Goal: Task Accomplishment & Management: Use online tool/utility

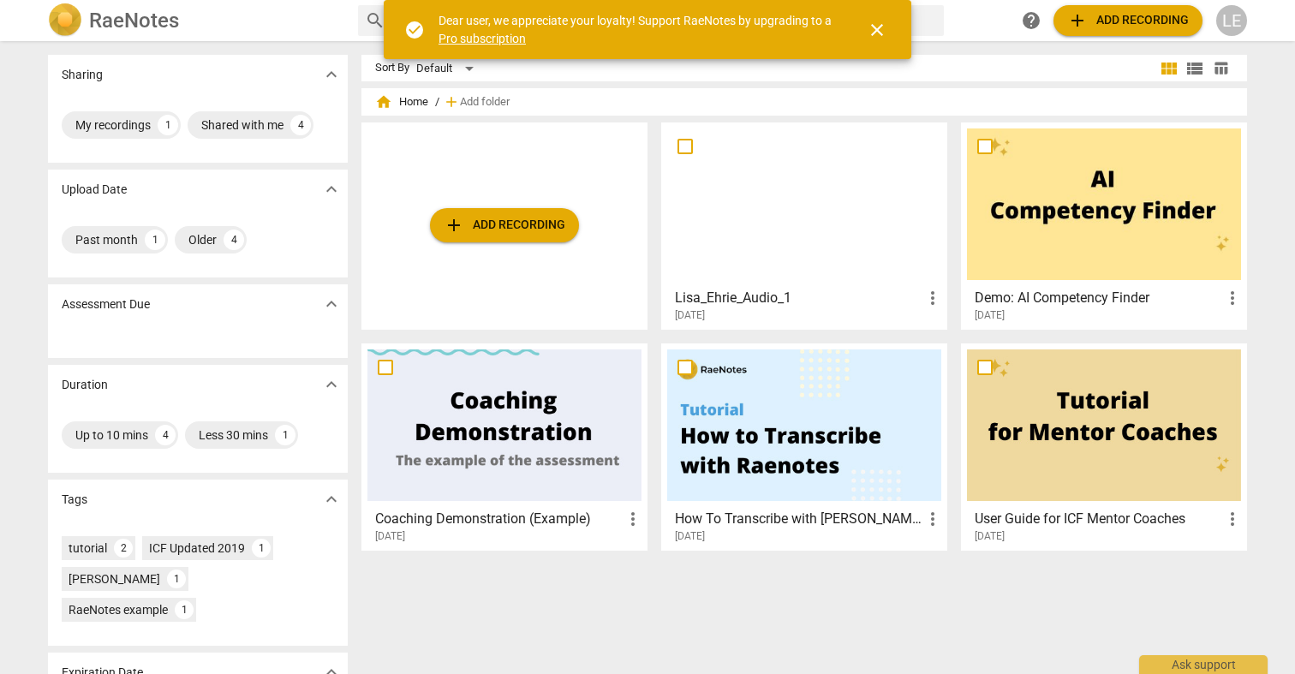
click at [532, 215] on span "add Add recording" at bounding box center [505, 225] width 122 height 21
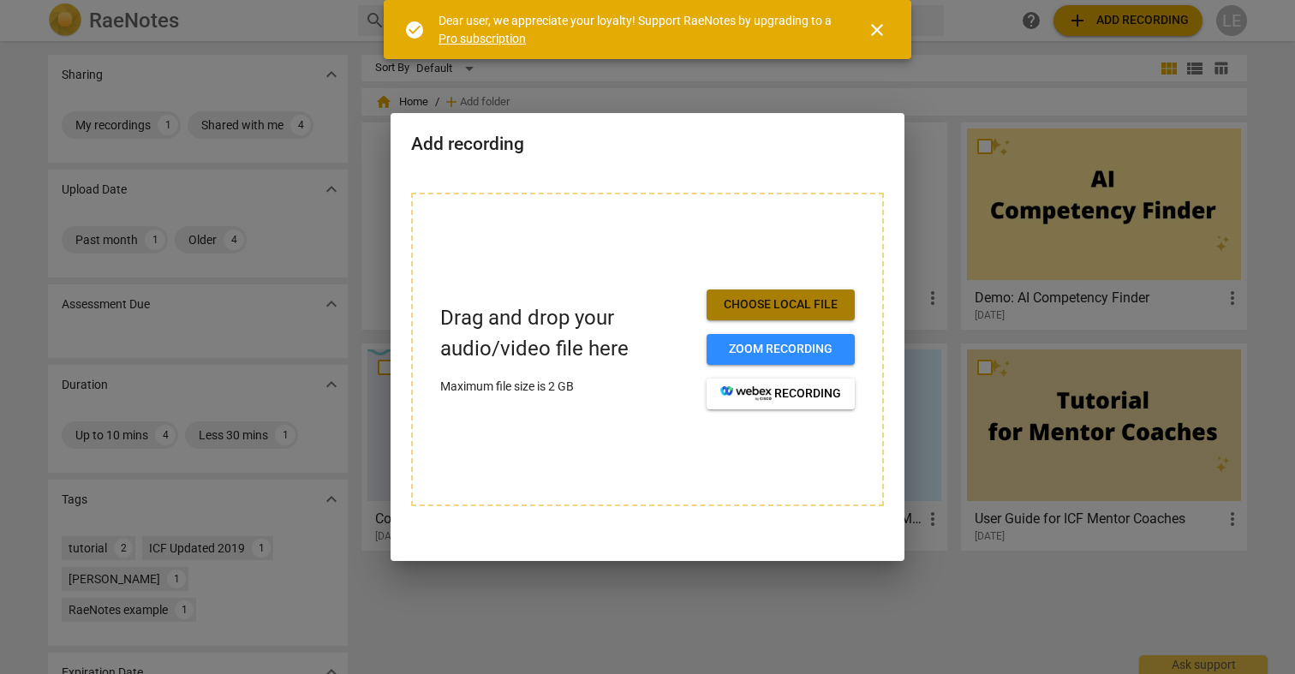
click at [763, 300] on span "Choose local file" at bounding box center [780, 304] width 121 height 17
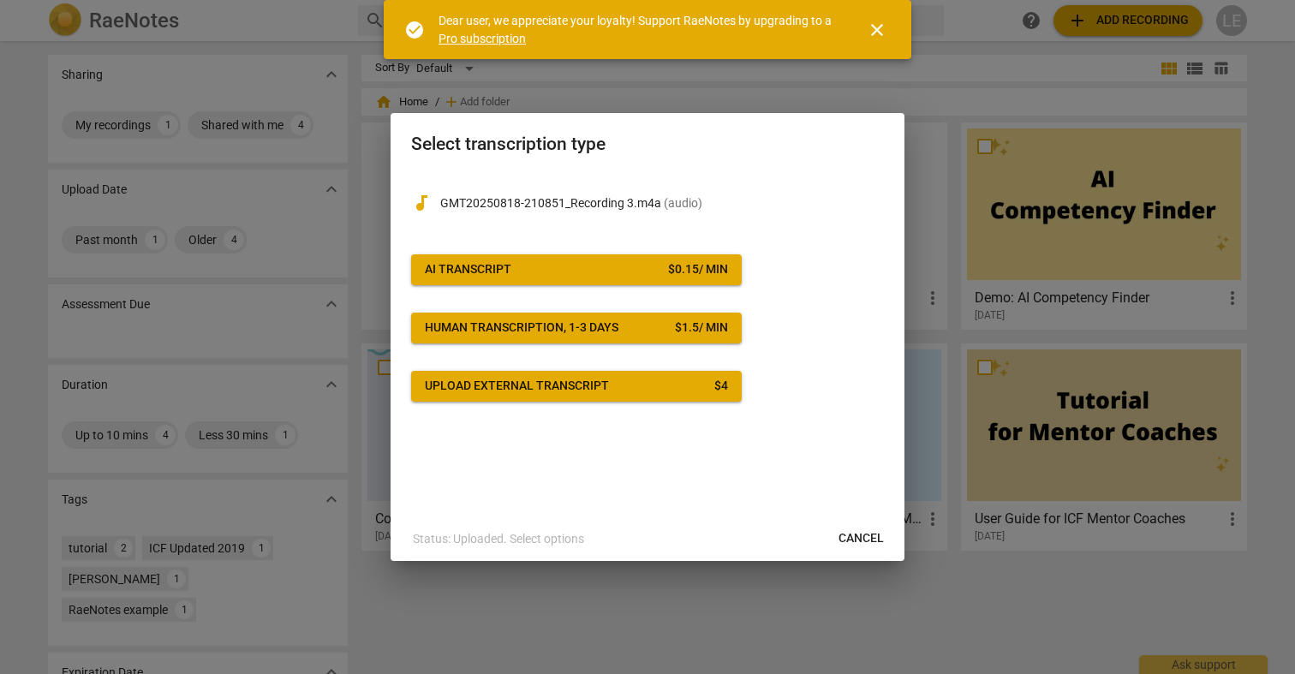
click at [617, 273] on span "AI Transcript $ 0.15 / min" at bounding box center [576, 269] width 303 height 17
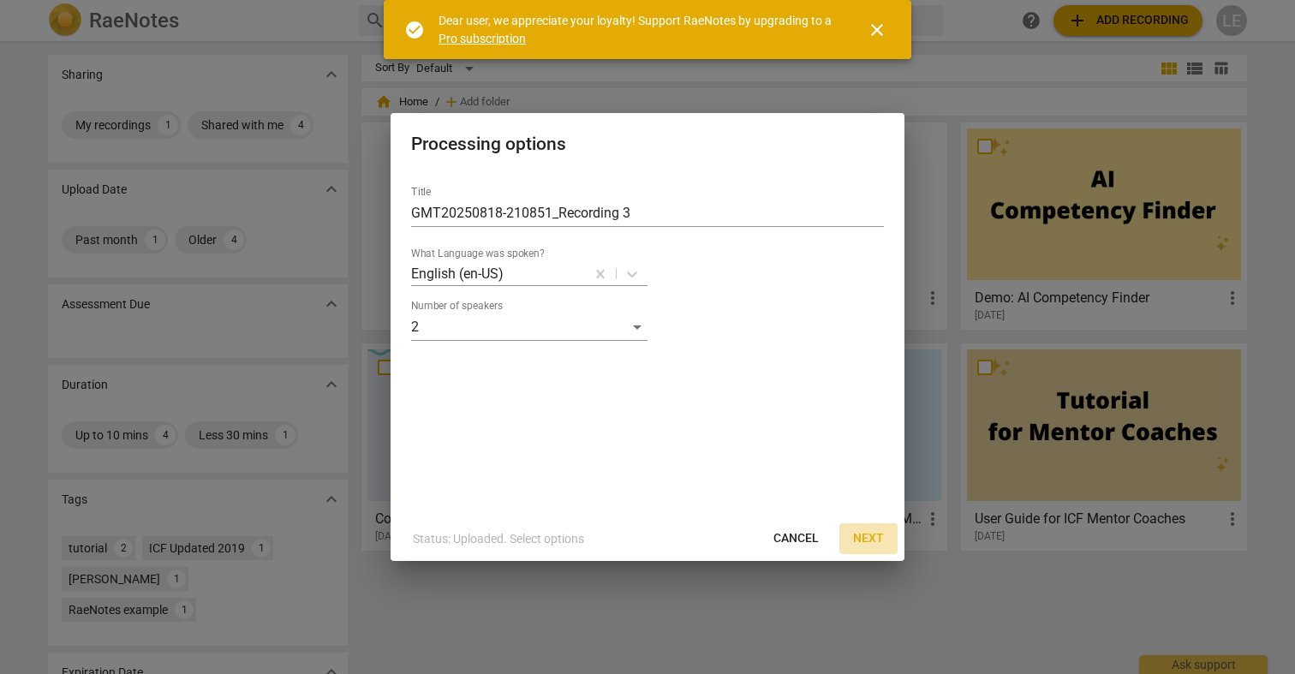
click at [864, 531] on span "Next" at bounding box center [868, 538] width 31 height 17
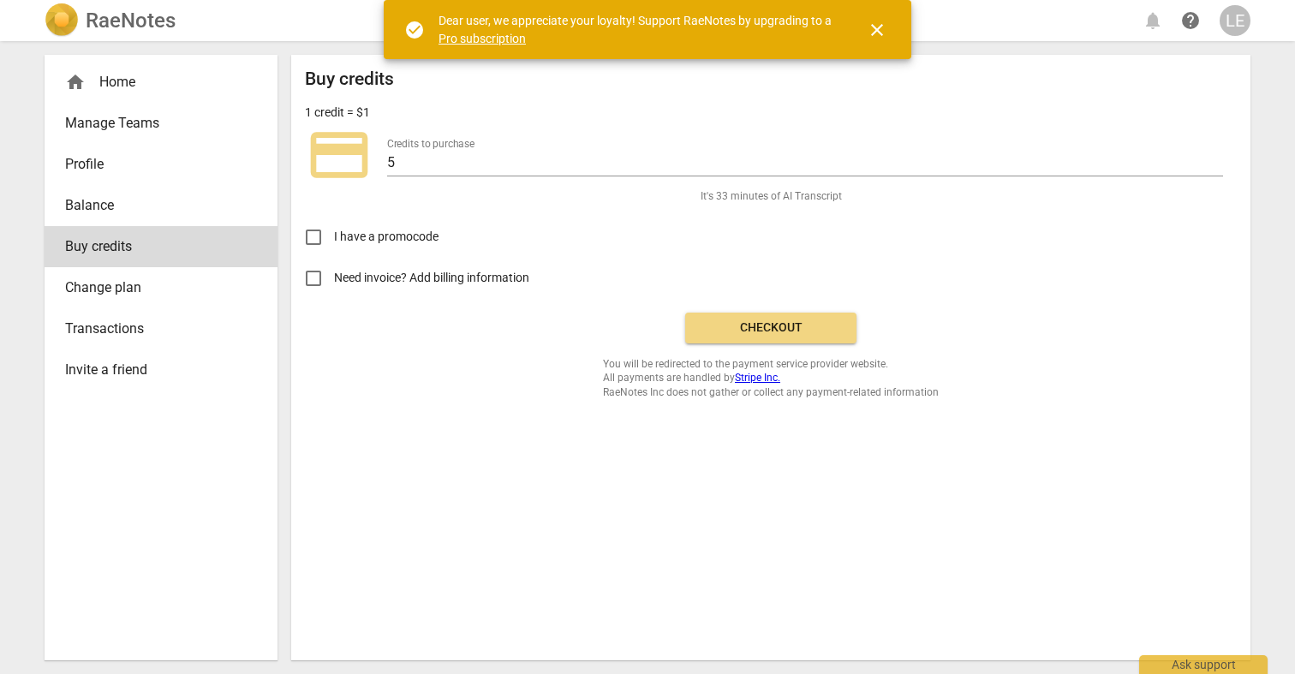
click at [723, 323] on span "Checkout" at bounding box center [771, 327] width 144 height 17
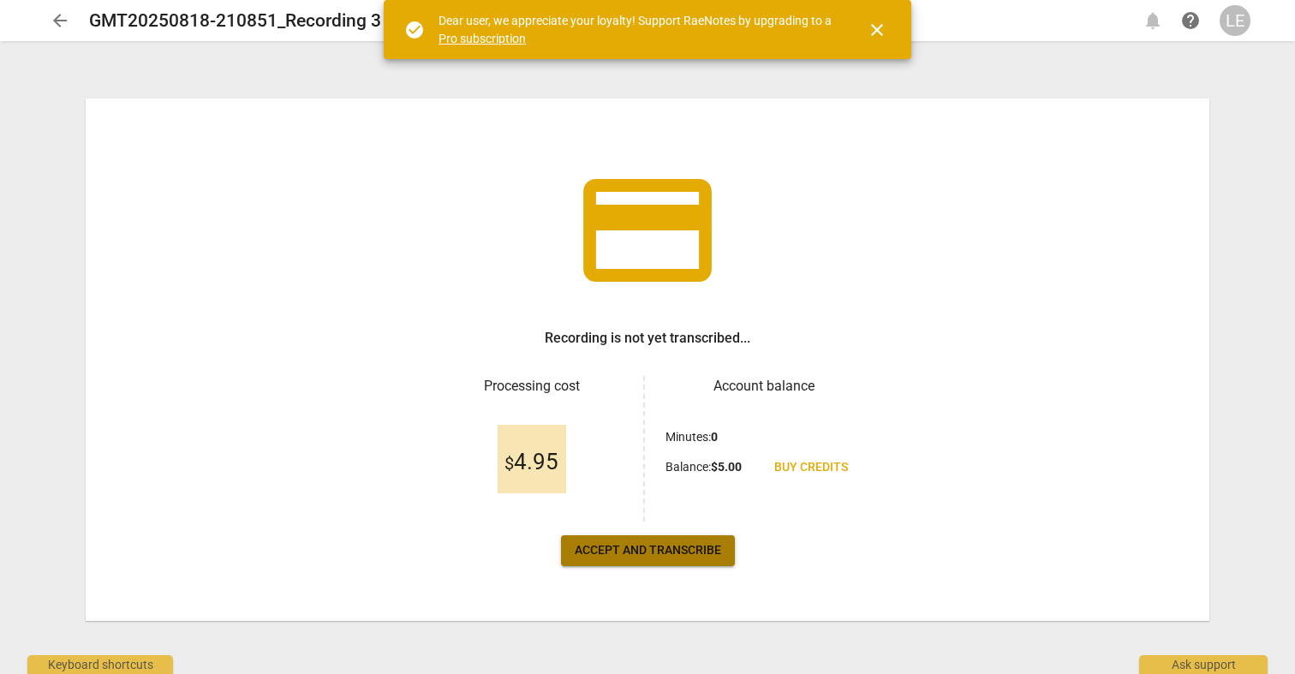
click at [653, 548] on span "Accept and transcribe" at bounding box center [648, 550] width 146 height 17
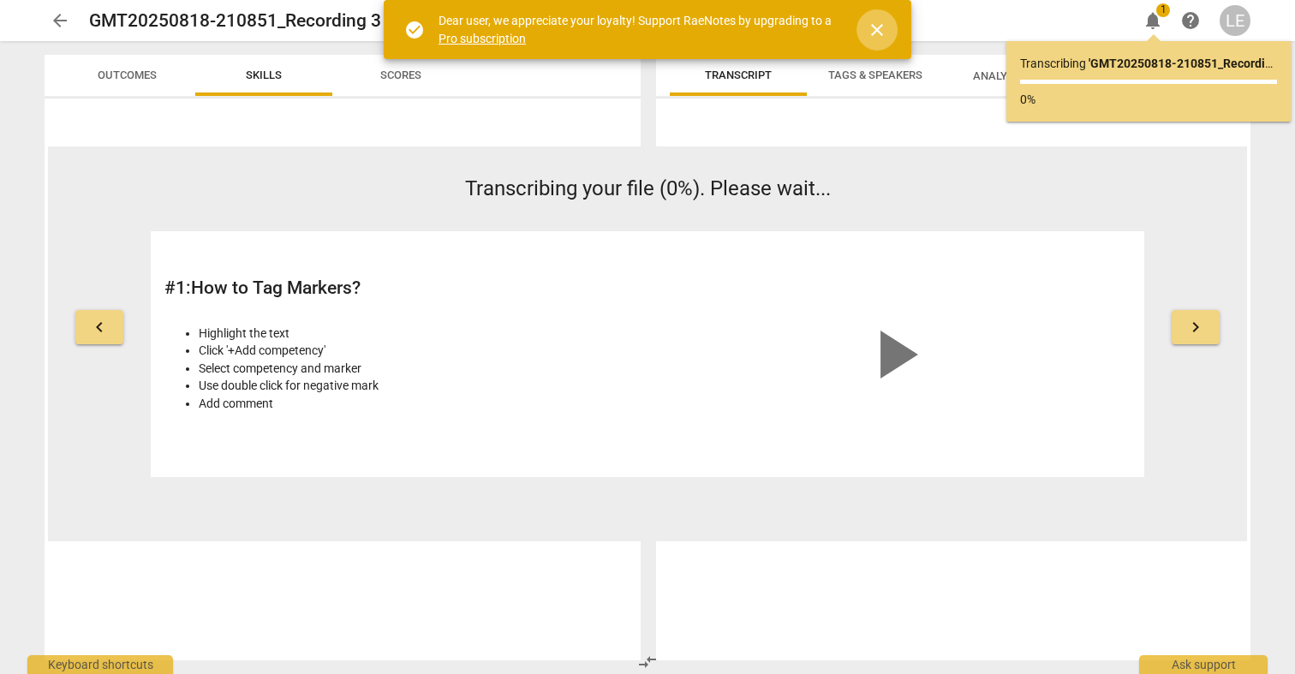
click at [878, 33] on span "close" at bounding box center [877, 30] width 21 height 21
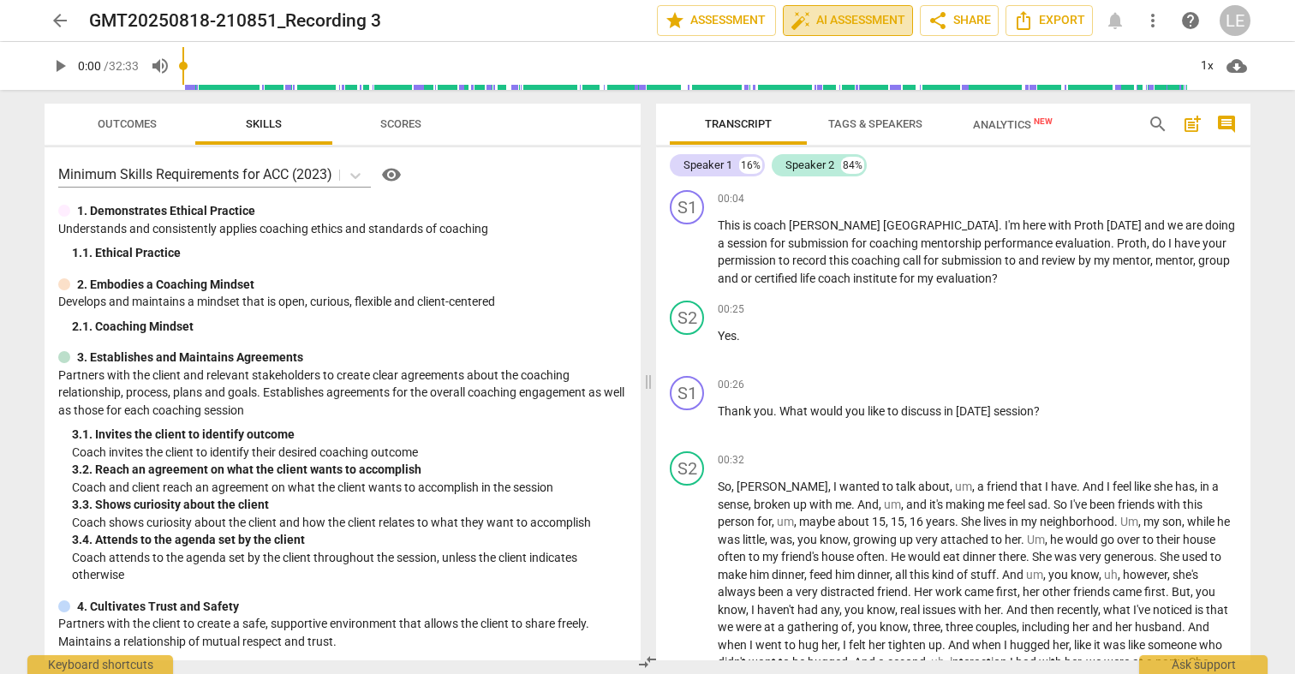
click at [874, 27] on span "auto_fix_high AI Assessment" at bounding box center [847, 20] width 115 height 21
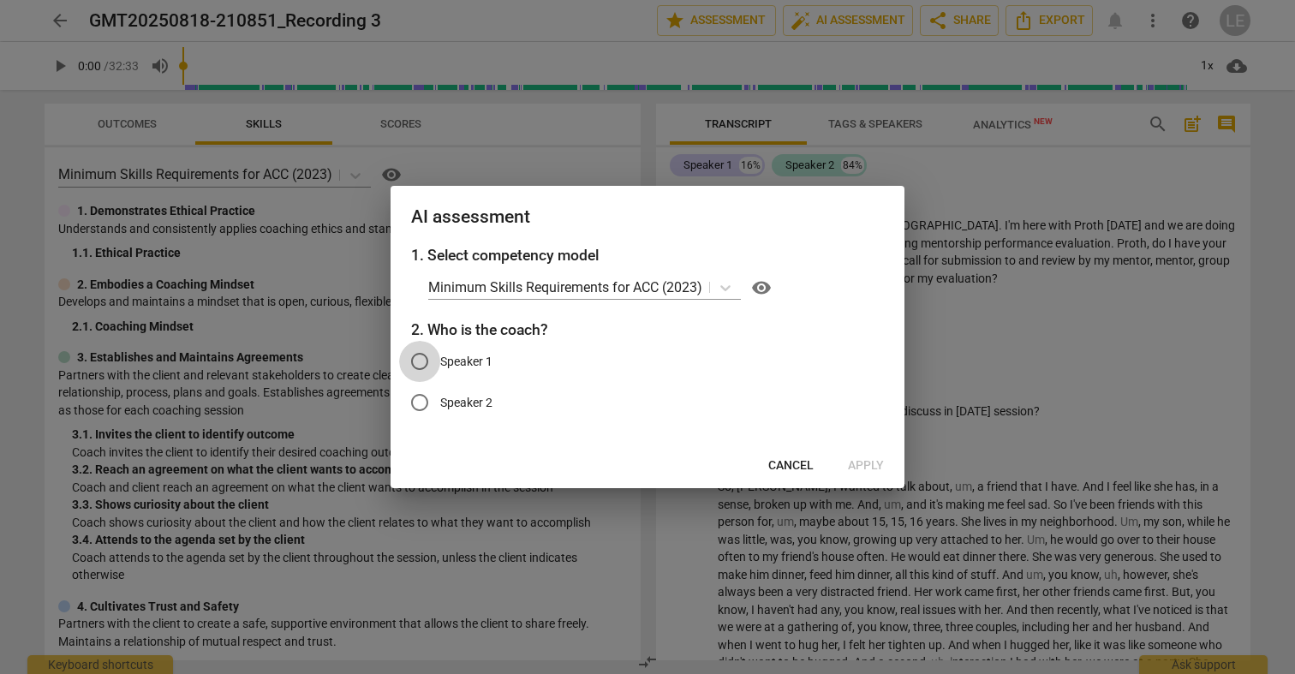
click at [427, 355] on input "Speaker 1" at bounding box center [419, 361] width 41 height 41
radio input "true"
click at [864, 464] on span "Apply" at bounding box center [866, 465] width 36 height 17
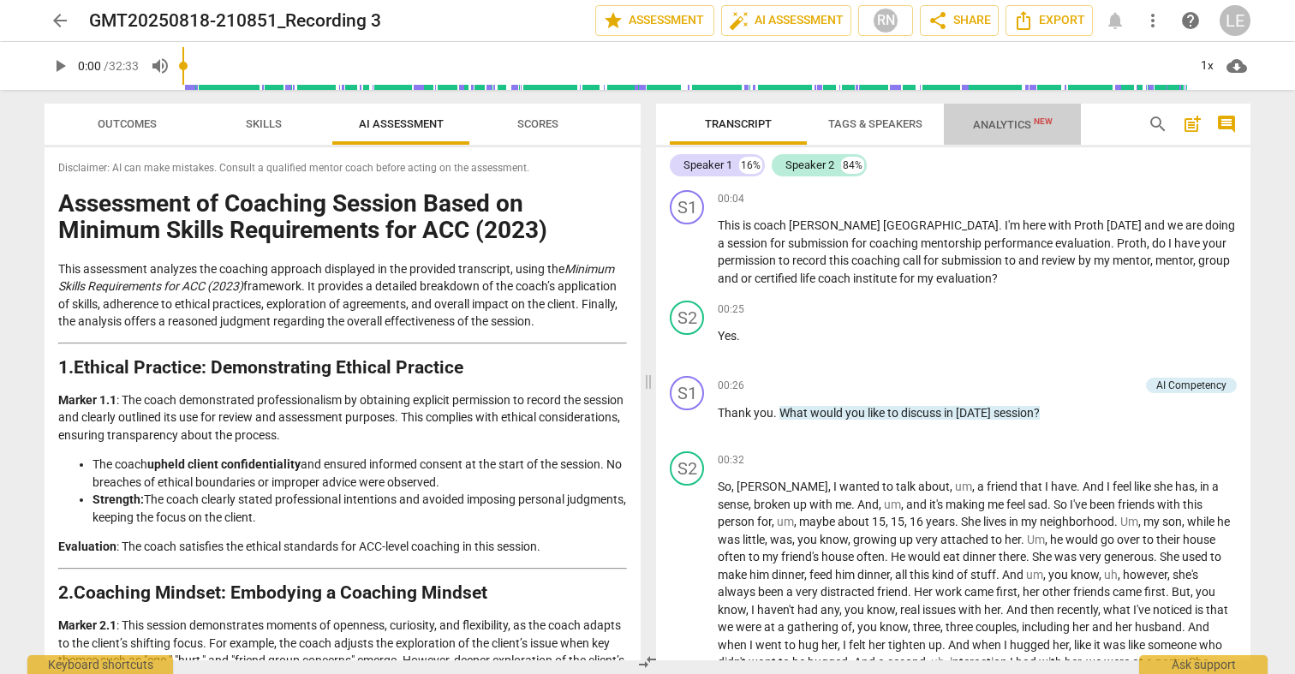
click at [986, 127] on span "Analytics New" at bounding box center [1013, 124] width 80 height 13
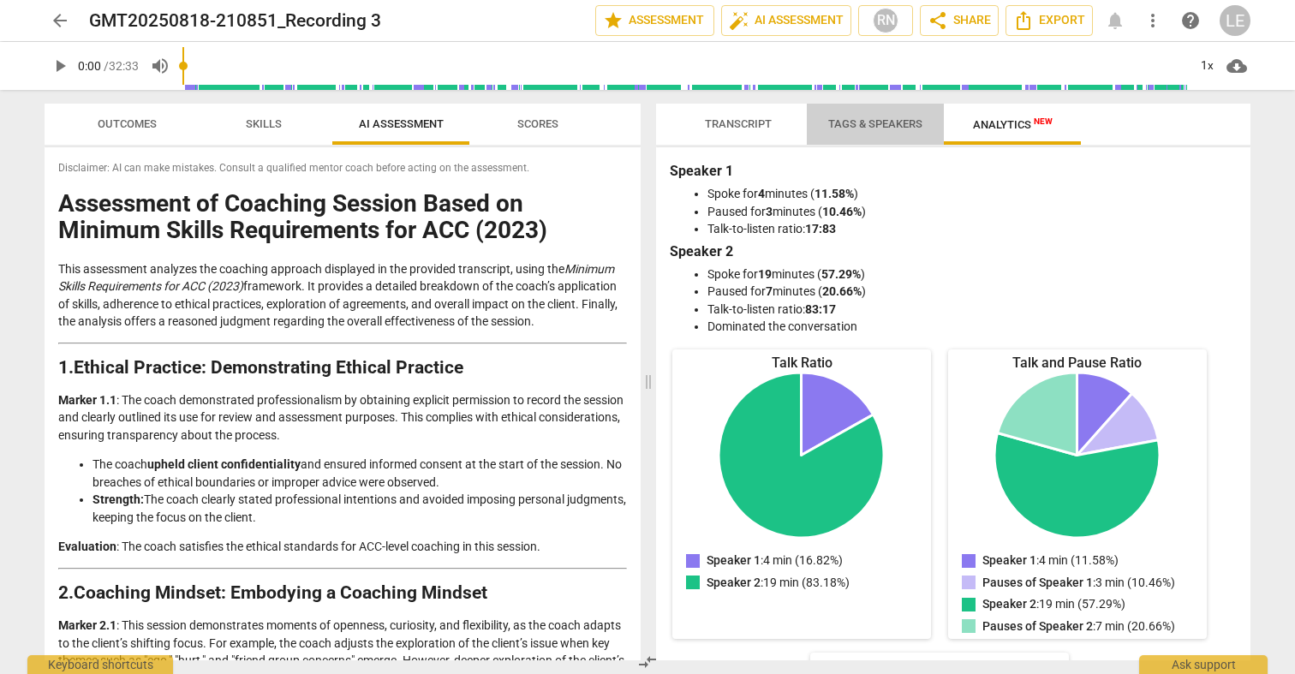
click at [863, 119] on span "Tags & Speakers" at bounding box center [875, 123] width 94 height 13
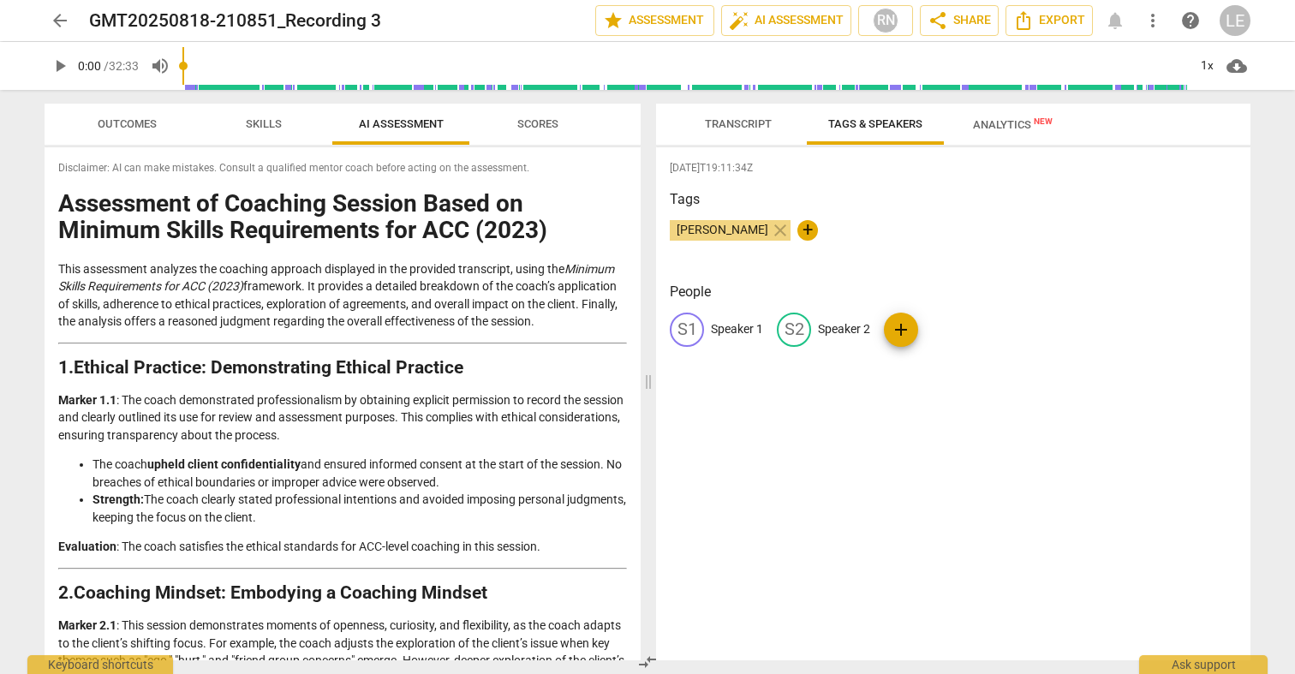
click at [753, 122] on span "Transcript" at bounding box center [738, 123] width 67 height 13
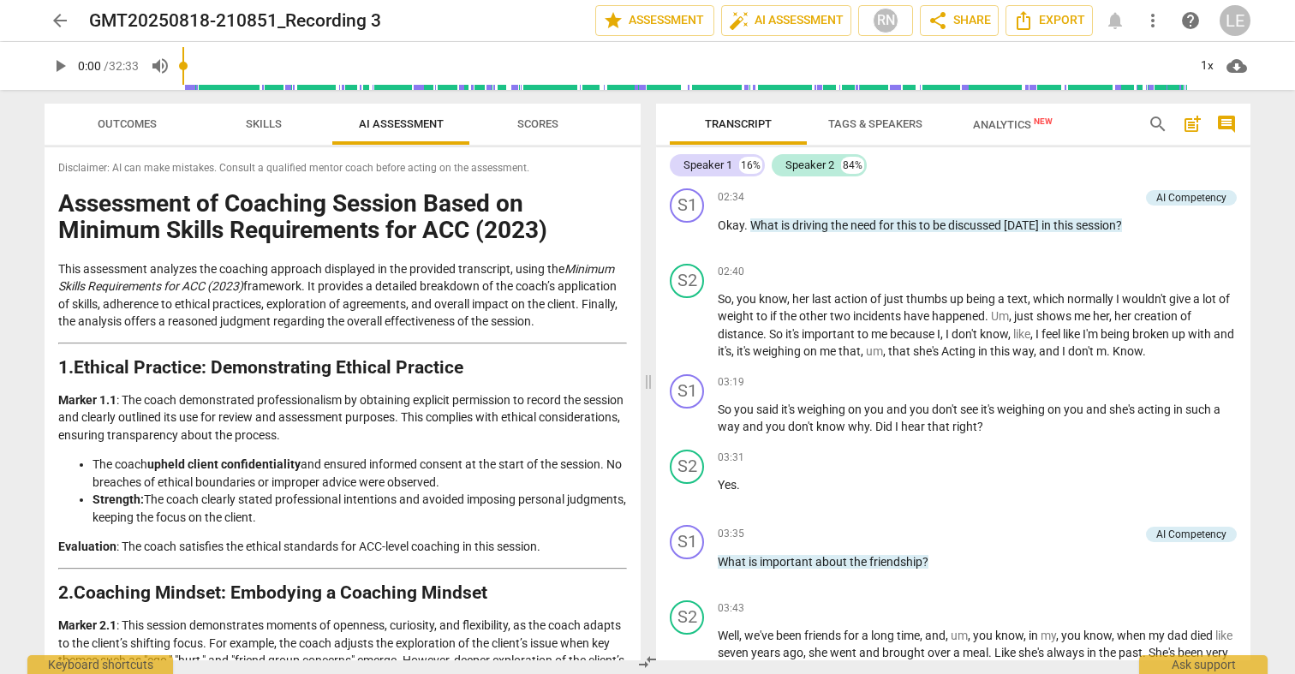
scroll to position [603, 0]
click at [98, 119] on span "Outcomes" at bounding box center [127, 123] width 59 height 13
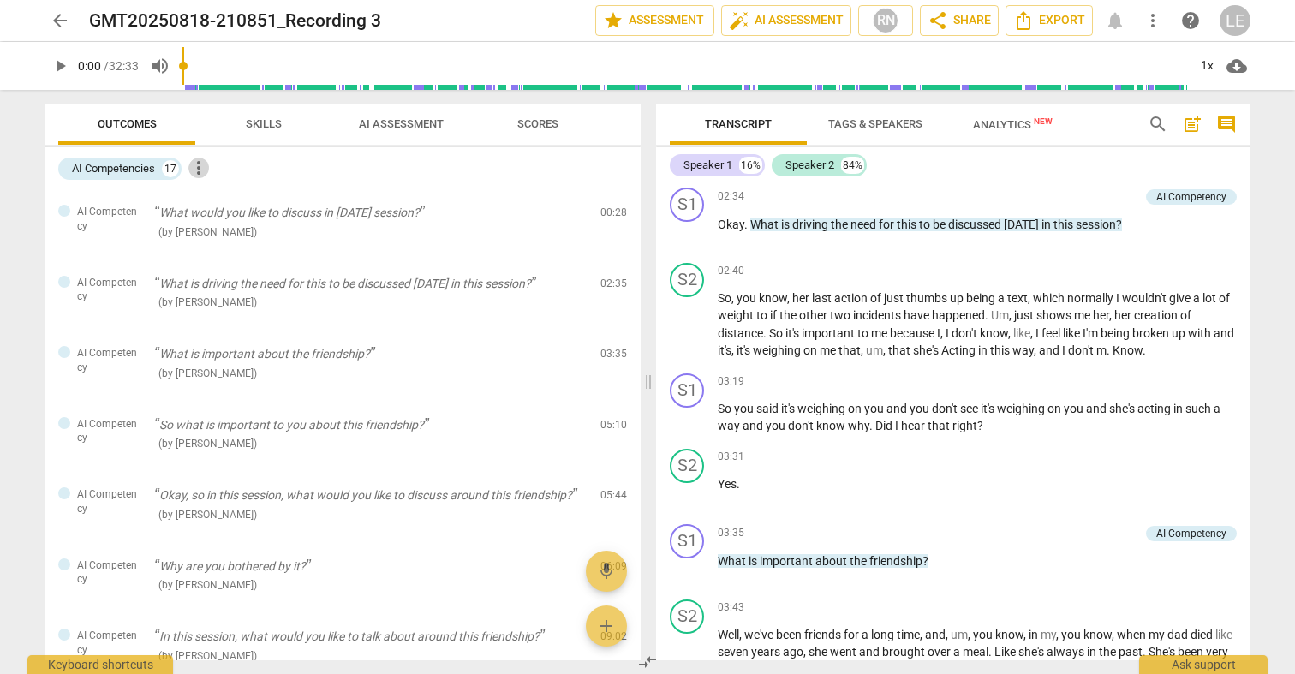
click at [200, 167] on span "more_vert" at bounding box center [198, 168] width 21 height 21
click at [170, 165] on div at bounding box center [647, 337] width 1295 height 674
click at [254, 134] on span "Skills" at bounding box center [263, 124] width 77 height 23
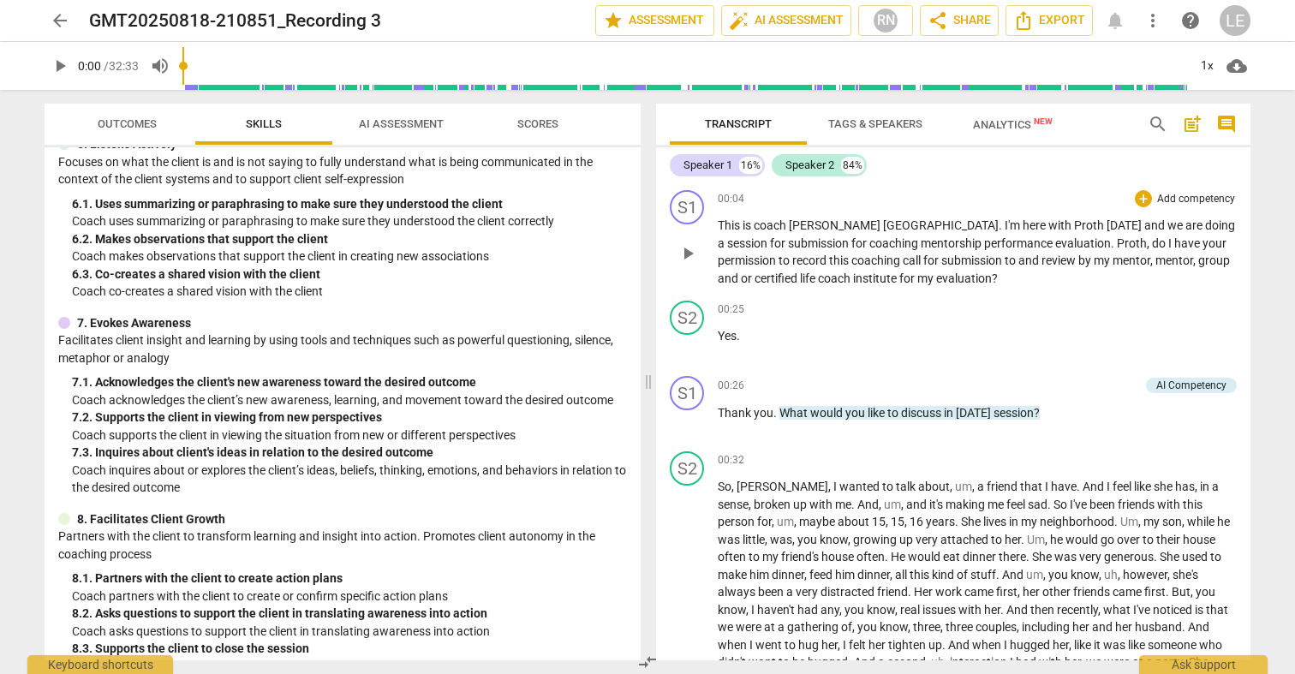
scroll to position [0, 0]
click at [676, 20] on span "star Assessment" at bounding box center [655, 20] width 104 height 21
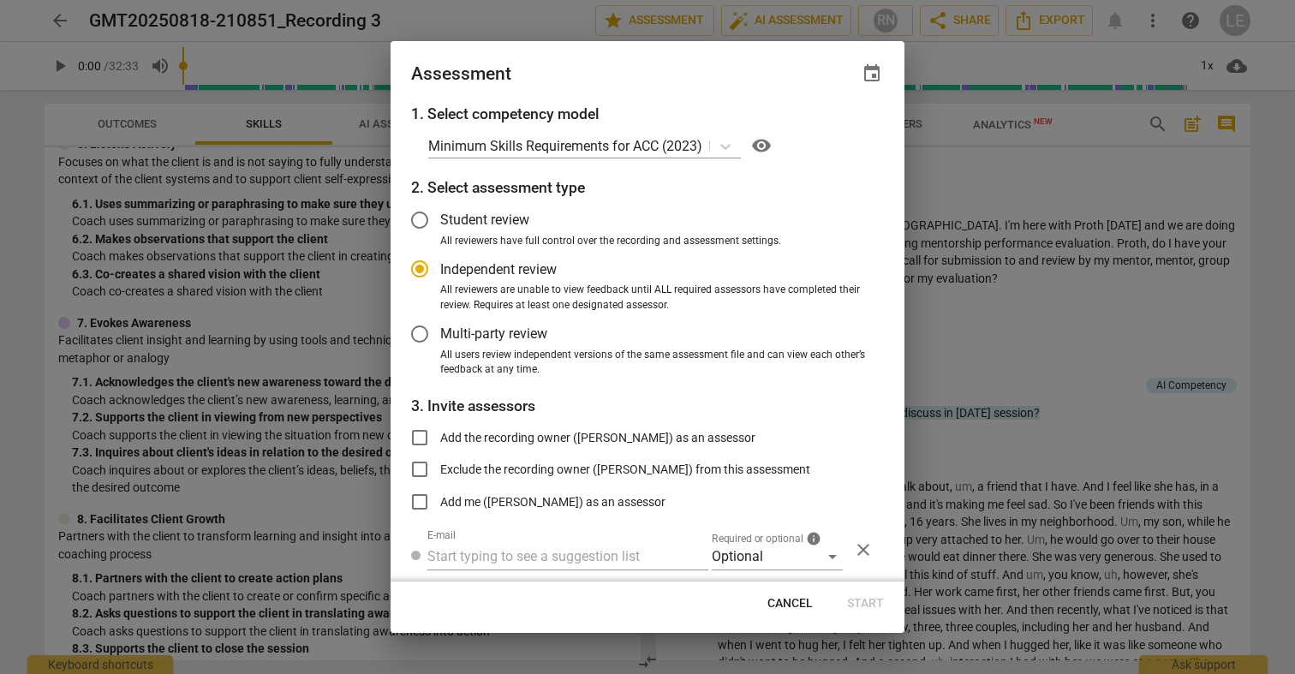
click at [790, 602] on span "Cancel" at bounding box center [789, 603] width 45 height 17
radio input "false"
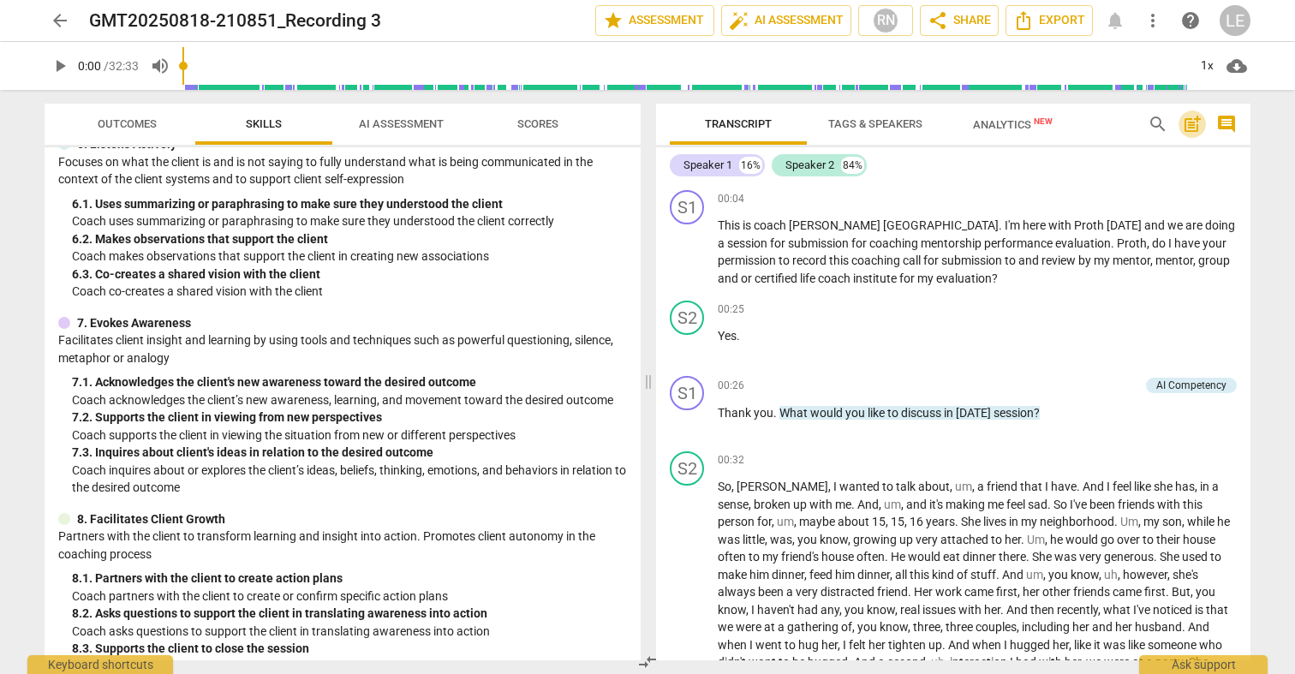
click at [1197, 124] on span "post_add" at bounding box center [1192, 124] width 21 height 21
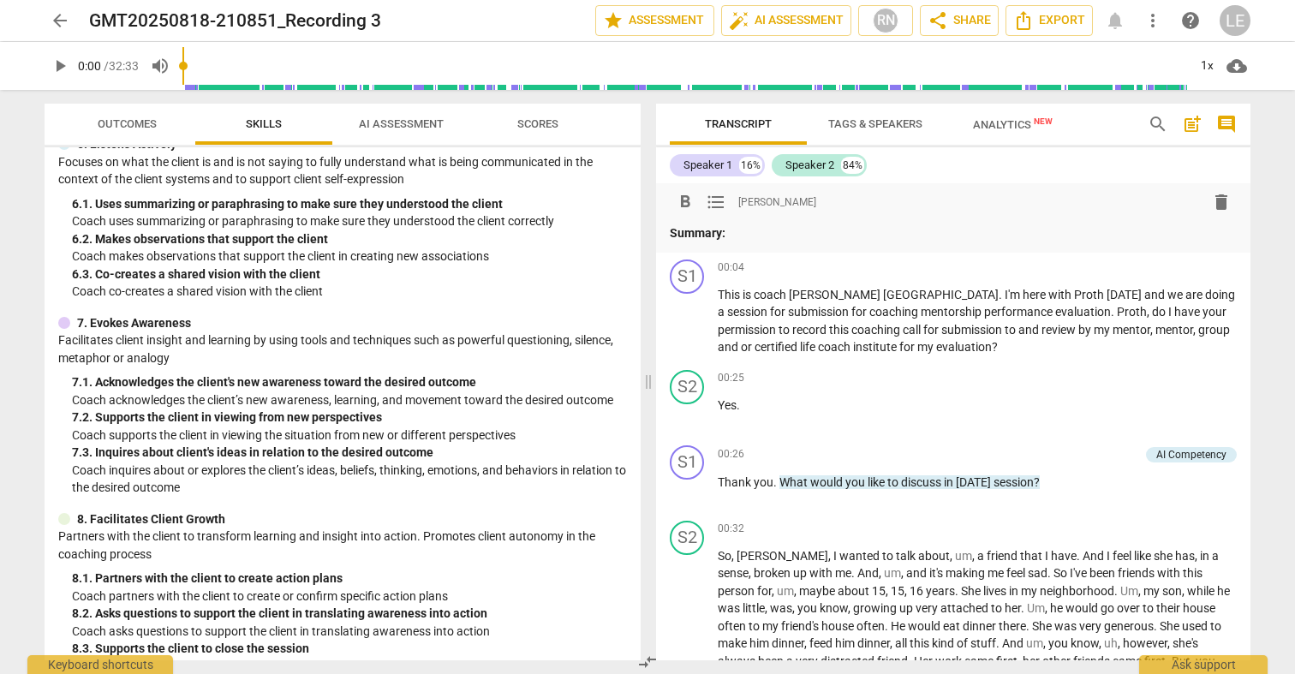
click at [1197, 124] on span "post_add" at bounding box center [1192, 124] width 21 height 21
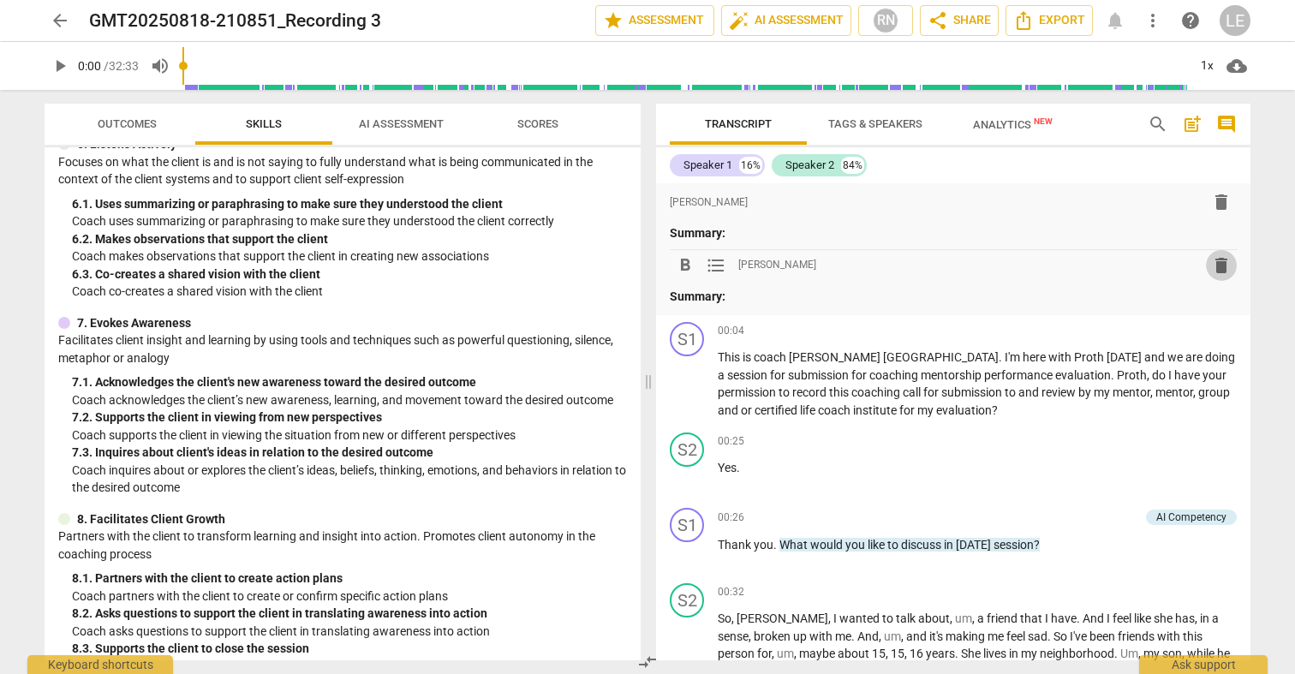
click at [1213, 265] on span "delete" at bounding box center [1221, 265] width 21 height 21
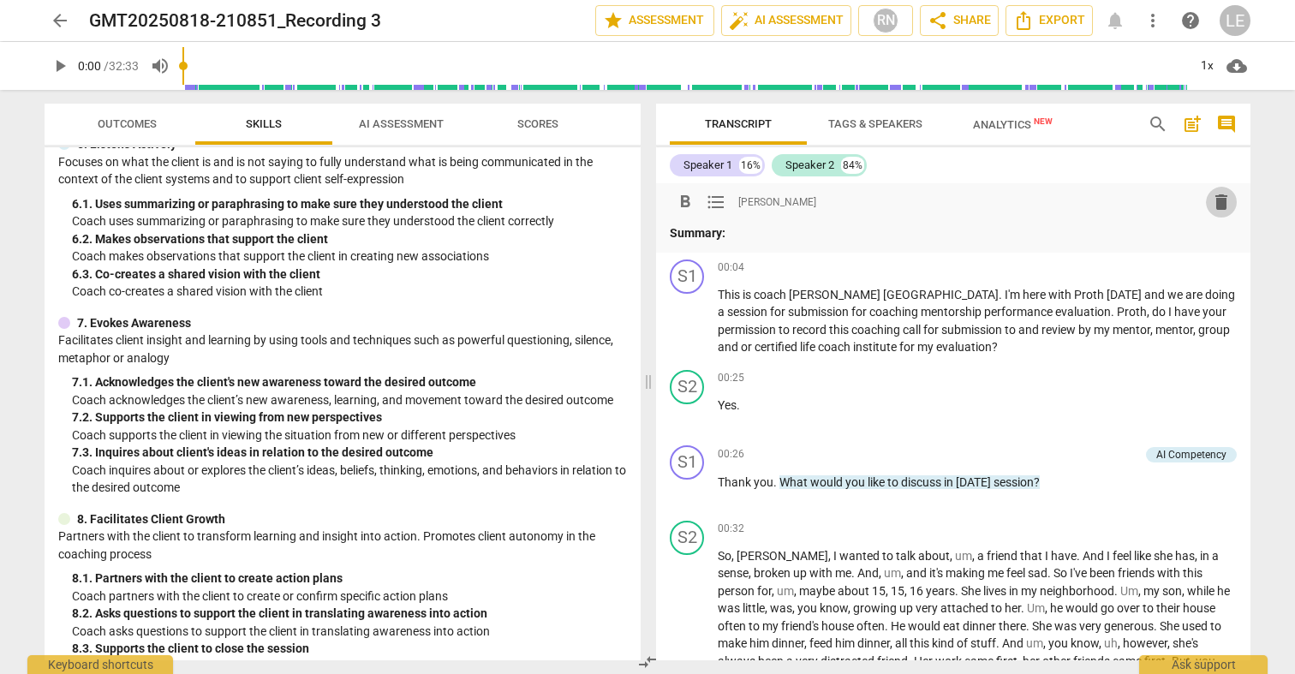
click at [1211, 204] on span "delete" at bounding box center [1221, 202] width 21 height 21
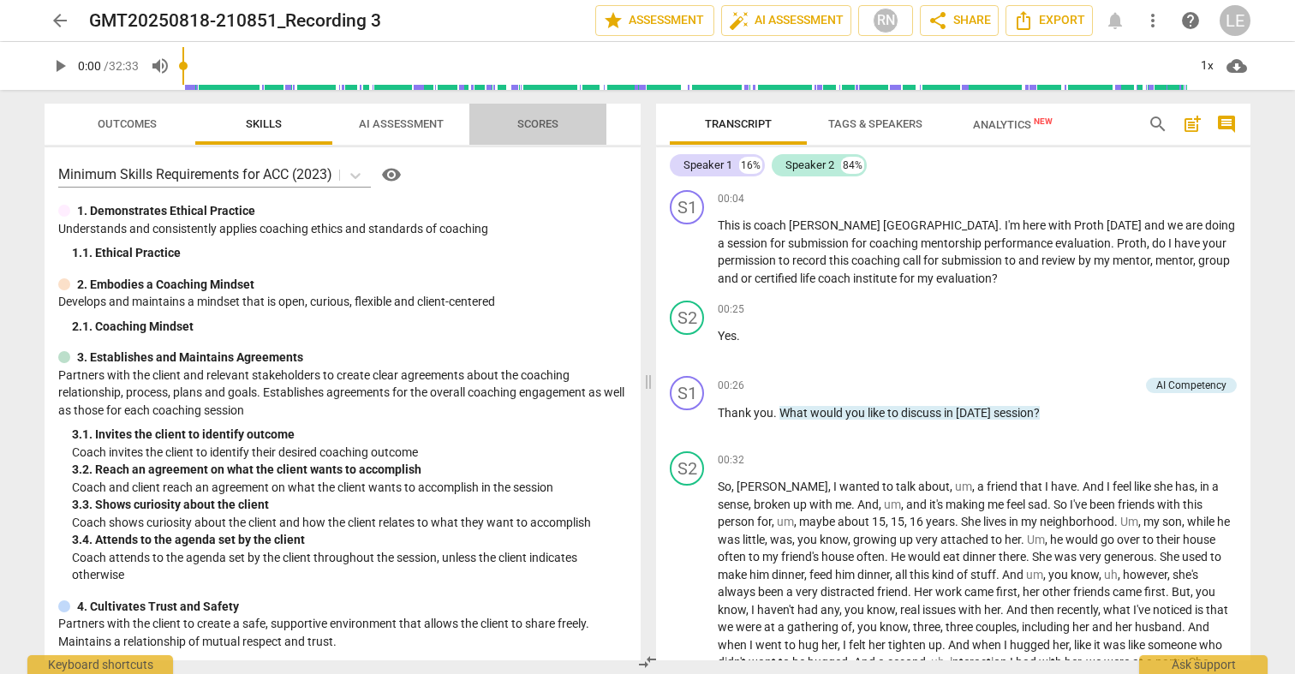
click at [546, 130] on span "Scores" at bounding box center [538, 124] width 82 height 23
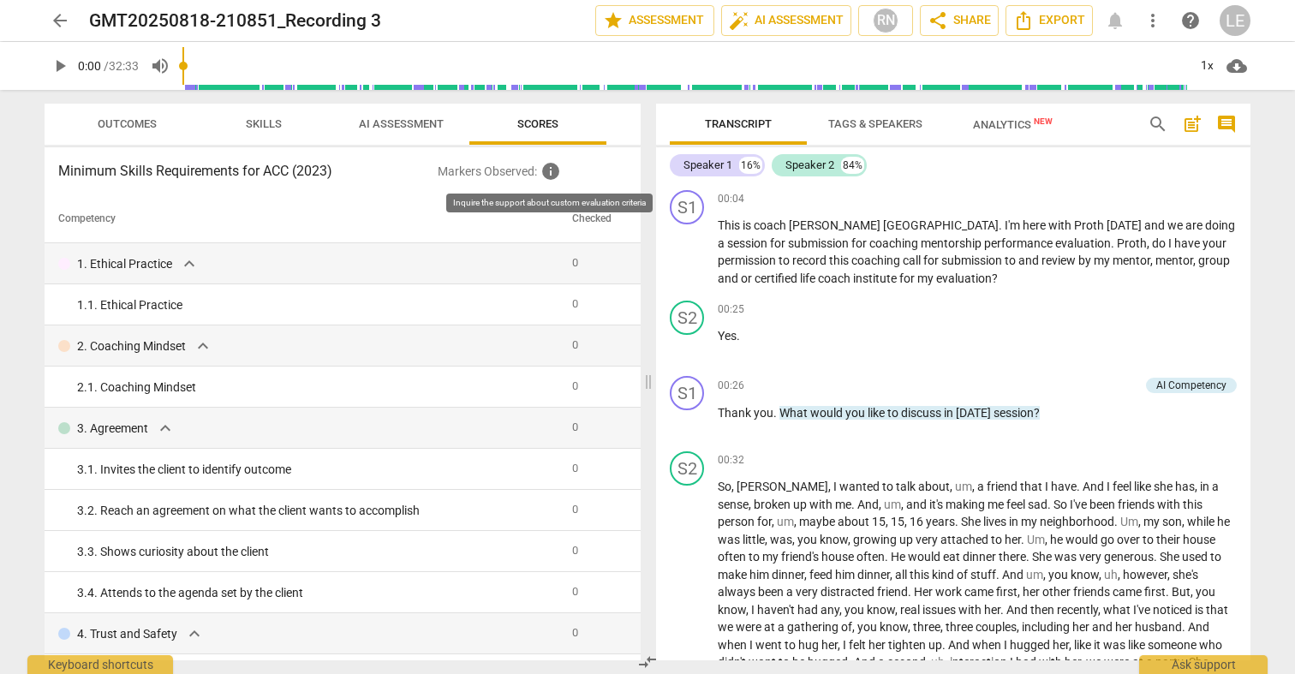
click at [550, 166] on span "info" at bounding box center [550, 171] width 21 height 21
click at [673, 19] on span "star Assessment" at bounding box center [655, 20] width 104 height 21
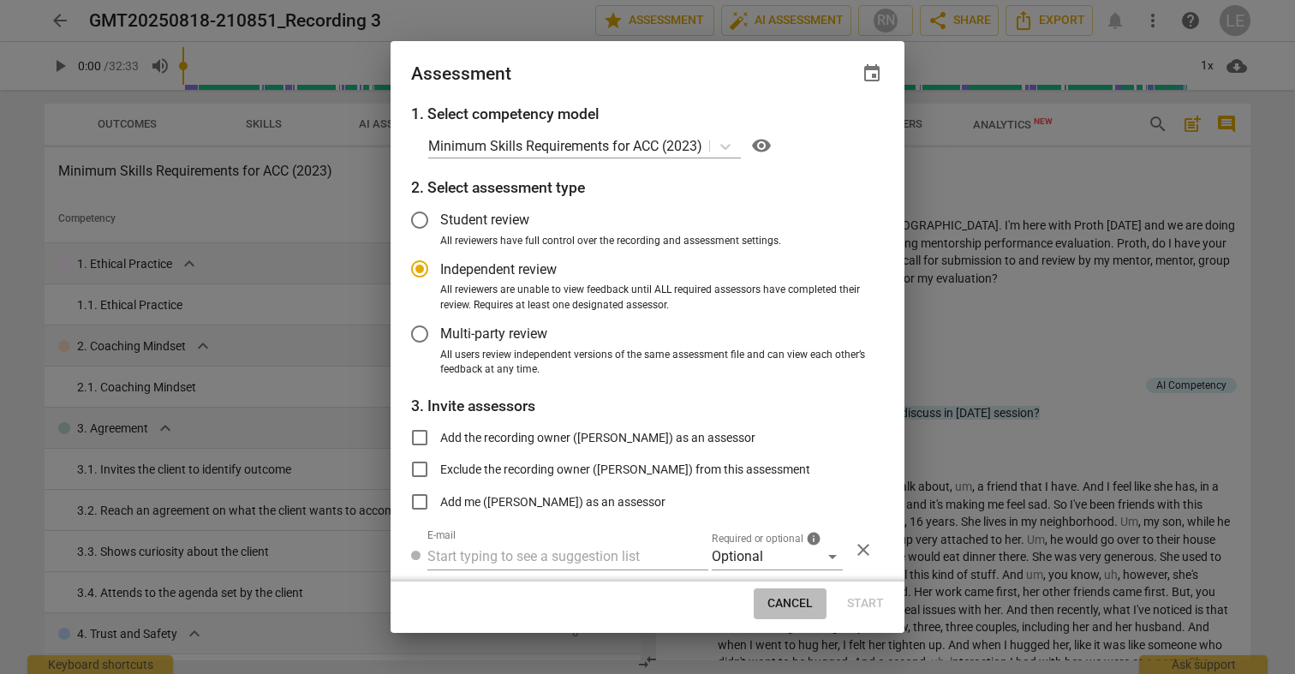
click at [778, 599] on span "Cancel" at bounding box center [789, 603] width 45 height 17
radio input "false"
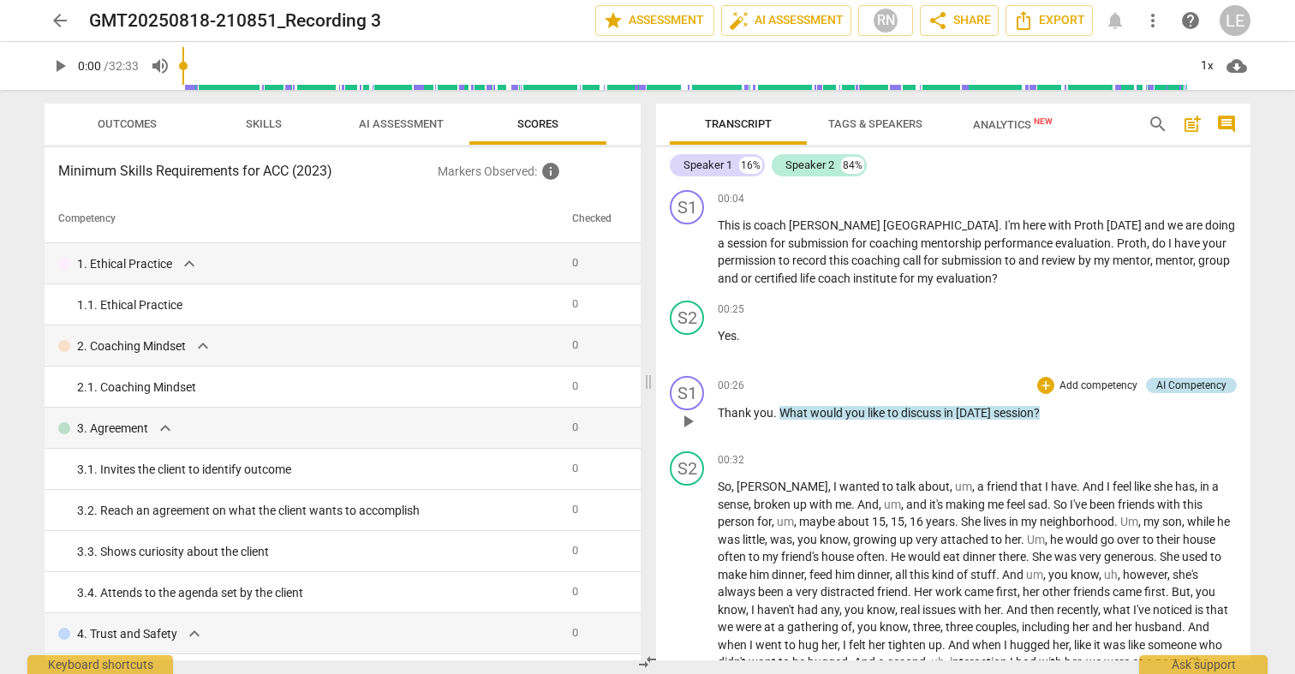
click at [1196, 381] on div "AI Competency" at bounding box center [1191, 385] width 70 height 15
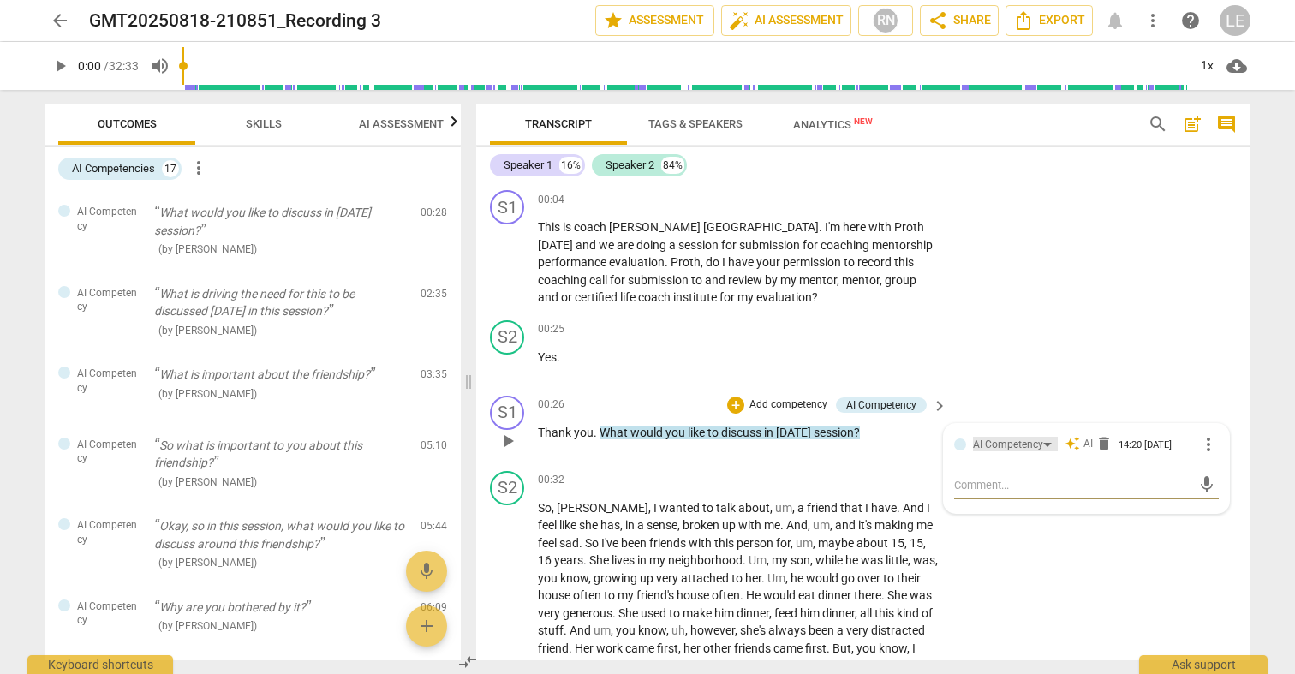
click at [1042, 442] on div "AI Competency" at bounding box center [1015, 444] width 85 height 15
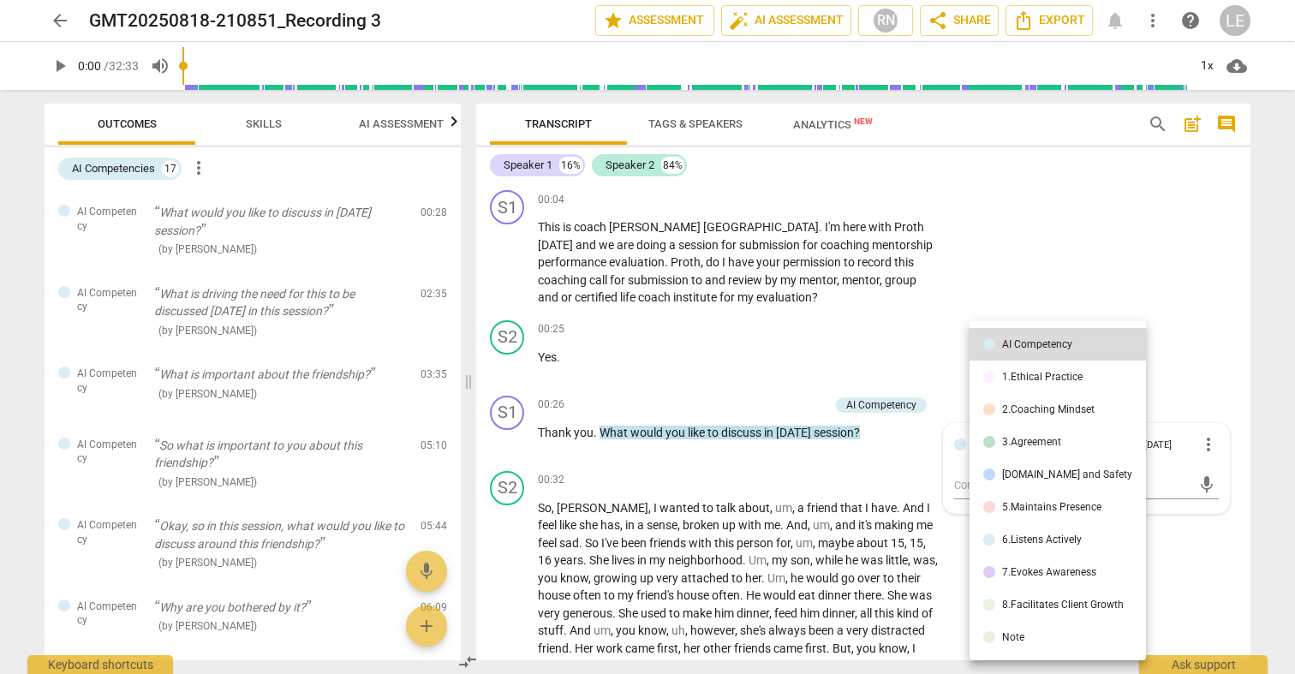
click at [569, 125] on div at bounding box center [647, 337] width 1295 height 674
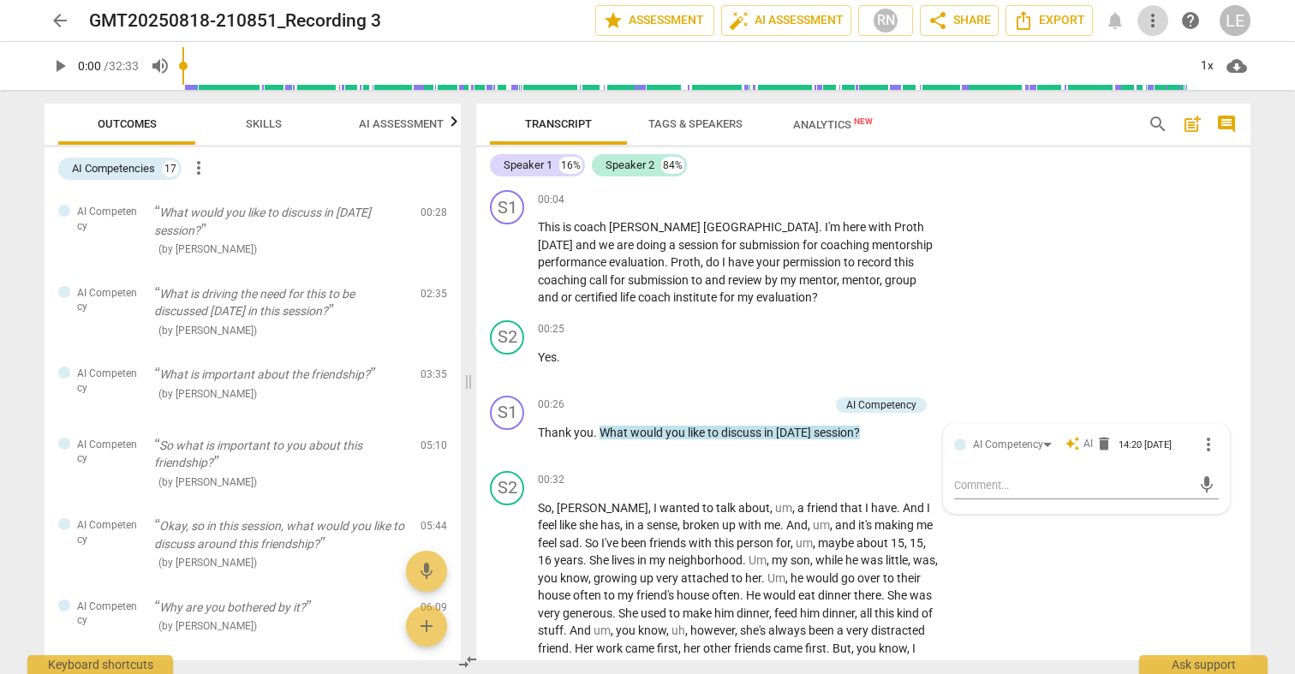
click at [1151, 22] on span "more_vert" at bounding box center [1152, 20] width 21 height 21
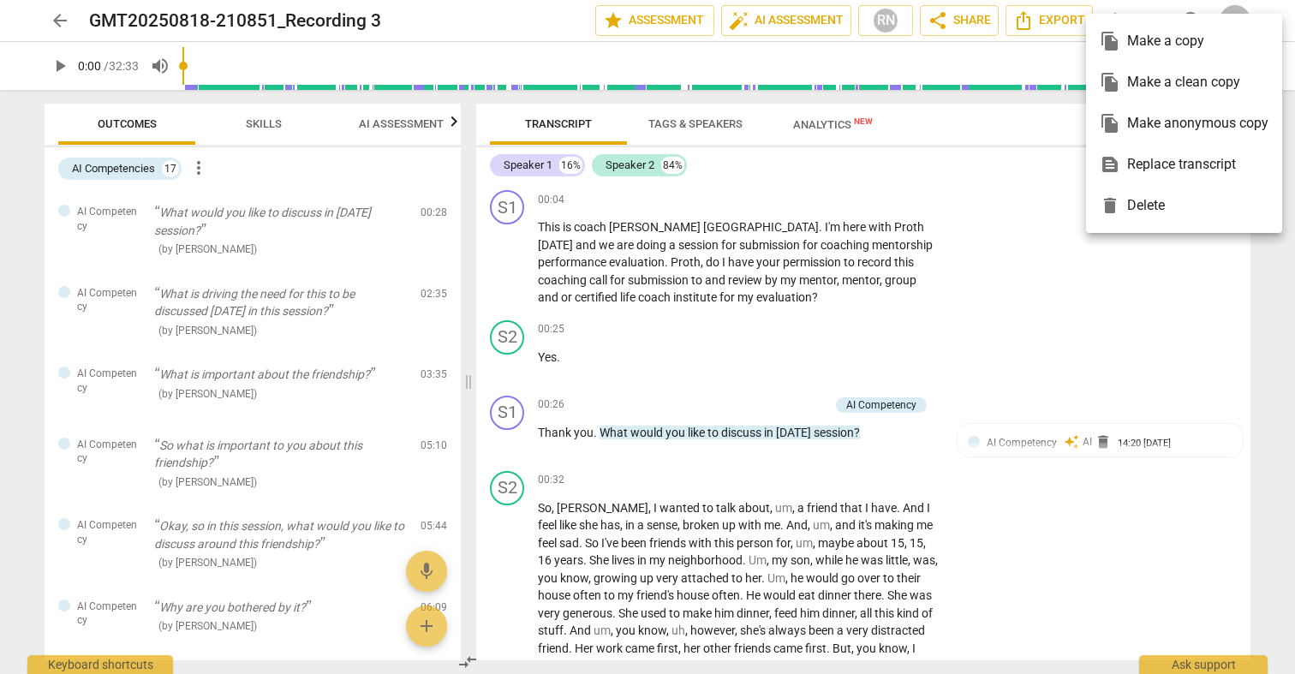
click at [1151, 22] on div "file_copy Make a copy" at bounding box center [1184, 41] width 169 height 41
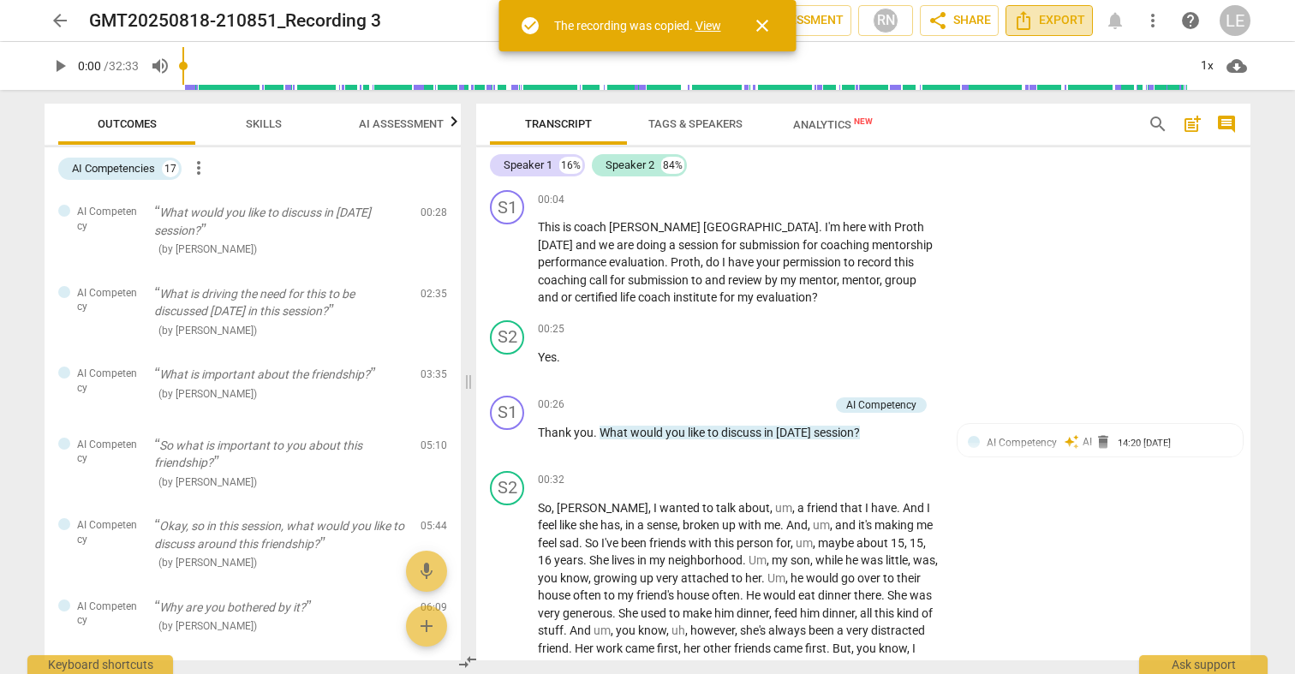
click at [1059, 21] on span "Export" at bounding box center [1049, 20] width 72 height 21
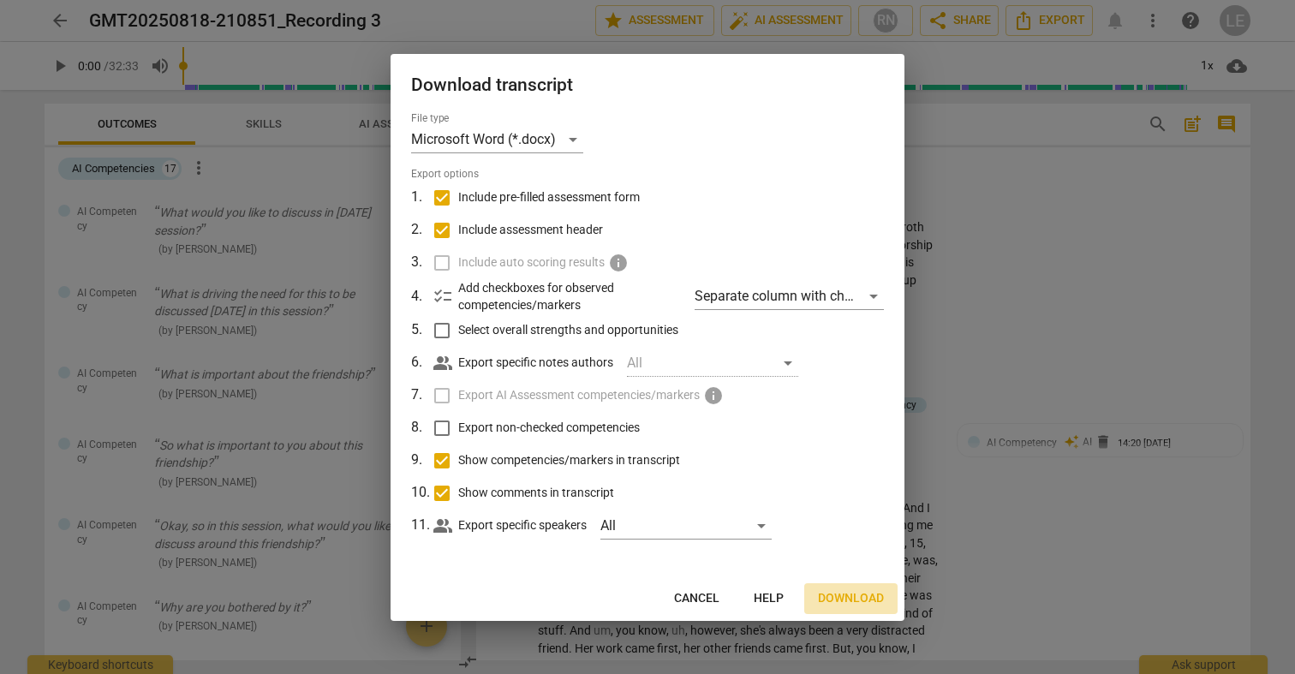
click at [837, 592] on span "Download" at bounding box center [851, 598] width 66 height 17
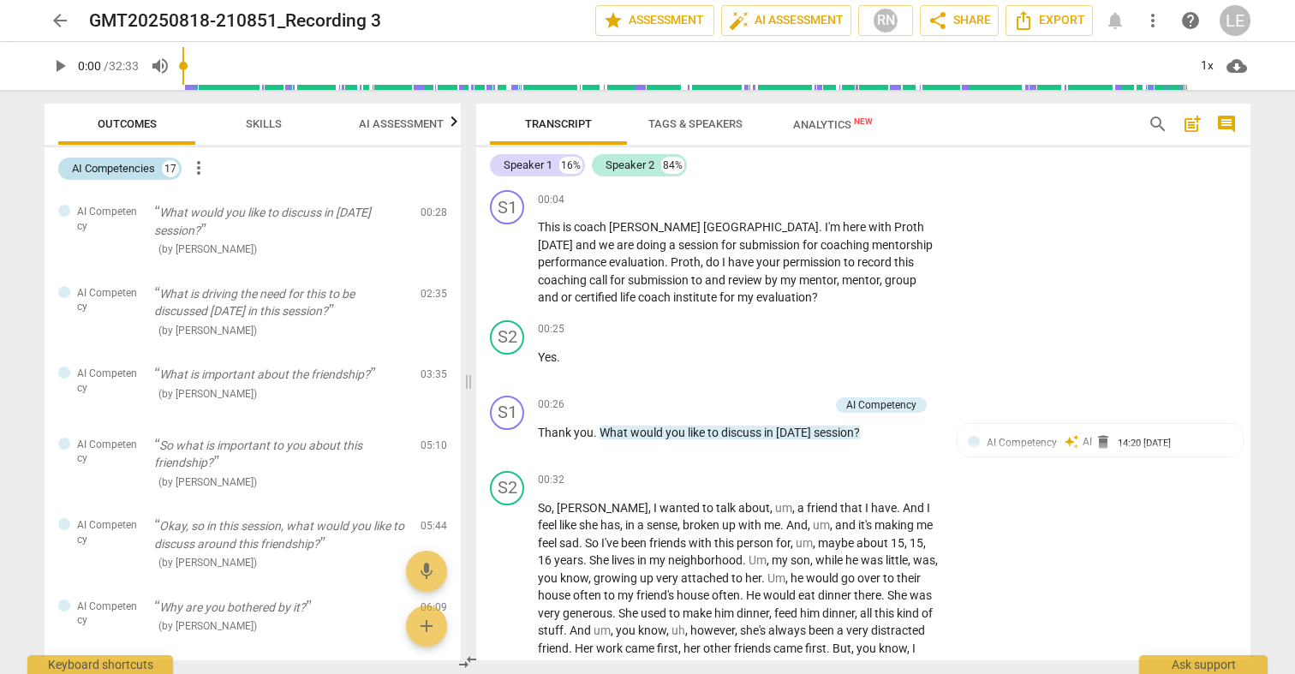
click at [171, 170] on div "17" at bounding box center [170, 168] width 17 height 17
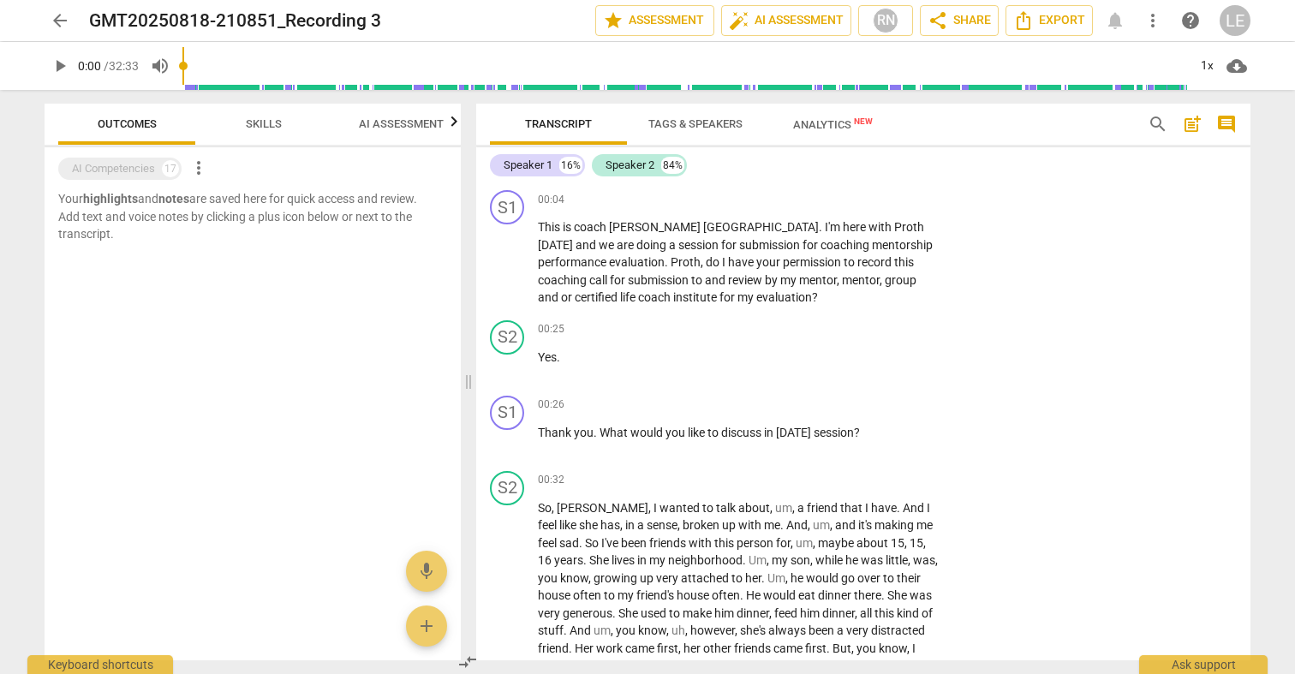
click at [197, 165] on span "more_vert" at bounding box center [198, 168] width 21 height 21
click at [170, 165] on div at bounding box center [647, 337] width 1295 height 674
click at [170, 165] on div "17" at bounding box center [170, 168] width 17 height 17
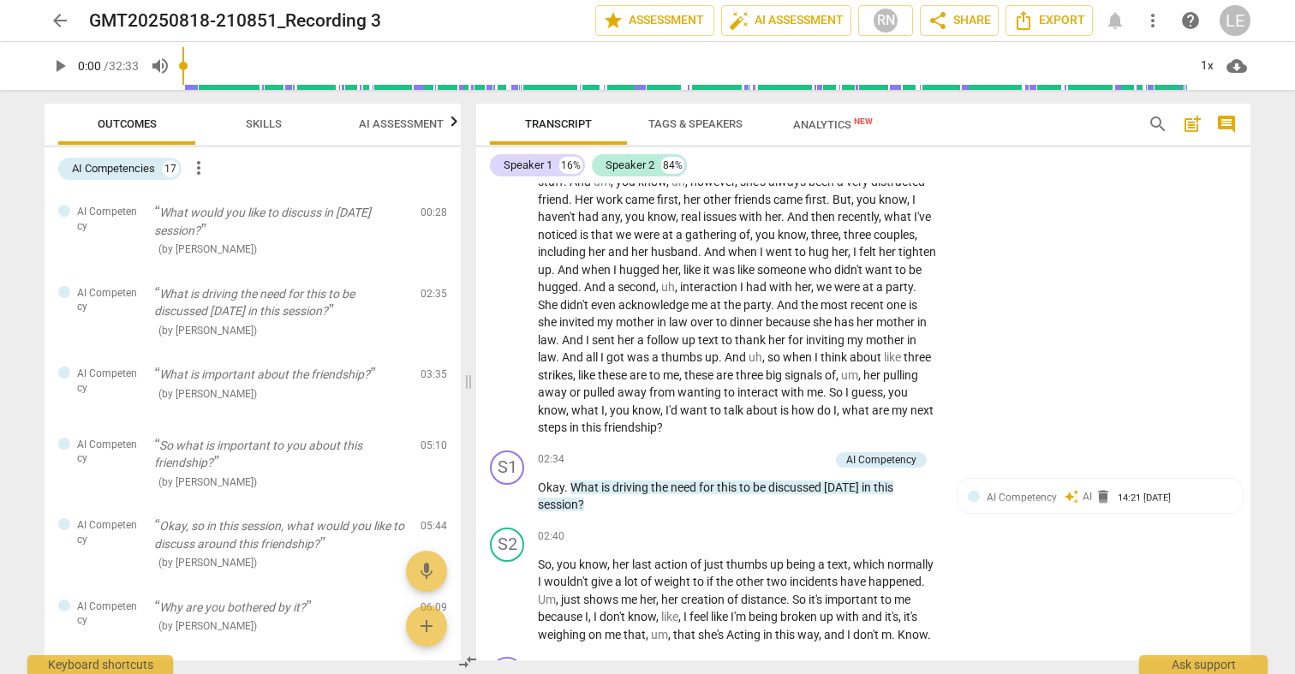
scroll to position [451, 0]
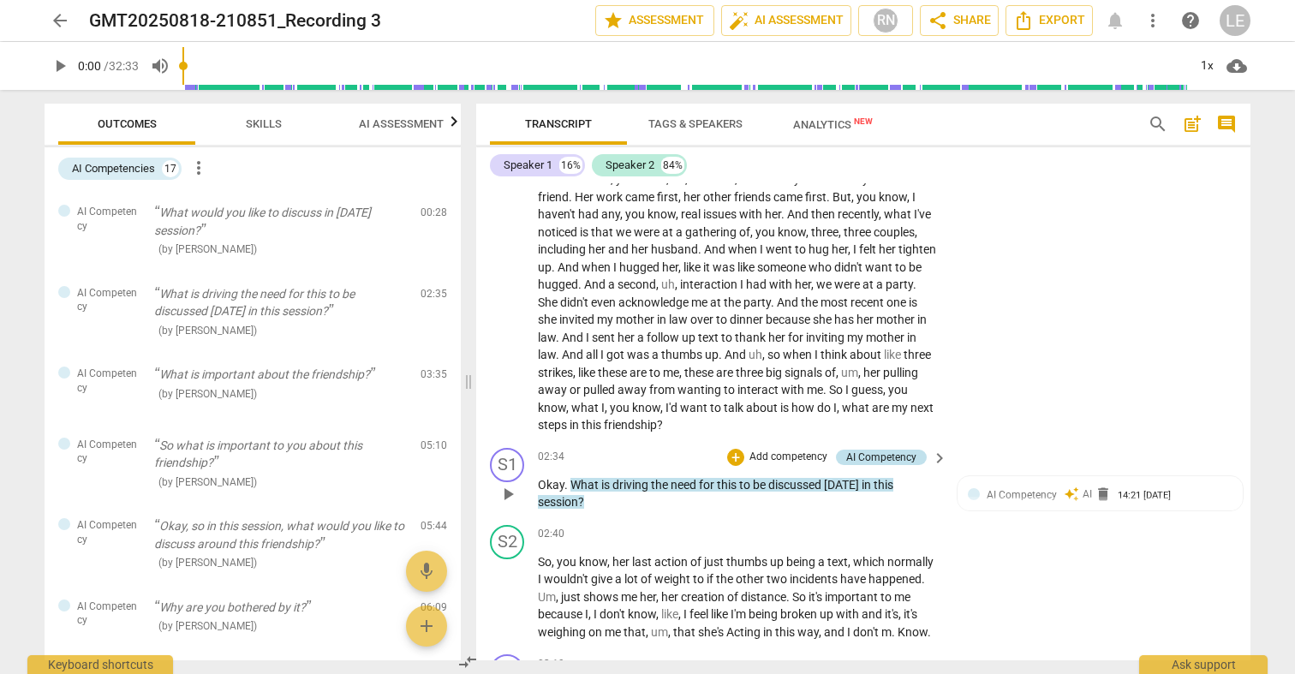
click at [909, 450] on div "AI Competency" at bounding box center [881, 457] width 70 height 15
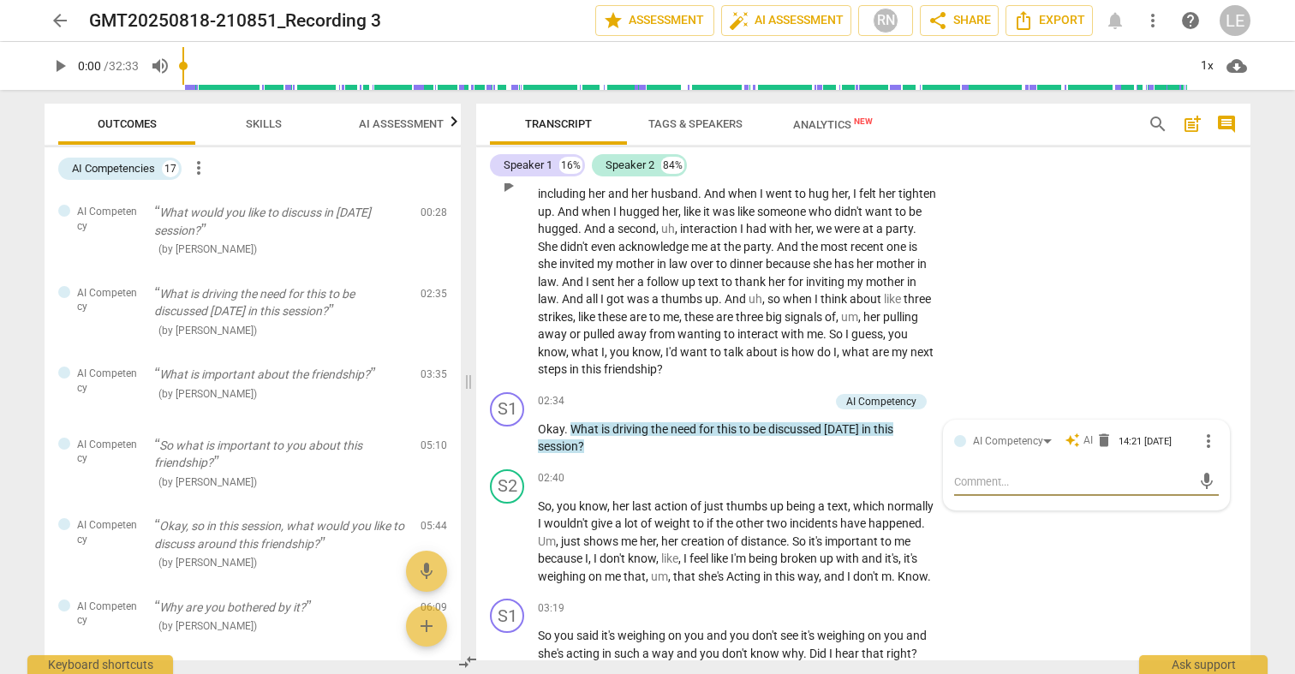
scroll to position [550, 0]
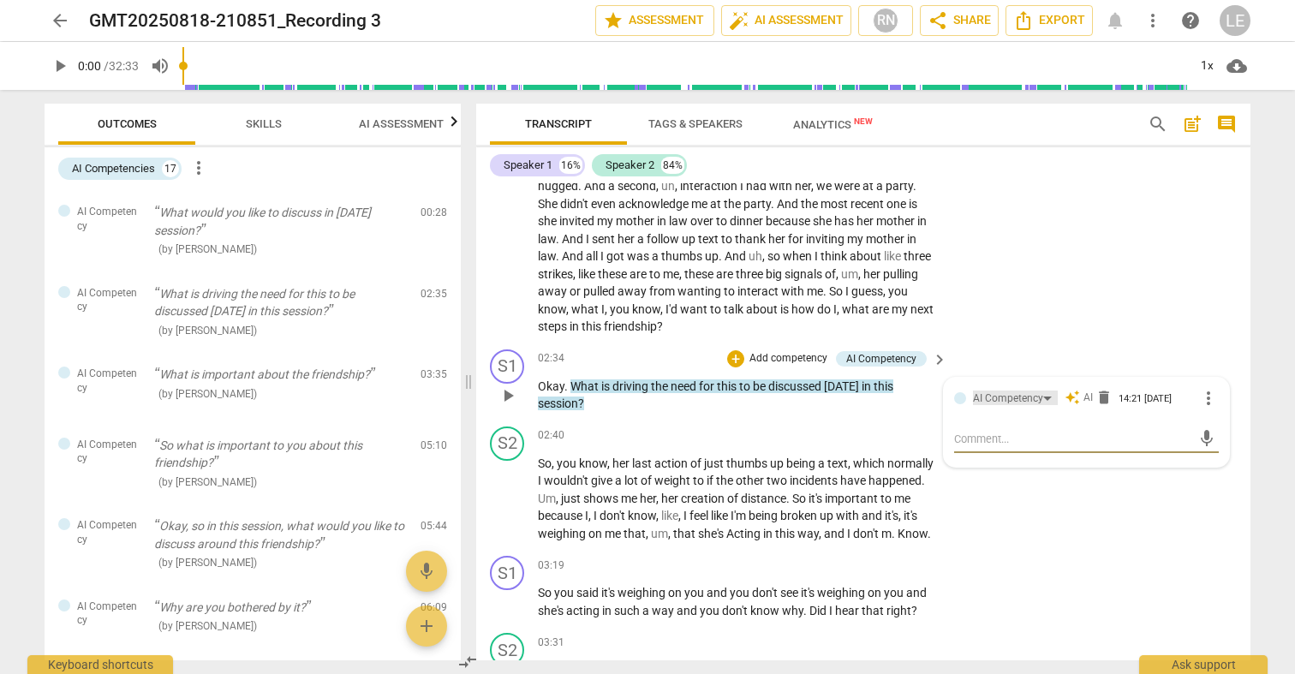
click at [1005, 390] on div "AI Competency" at bounding box center [1008, 398] width 70 height 16
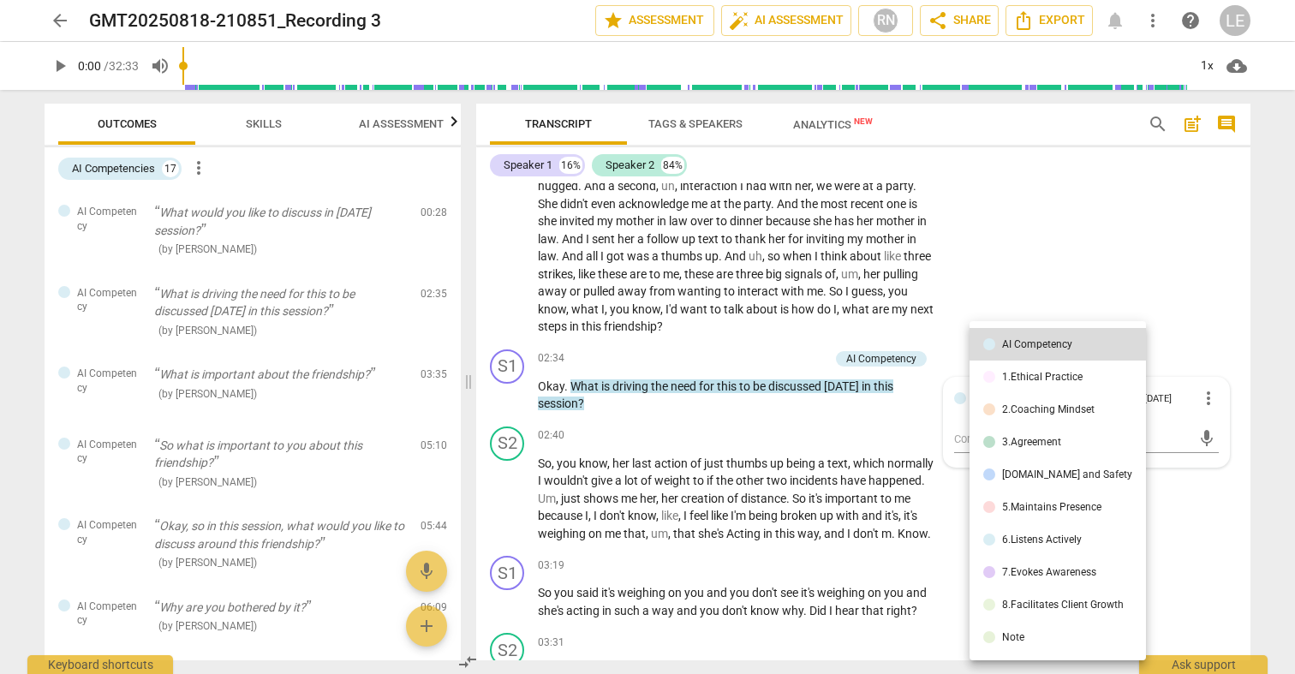
click at [834, 569] on div at bounding box center [647, 337] width 1295 height 674
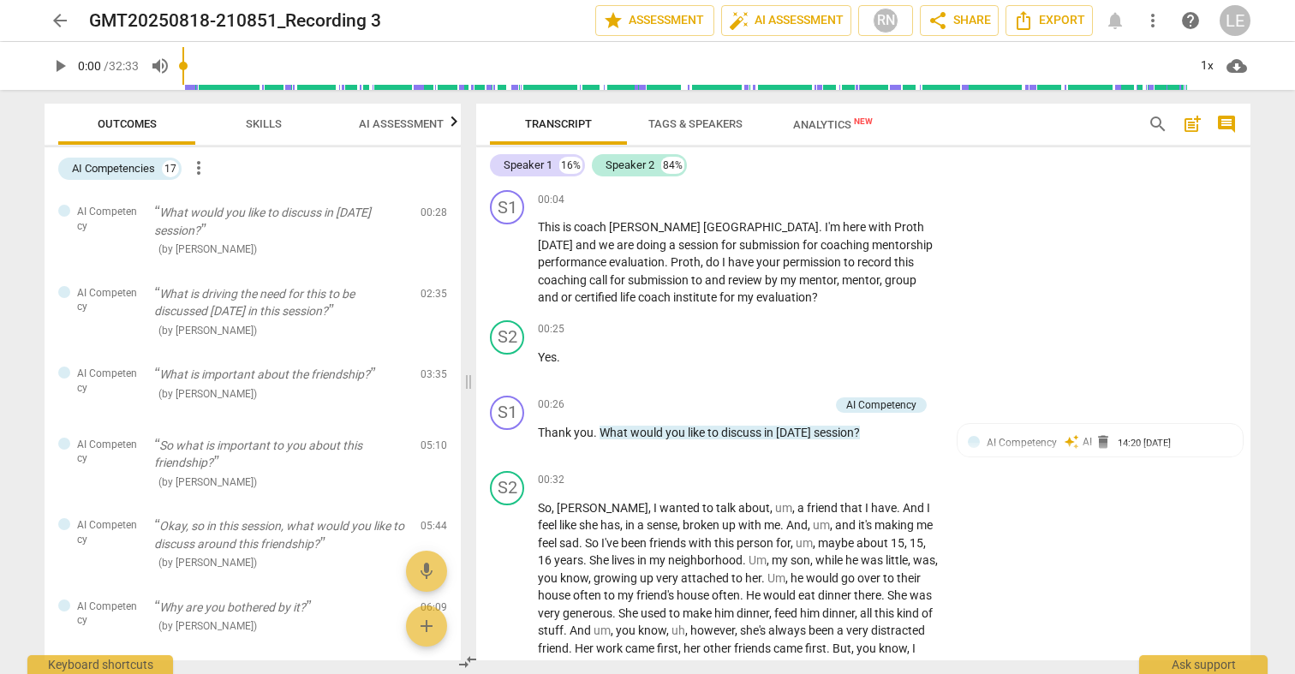
scroll to position [0, 0]
click at [841, 571] on span "go" at bounding box center [849, 578] width 16 height 14
click at [754, 21] on span "auto_fix_high AI Assessment" at bounding box center [786, 20] width 115 height 21
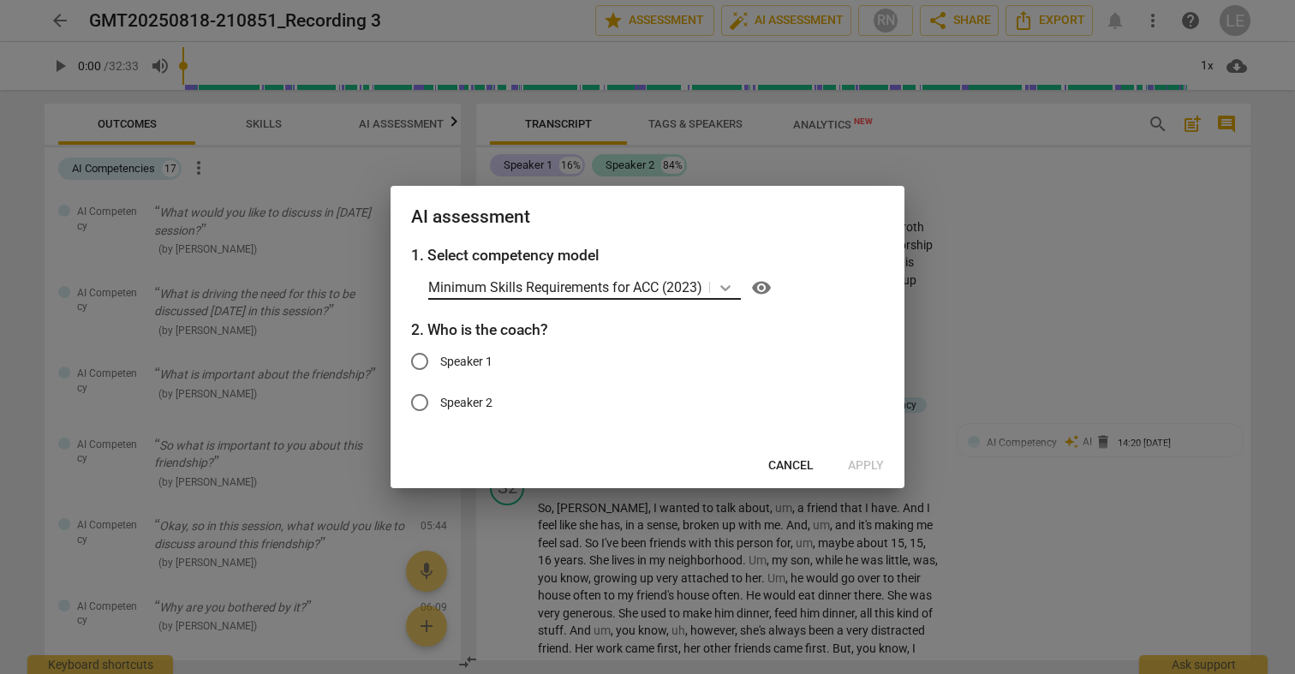
click at [729, 289] on icon at bounding box center [725, 288] width 10 height 6
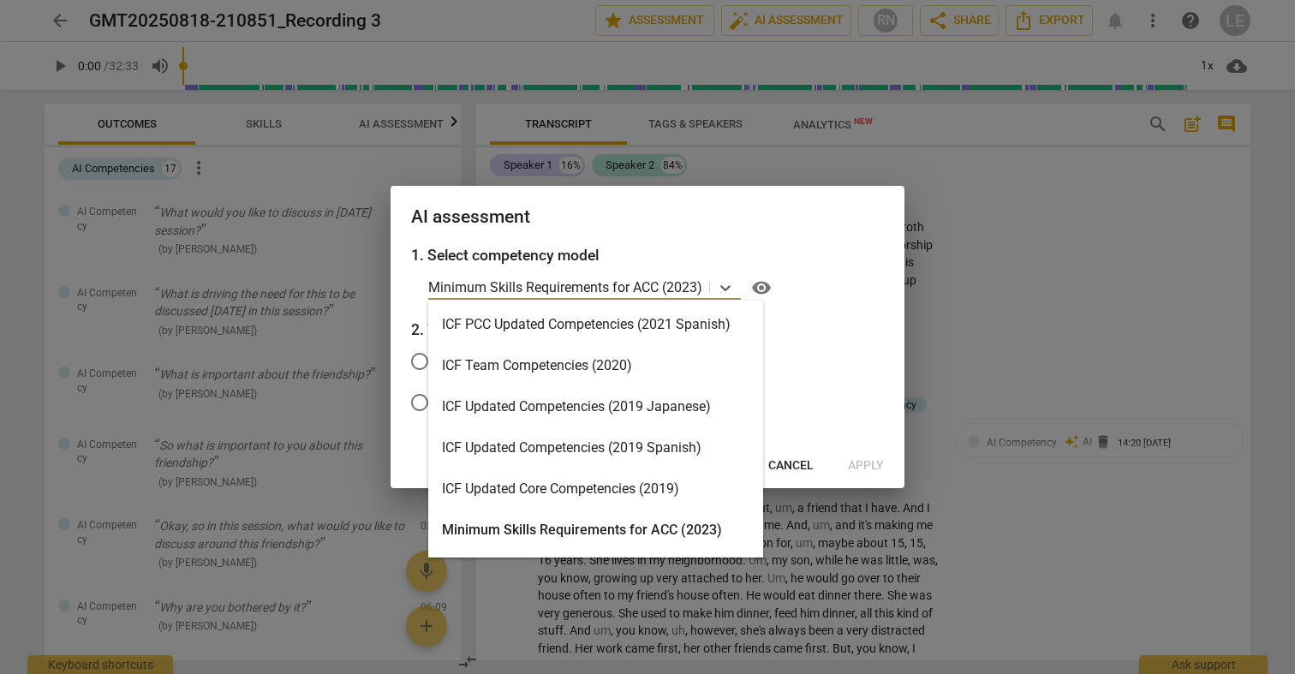
scroll to position [71, 0]
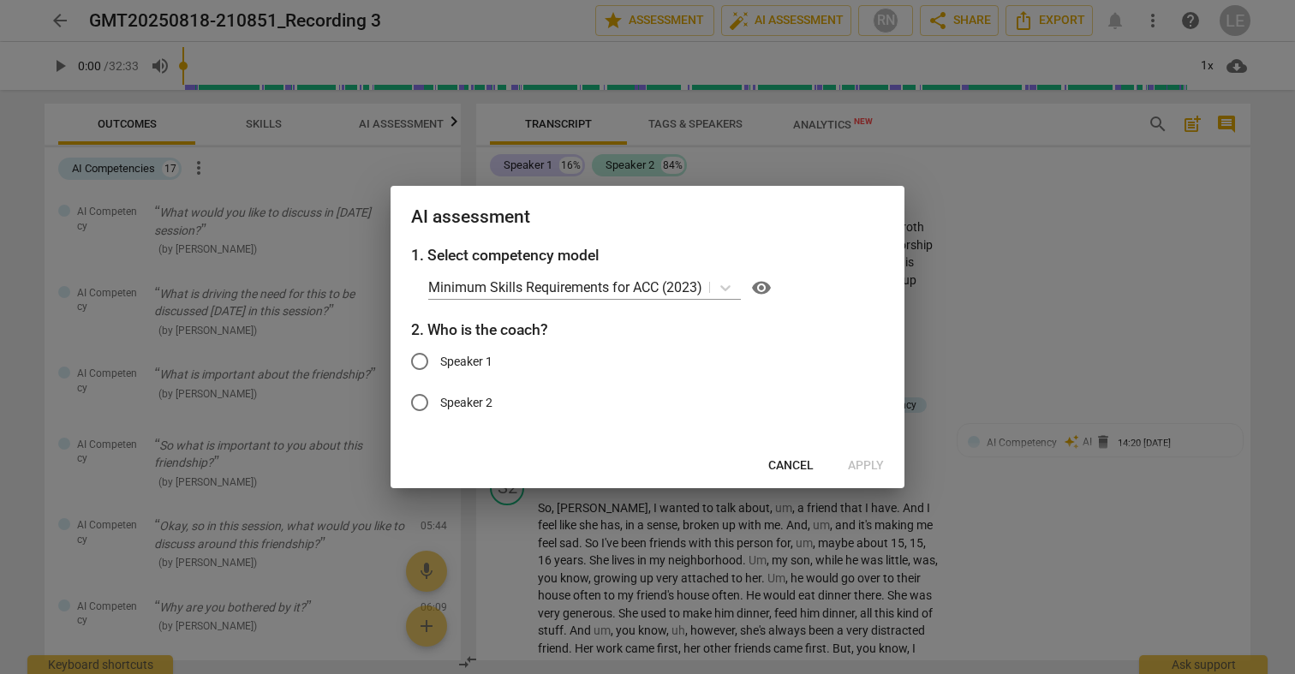
click at [756, 242] on div "AI assessment" at bounding box center [647, 215] width 514 height 59
click at [1052, 244] on div at bounding box center [647, 337] width 1295 height 674
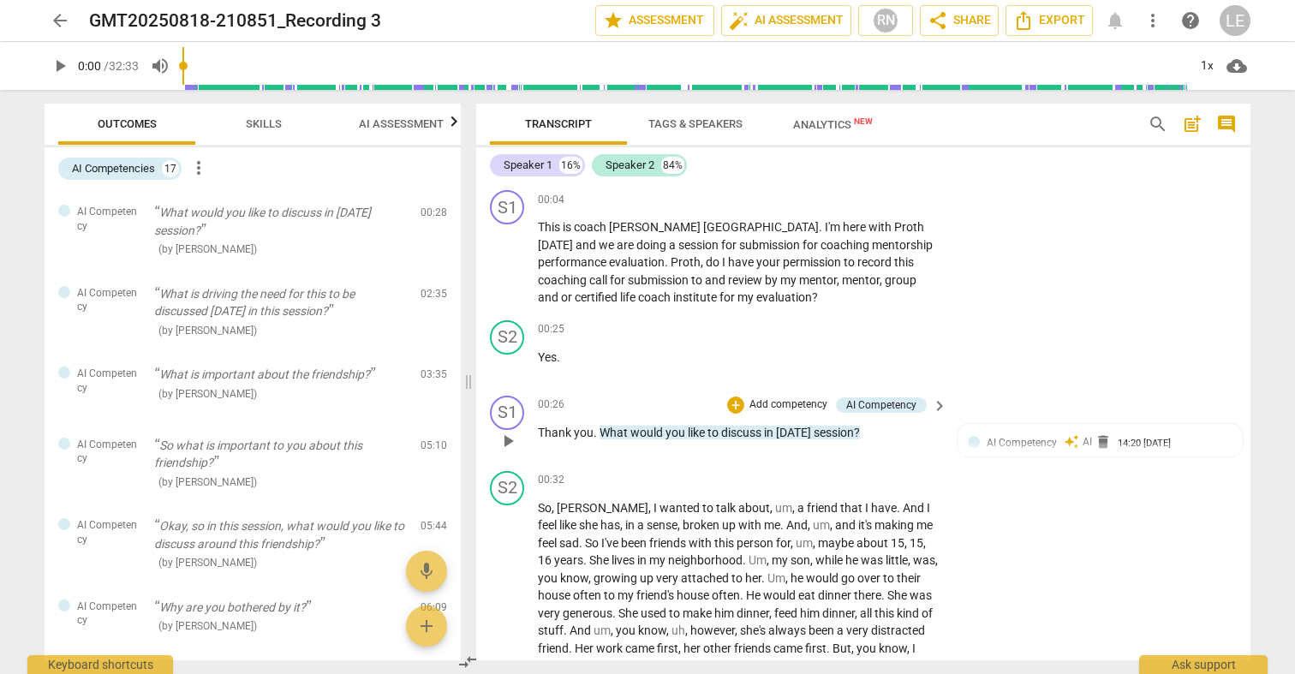
scroll to position [0, 0]
click at [62, 22] on span "arrow_back" at bounding box center [60, 20] width 21 height 21
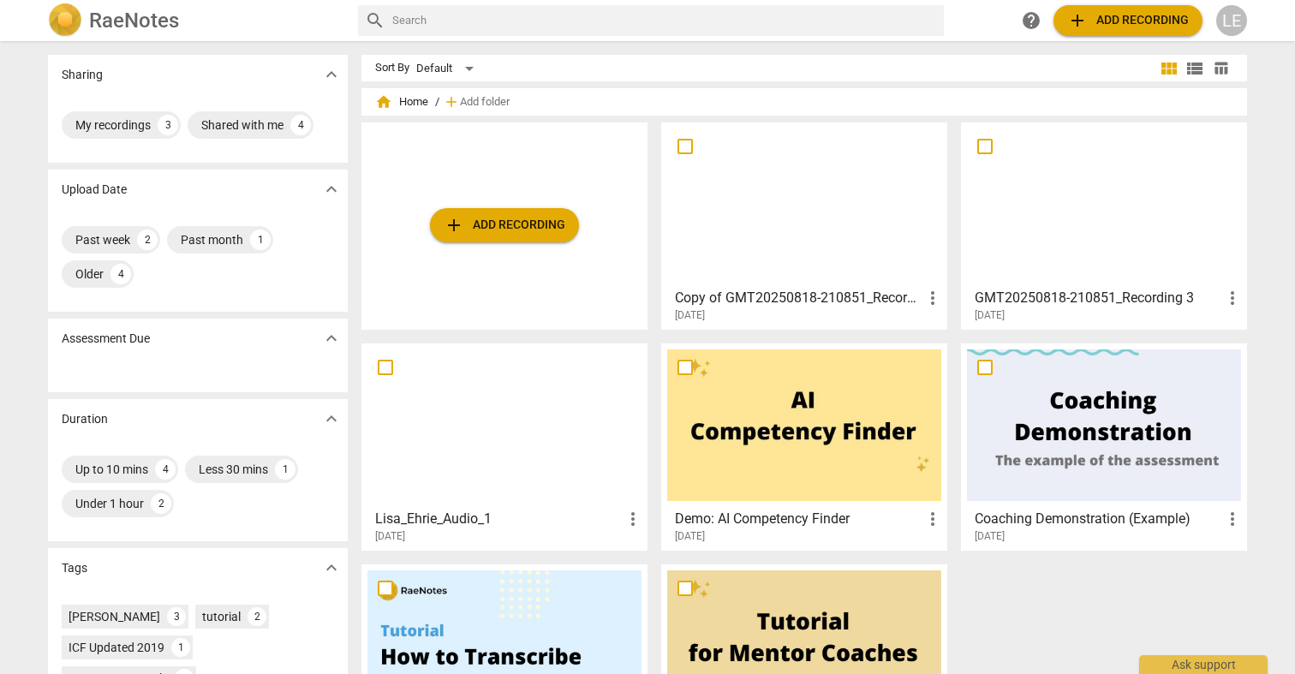
click at [1065, 241] on div at bounding box center [1104, 204] width 274 height 152
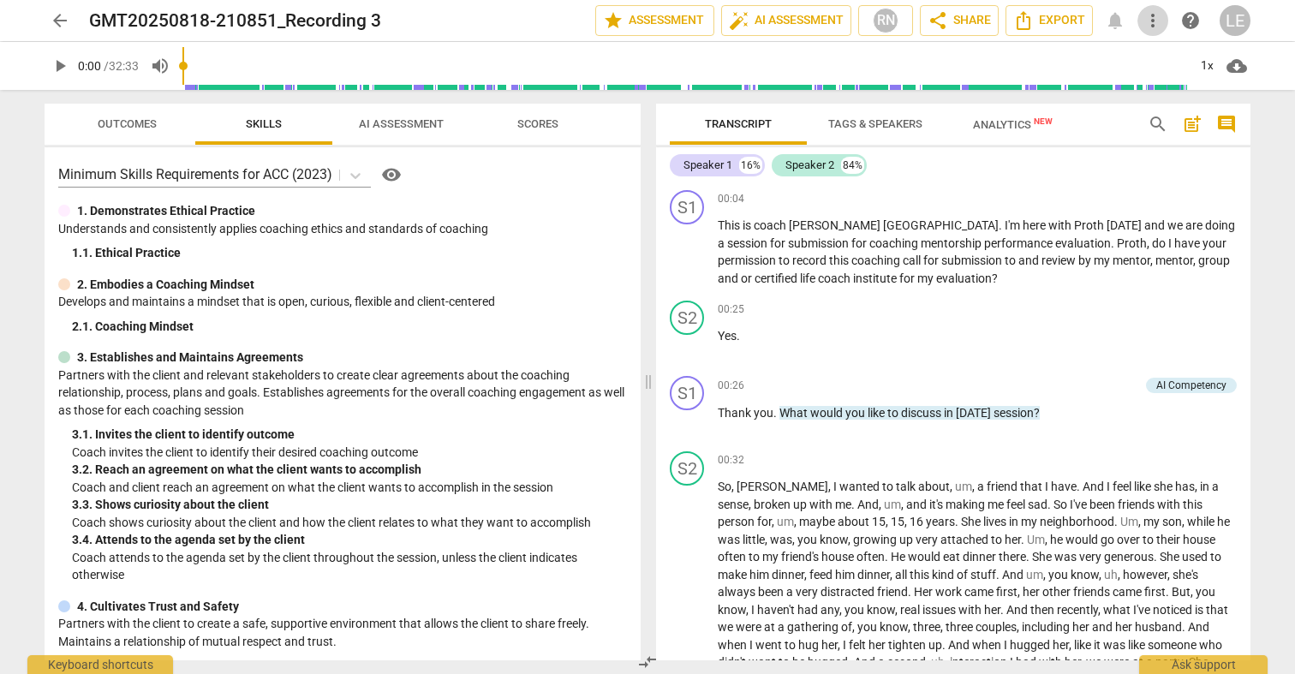
click at [1153, 17] on span "more_vert" at bounding box center [1152, 20] width 21 height 21
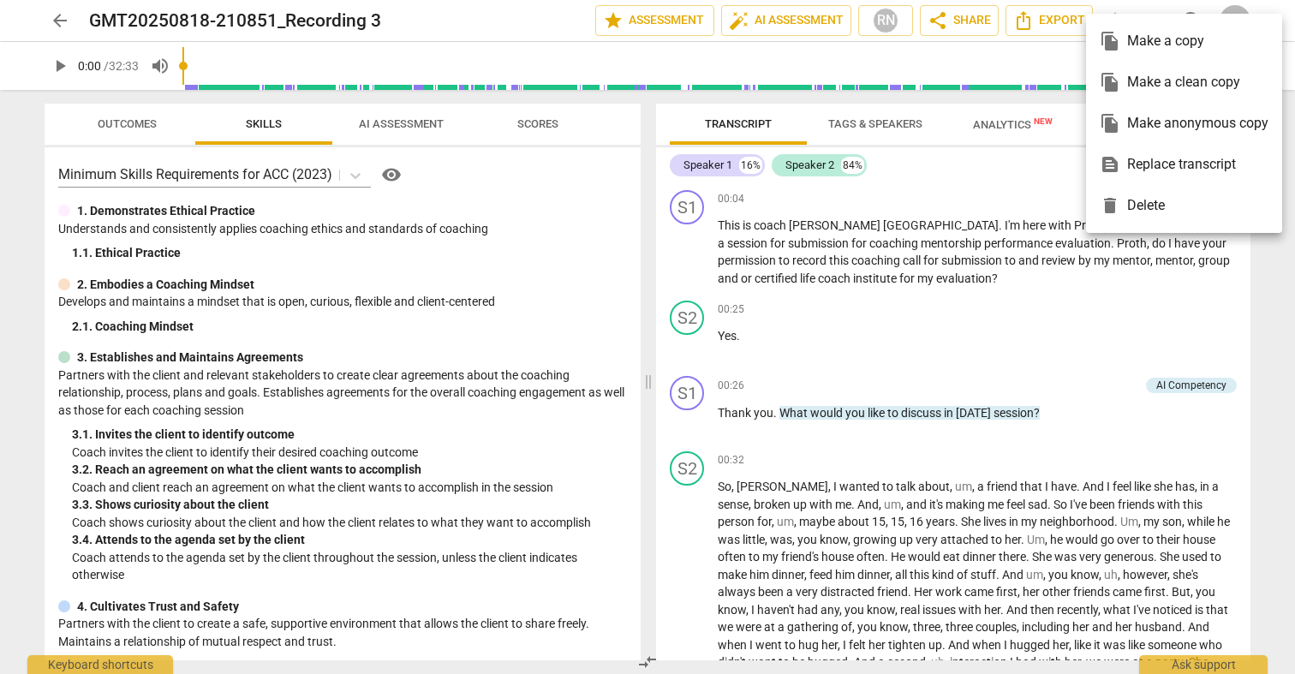
click at [1006, 149] on div at bounding box center [647, 337] width 1295 height 674
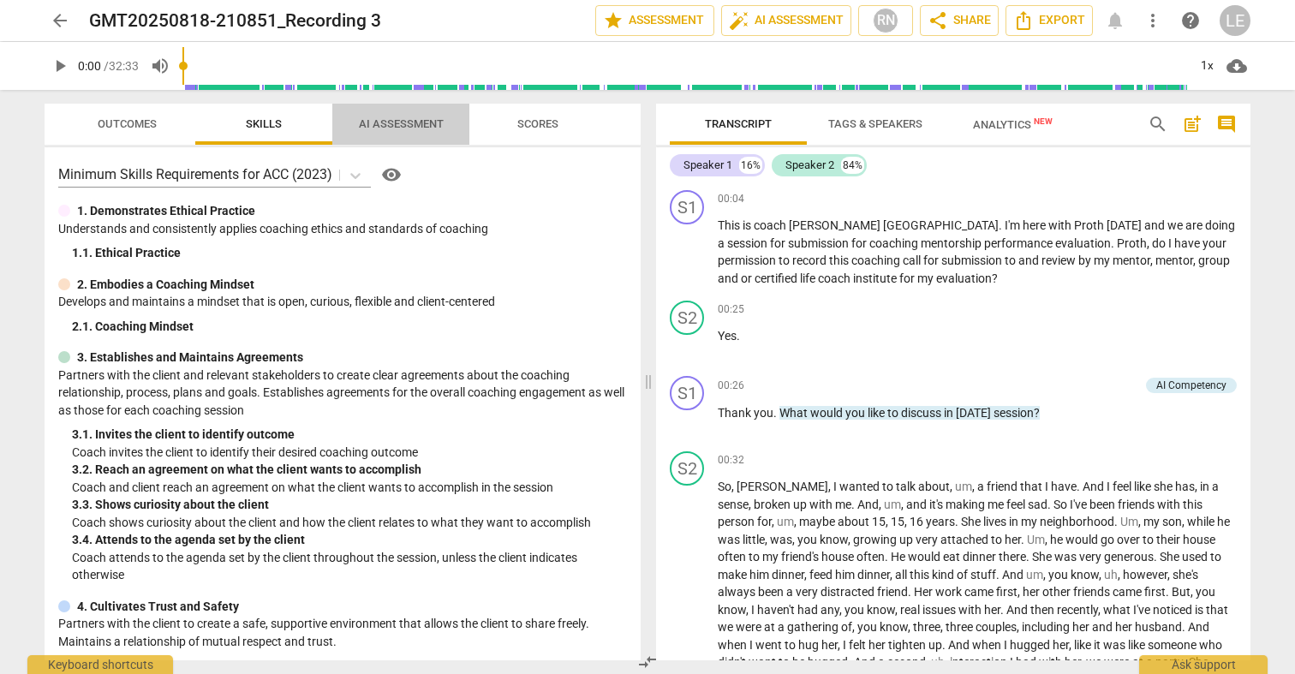
click at [420, 119] on span "AI Assessment" at bounding box center [401, 123] width 85 height 13
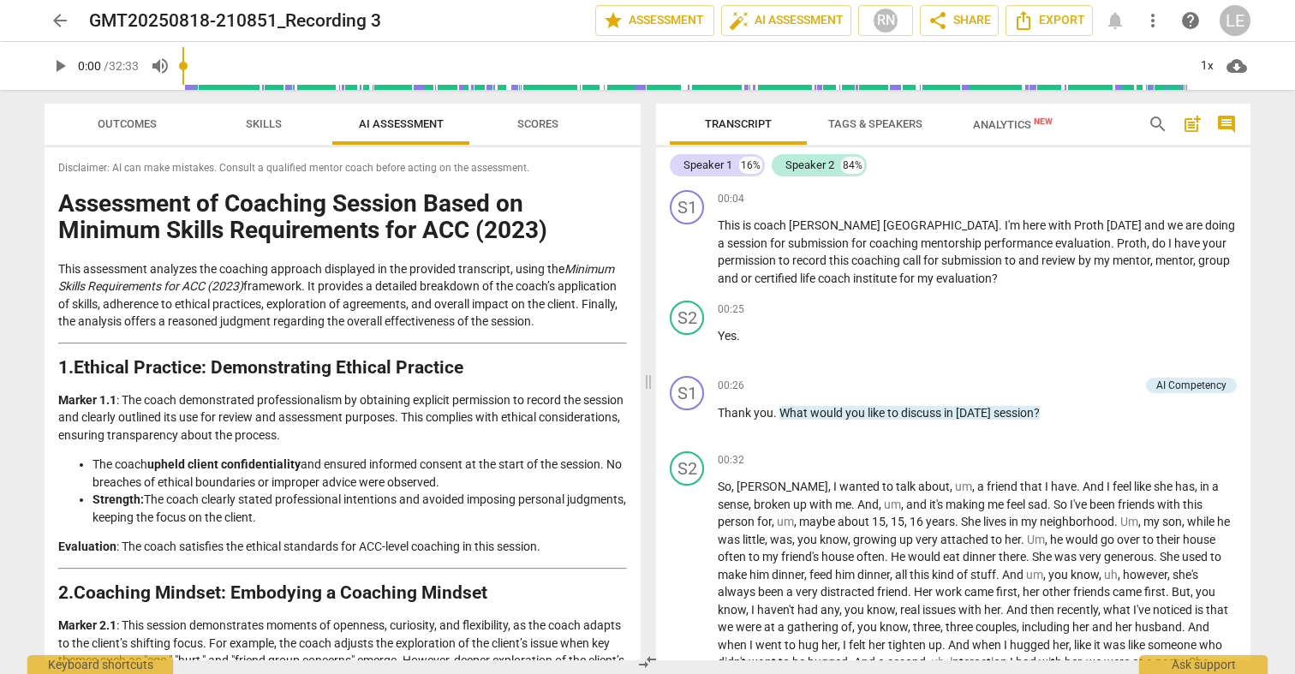
click at [540, 122] on span "Scores" at bounding box center [537, 123] width 41 height 13
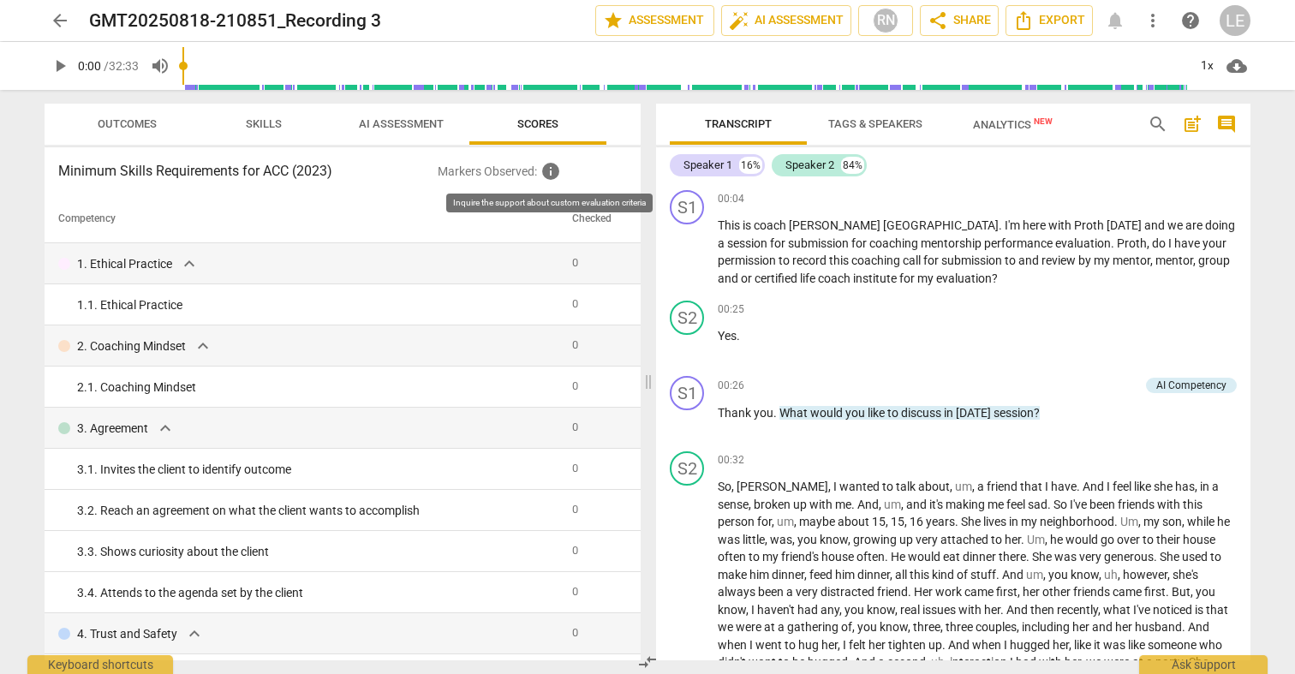
click at [548, 172] on span "info" at bounding box center [550, 171] width 21 height 21
click at [188, 254] on span "expand_more" at bounding box center [189, 263] width 21 height 21
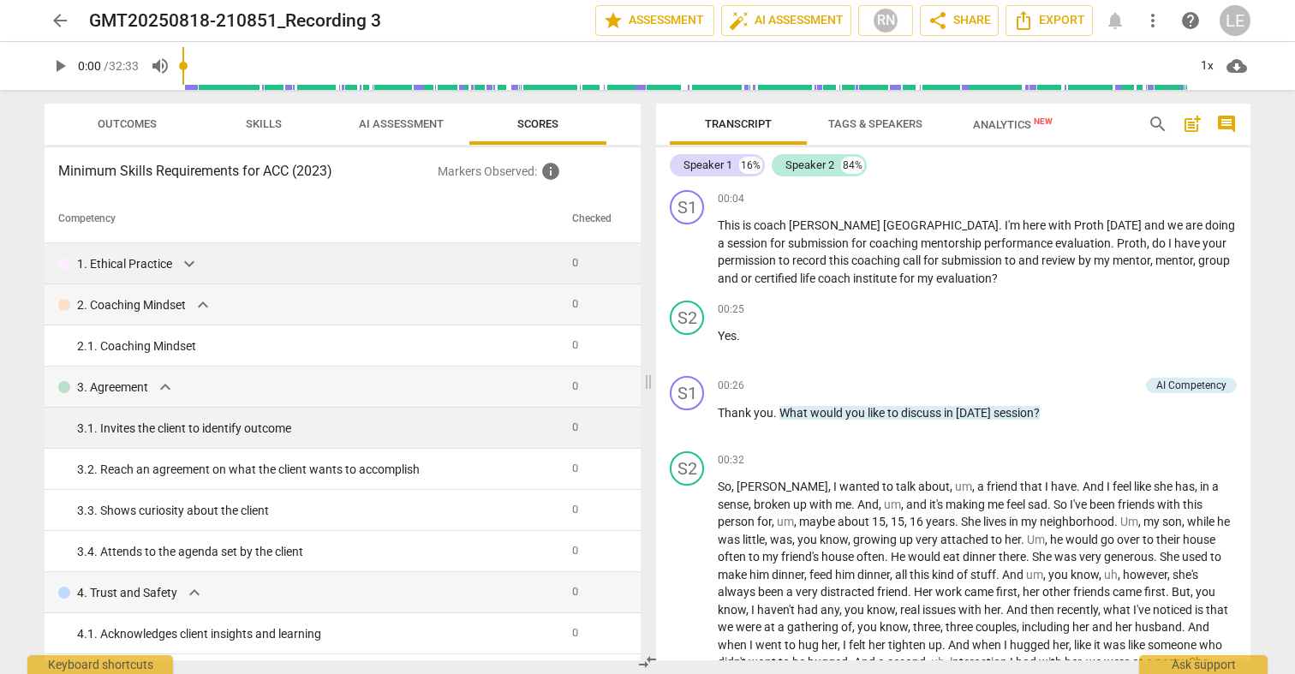
click at [516, 419] on td "3. 1. Invites the client to identify outcome" at bounding box center [305, 428] width 521 height 41
click at [285, 426] on div "3. 1. Invites the client to identify outcome" at bounding box center [317, 429] width 481 height 18
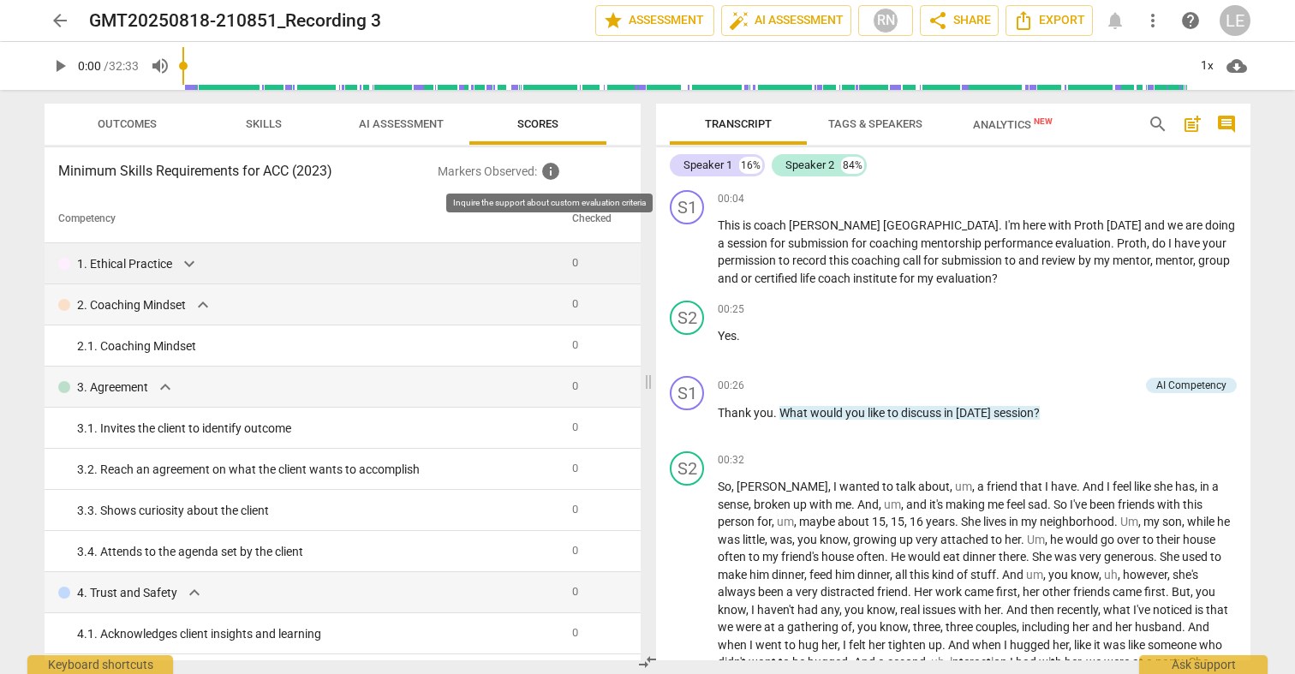
click at [551, 174] on span "info" at bounding box center [550, 171] width 21 height 21
click at [554, 177] on span "info" at bounding box center [550, 171] width 21 height 21
click at [182, 262] on span "expand_more" at bounding box center [189, 263] width 21 height 21
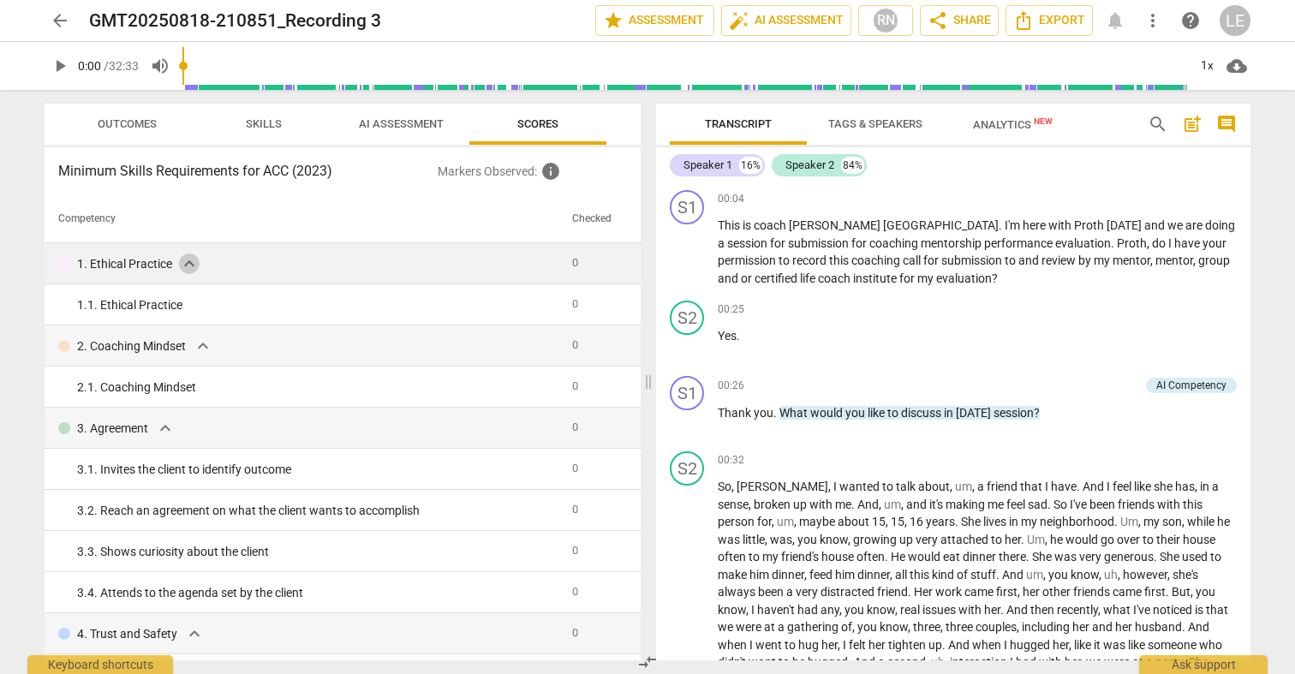
click at [182, 262] on span "expand_more" at bounding box center [189, 263] width 21 height 21
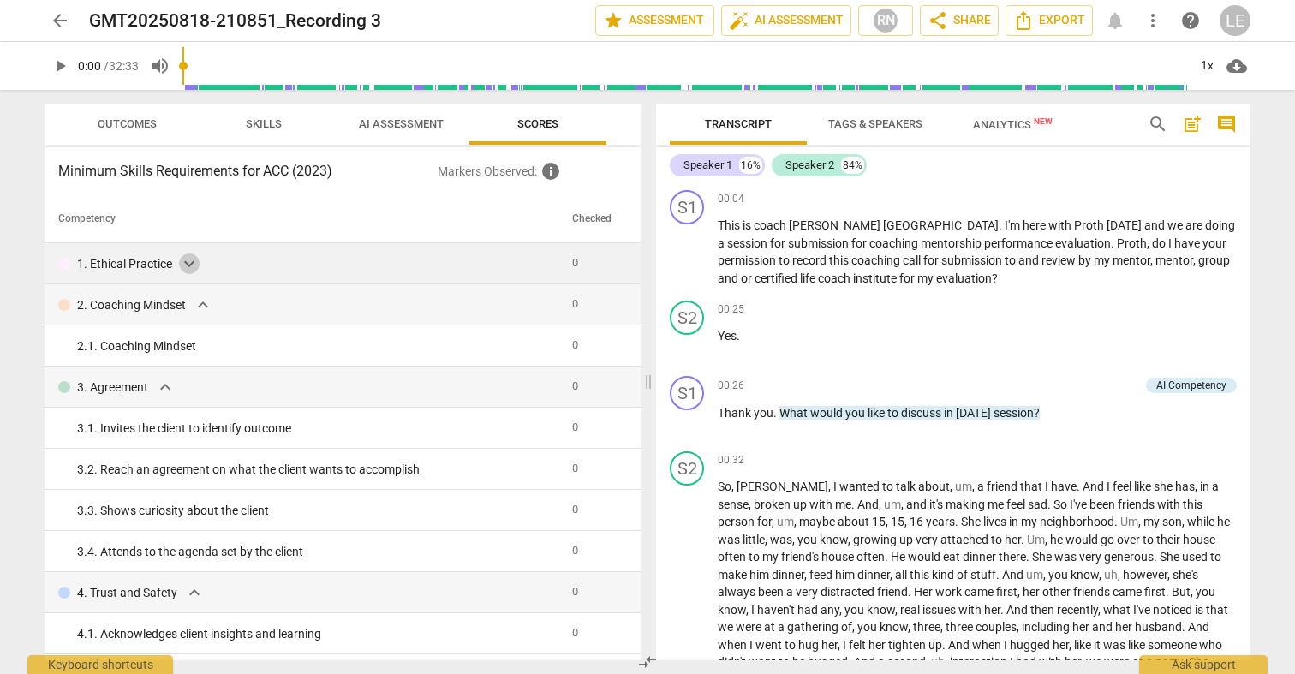
click at [182, 262] on span "expand_more" at bounding box center [189, 263] width 21 height 21
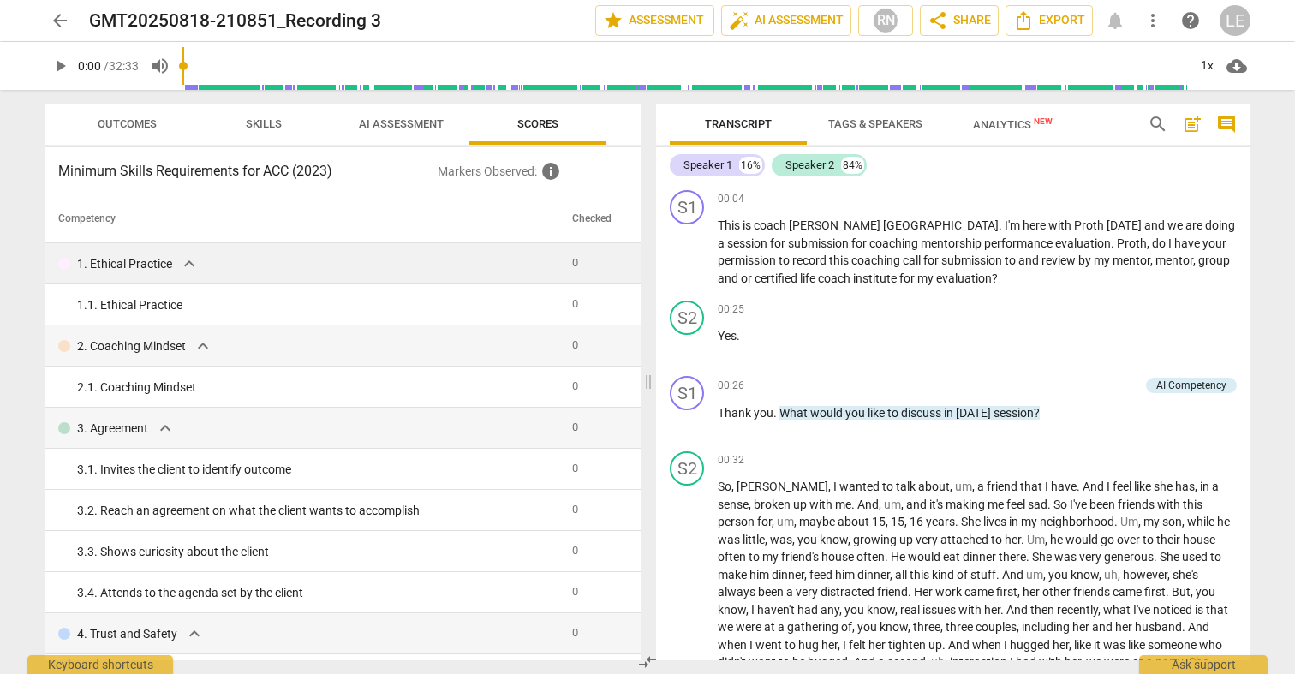
click at [182, 262] on span "expand_more" at bounding box center [189, 263] width 21 height 21
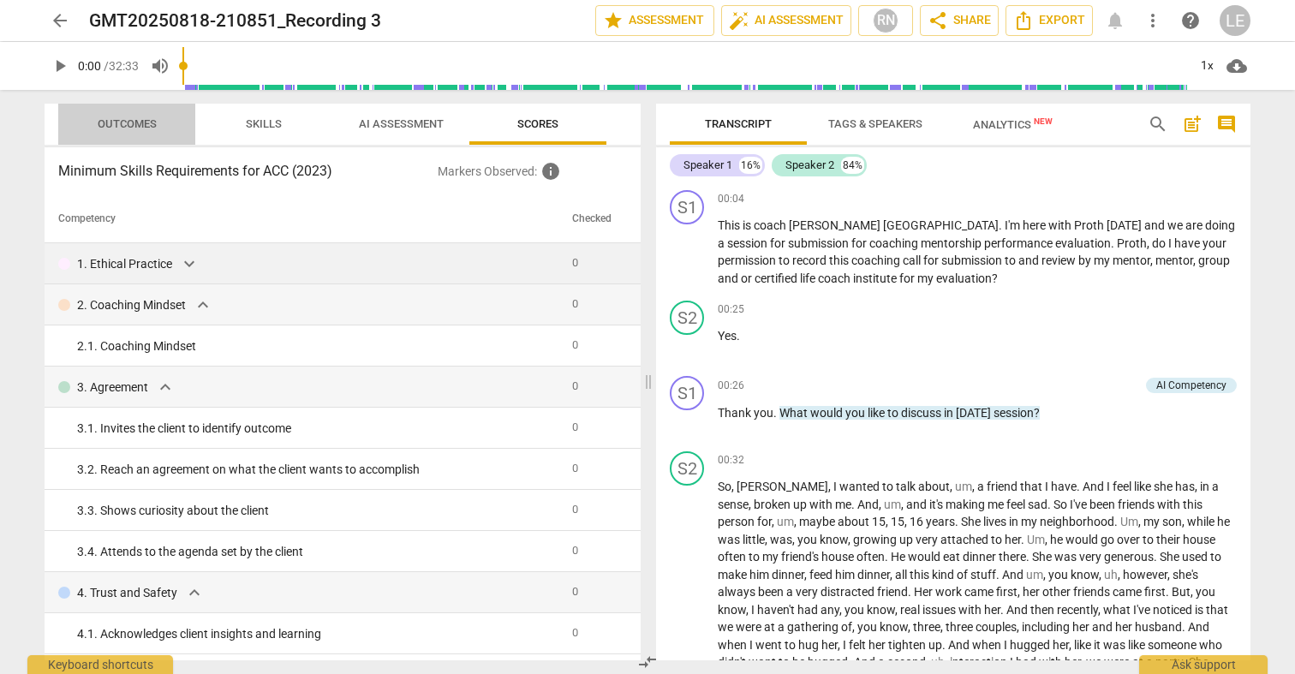
click at [151, 110] on button "Outcomes" at bounding box center [126, 124] width 137 height 41
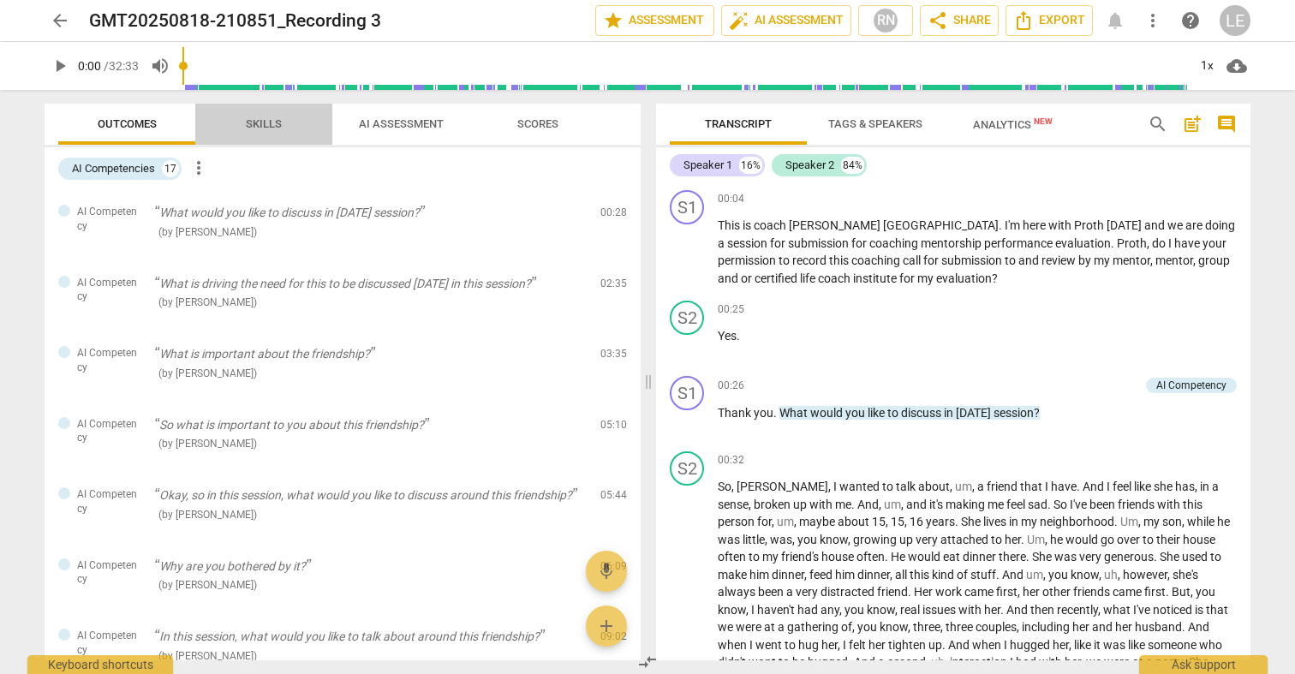
click at [237, 127] on span "Skills" at bounding box center [263, 124] width 77 height 23
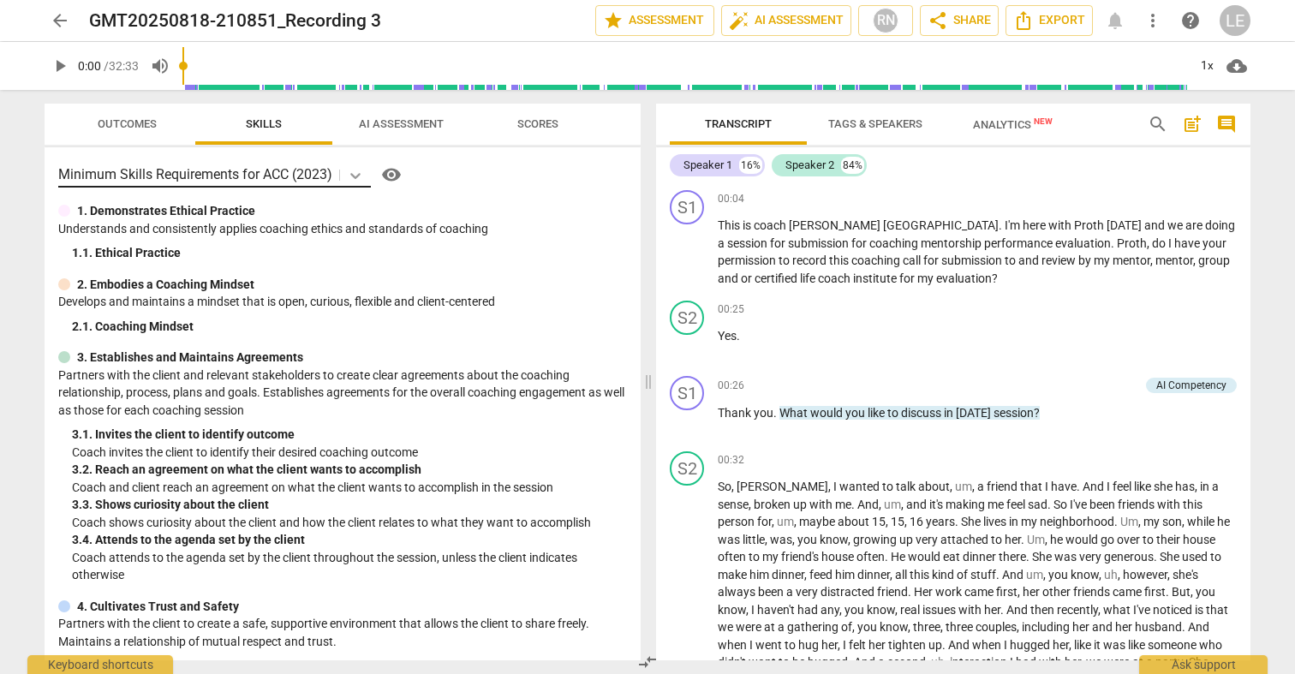
click at [359, 182] on icon at bounding box center [355, 175] width 17 height 17
click at [358, 176] on icon at bounding box center [355, 176] width 10 height 6
click at [878, 118] on span "Tags & Speakers" at bounding box center [875, 123] width 94 height 13
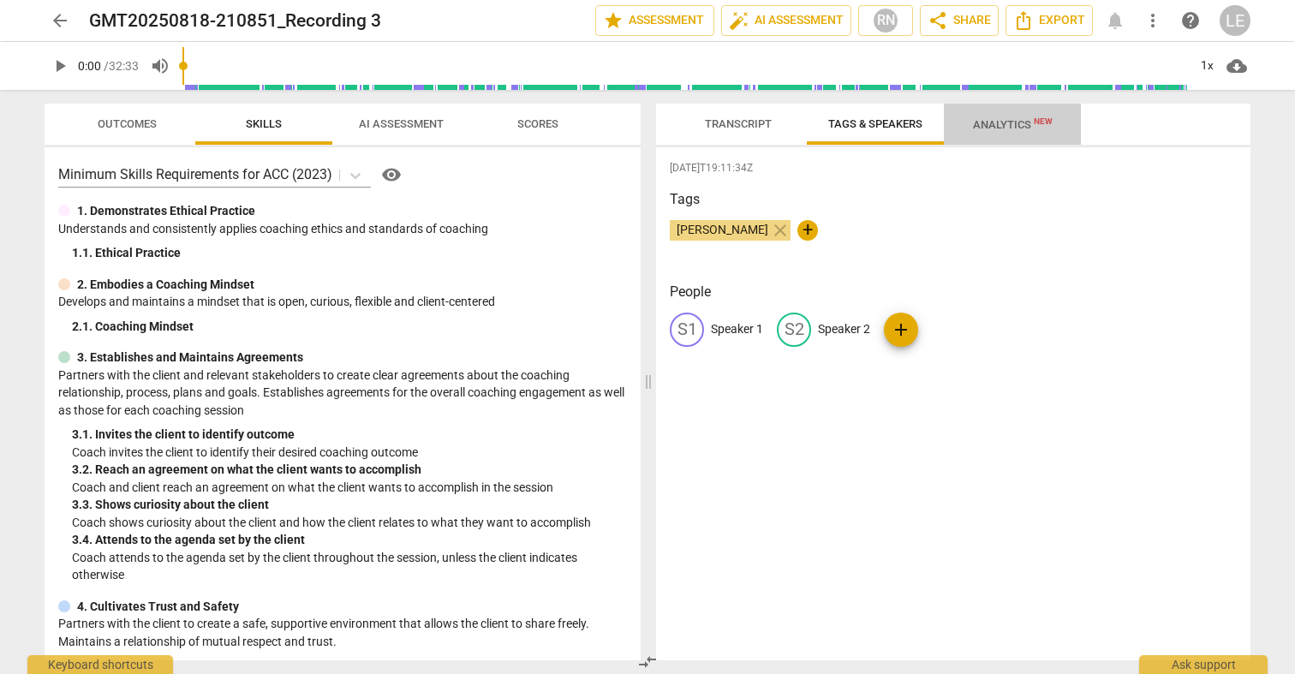
click at [982, 120] on span "Analytics New" at bounding box center [1013, 124] width 80 height 13
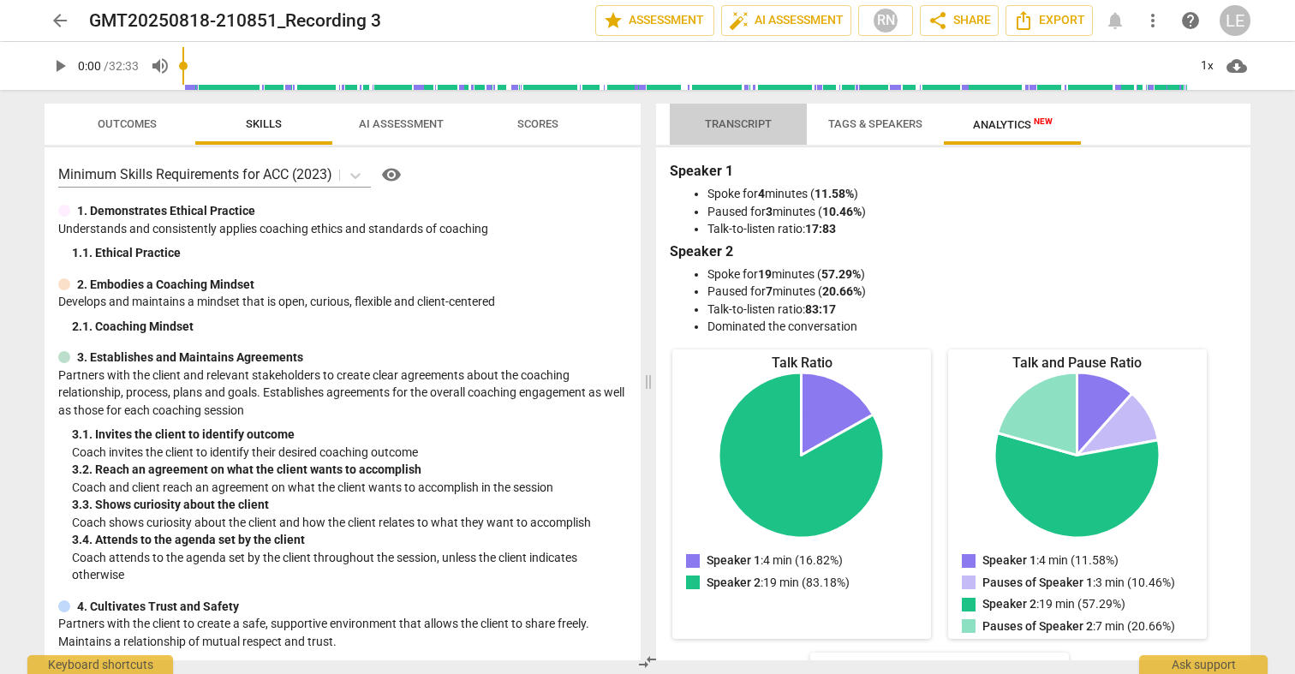
click at [754, 123] on span "Transcript" at bounding box center [738, 123] width 67 height 13
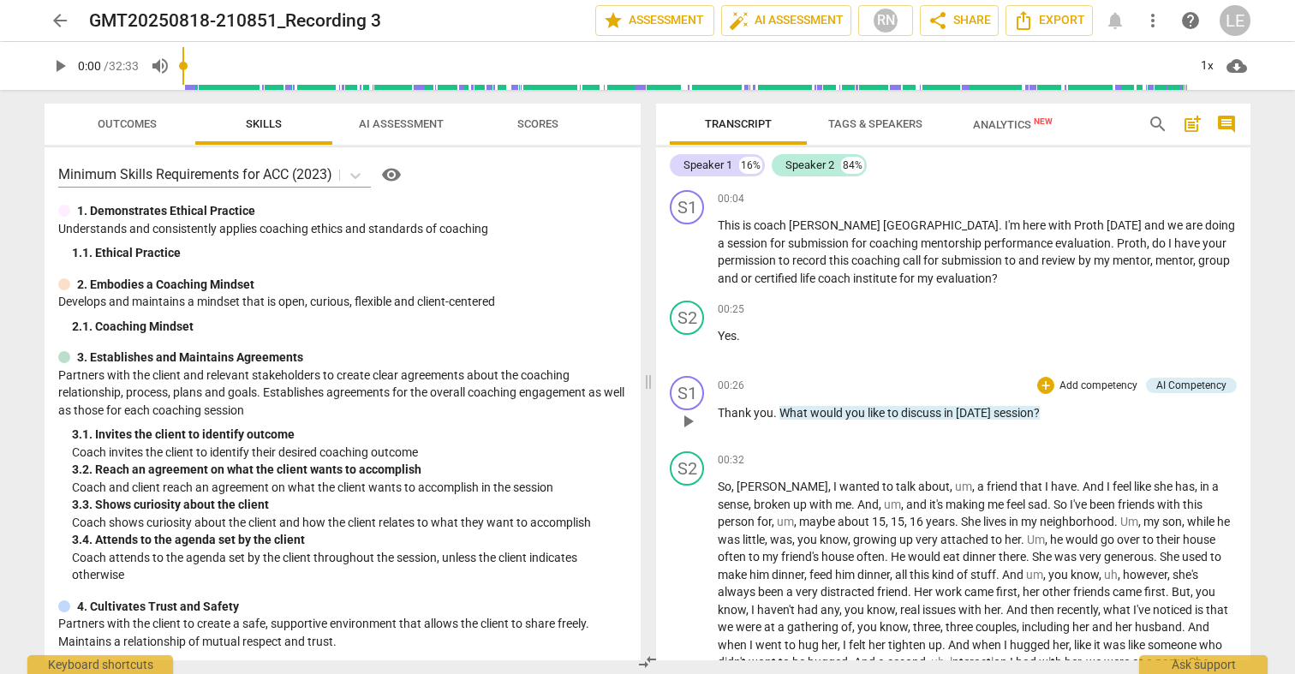
click at [692, 416] on span "play_arrow" at bounding box center [687, 421] width 21 height 21
click at [891, 411] on span "to" at bounding box center [894, 413] width 14 height 14
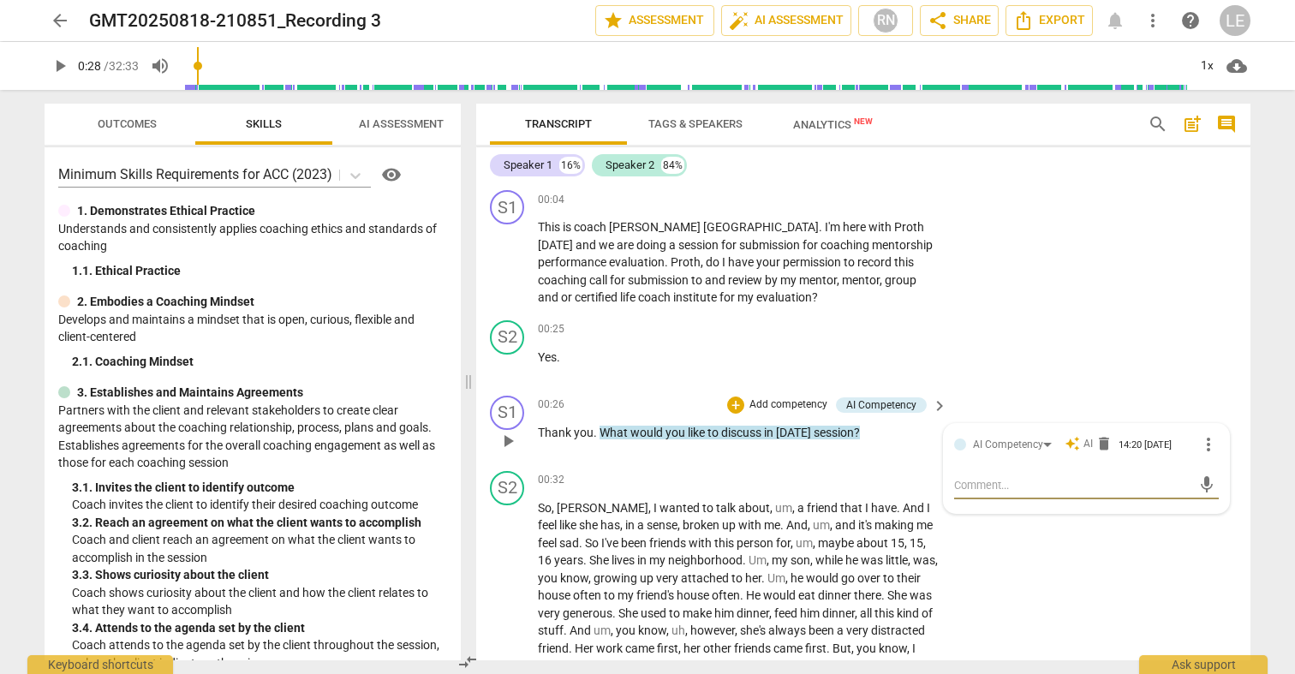
click at [1076, 441] on span "auto_awesome" at bounding box center [1071, 443] width 15 height 15
click at [1205, 444] on span "more_vert" at bounding box center [1208, 444] width 21 height 21
click at [1043, 439] on div at bounding box center [647, 337] width 1295 height 674
click at [1042, 441] on div "AI Competency" at bounding box center [1015, 444] width 85 height 15
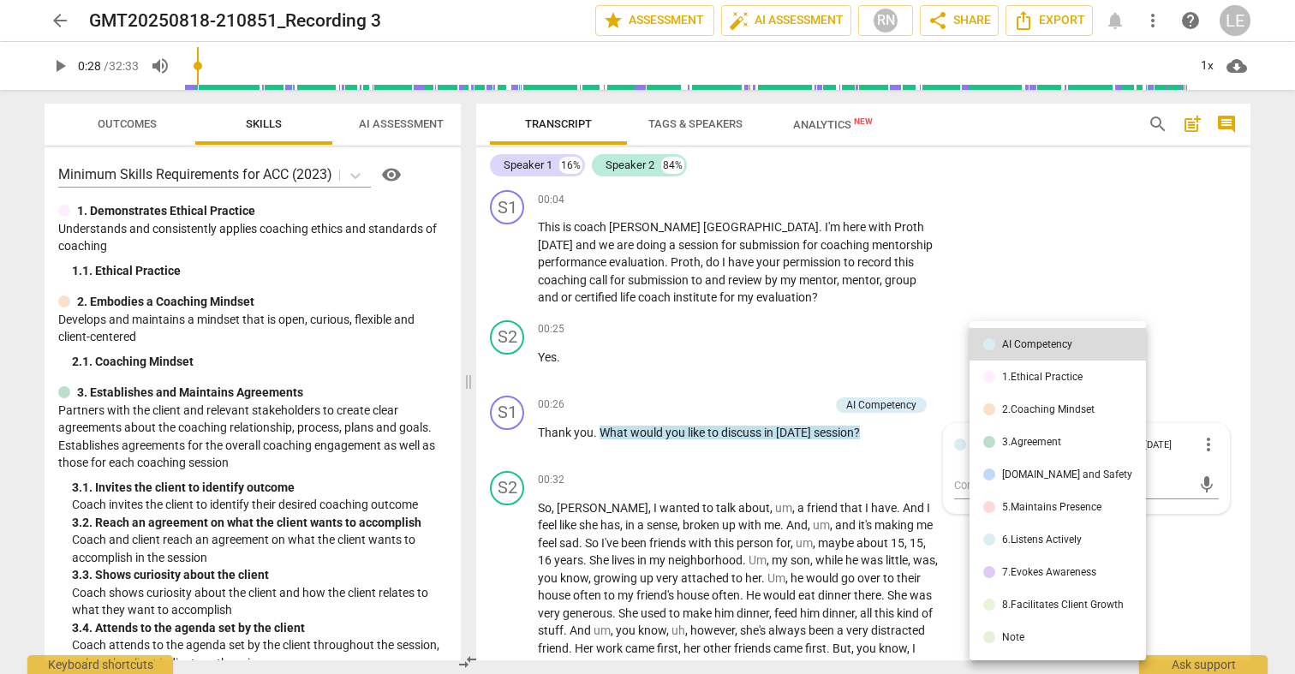
click at [1046, 124] on div at bounding box center [647, 337] width 1295 height 674
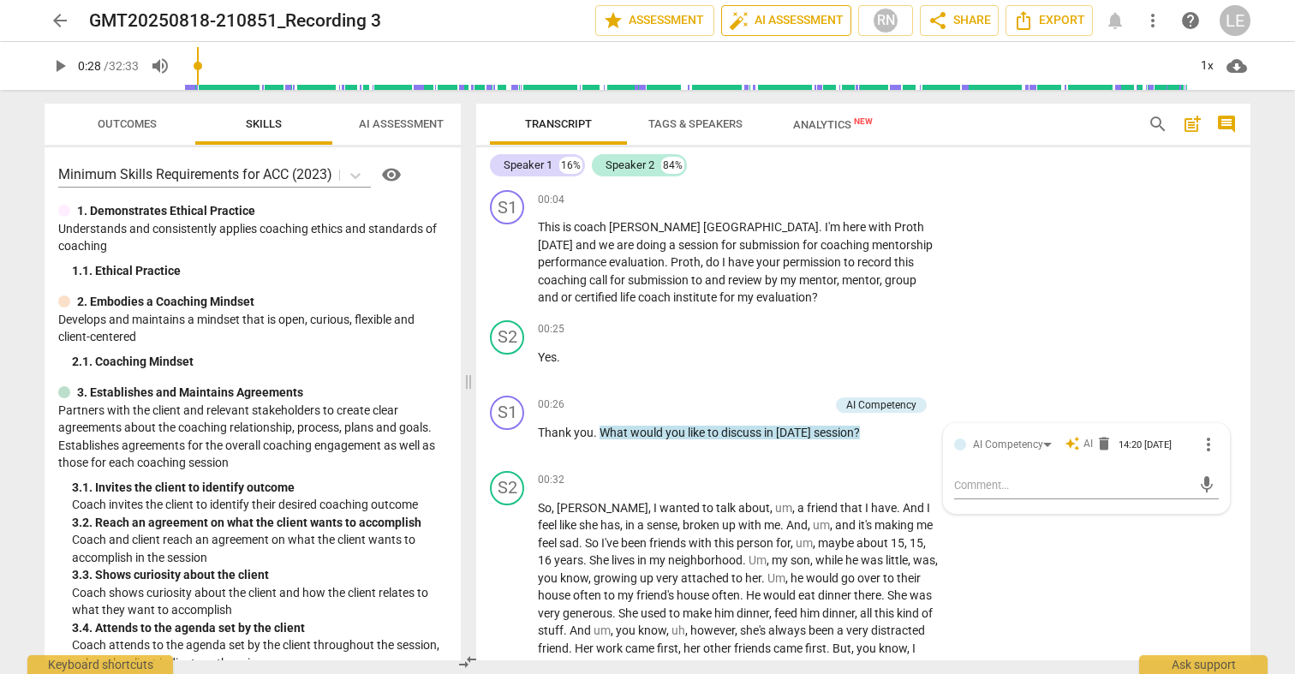
click at [811, 23] on span "auto_fix_high AI Assessment" at bounding box center [786, 20] width 115 height 21
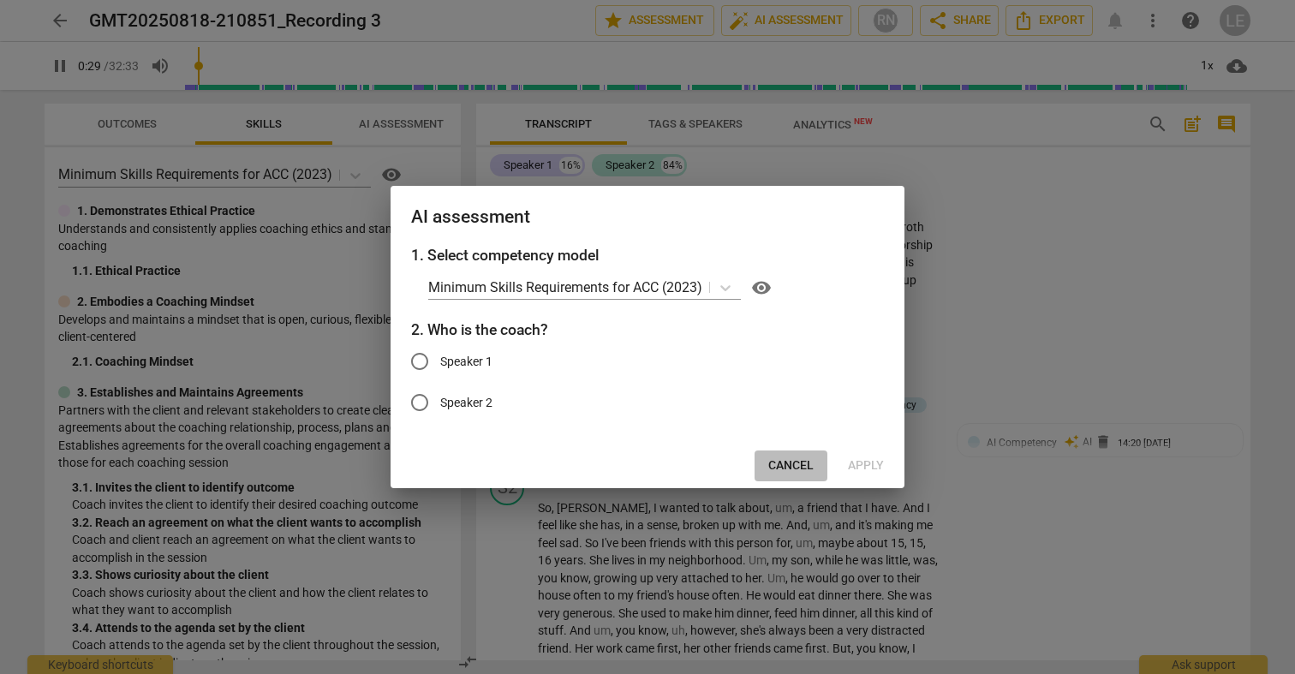
click at [778, 467] on span "Cancel" at bounding box center [790, 465] width 45 height 17
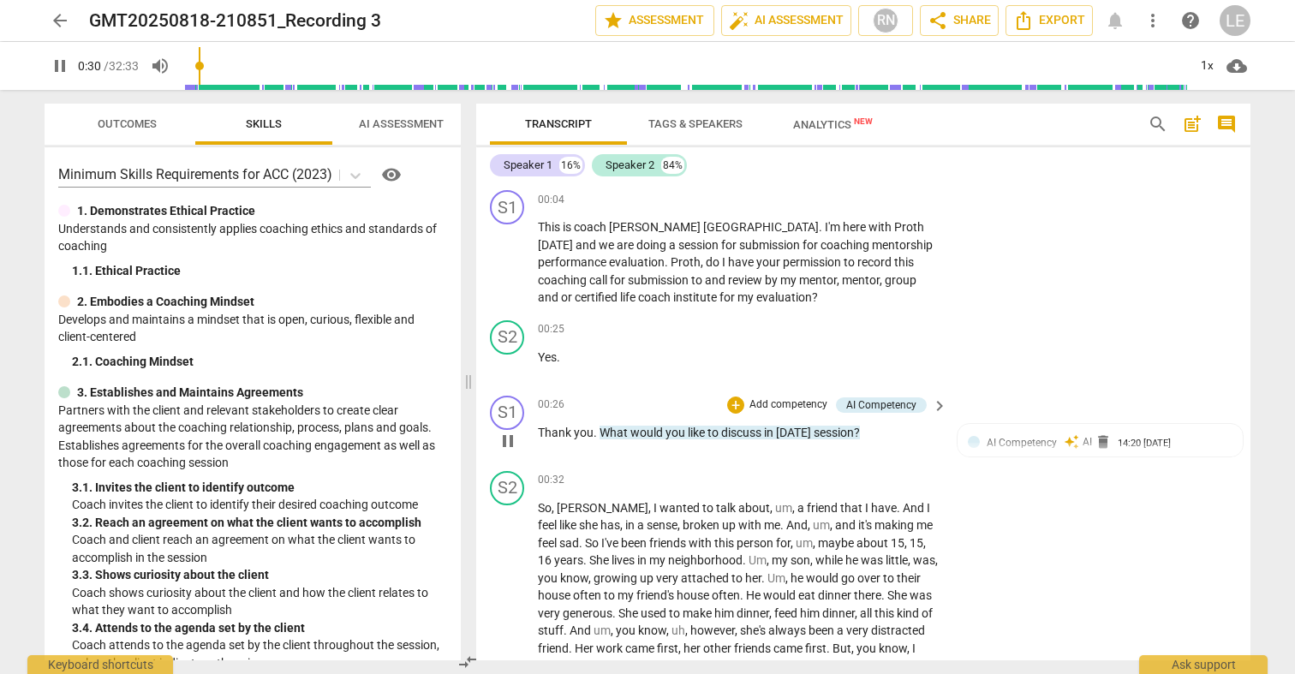
click at [508, 444] on span "pause" at bounding box center [508, 441] width 21 height 21
type input "31"
click at [658, 21] on span "star Assessment" at bounding box center [655, 20] width 104 height 21
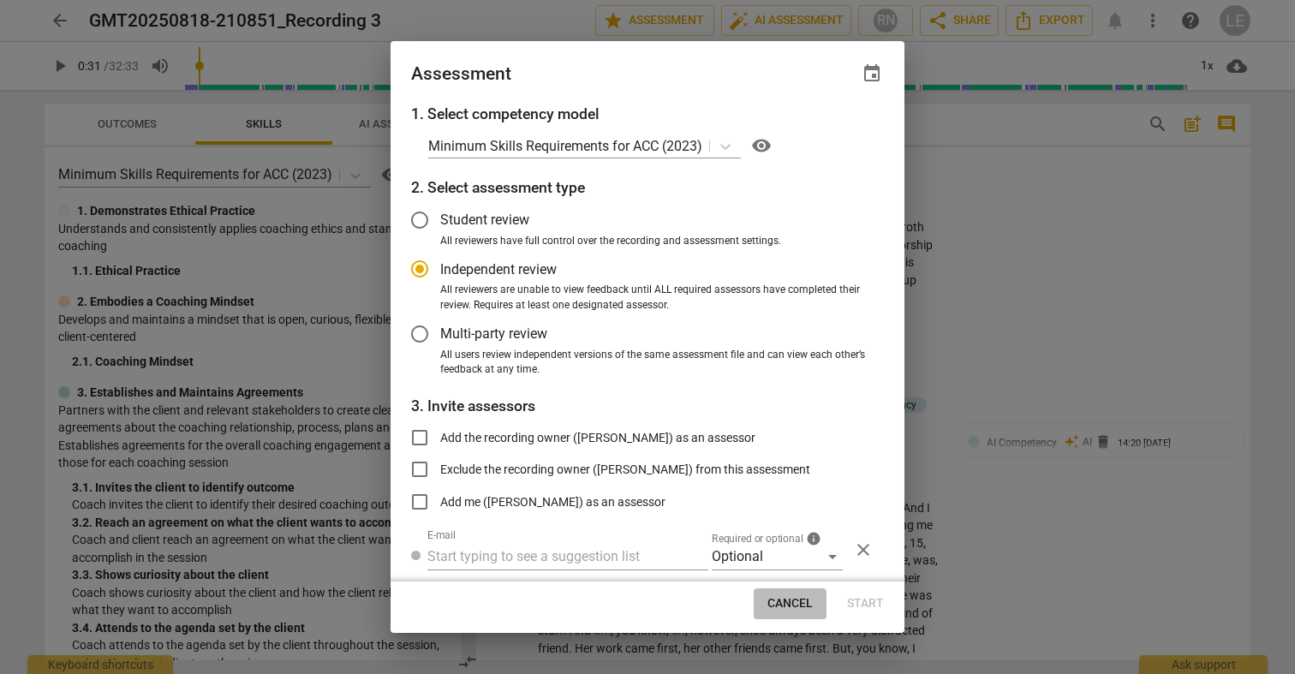
click at [780, 602] on span "Cancel" at bounding box center [789, 603] width 45 height 17
radio input "false"
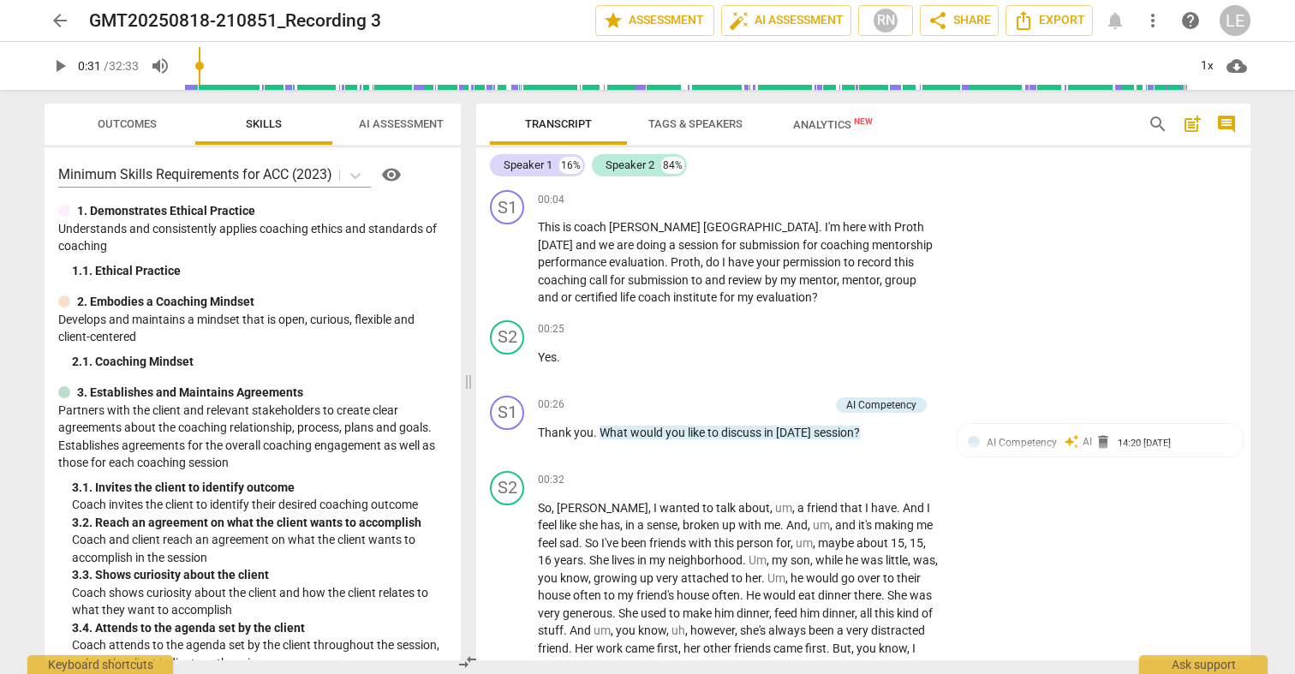
click at [154, 140] on button "Outcomes" at bounding box center [126, 124] width 137 height 41
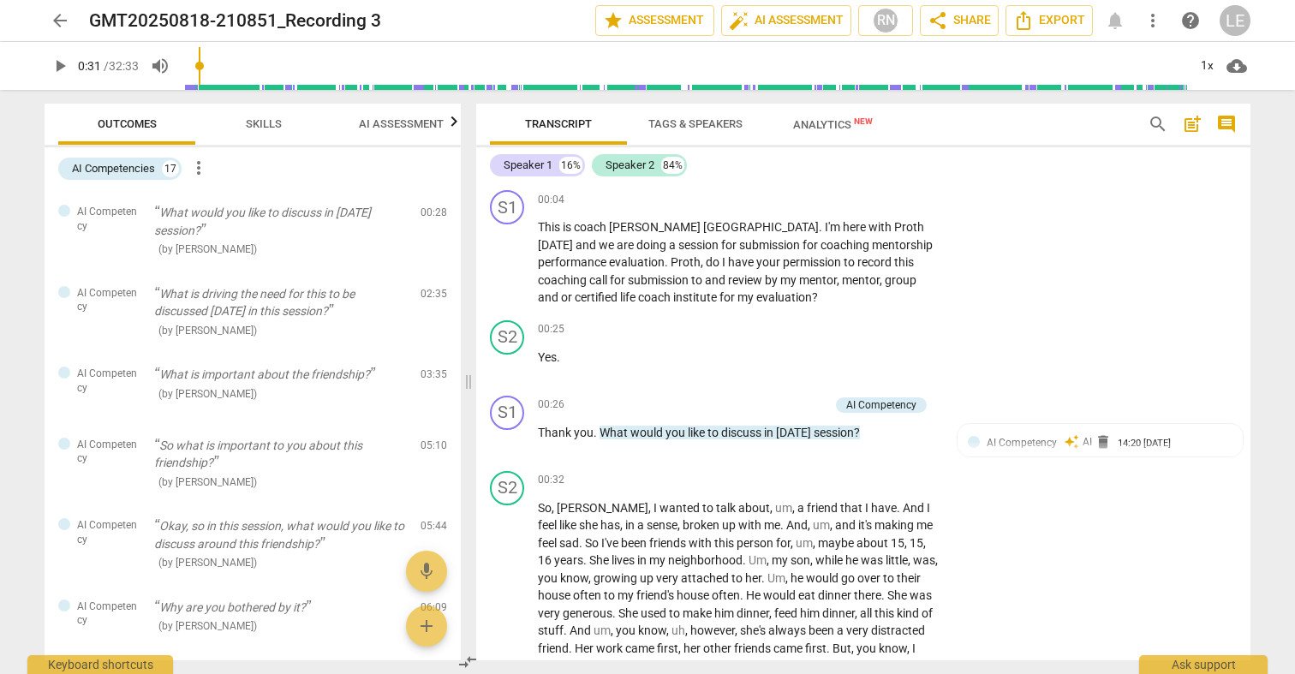
click at [203, 176] on span "more_vert" at bounding box center [198, 168] width 21 height 21
click at [152, 159] on div at bounding box center [647, 337] width 1295 height 674
click at [253, 117] on span "Skills" at bounding box center [263, 124] width 77 height 23
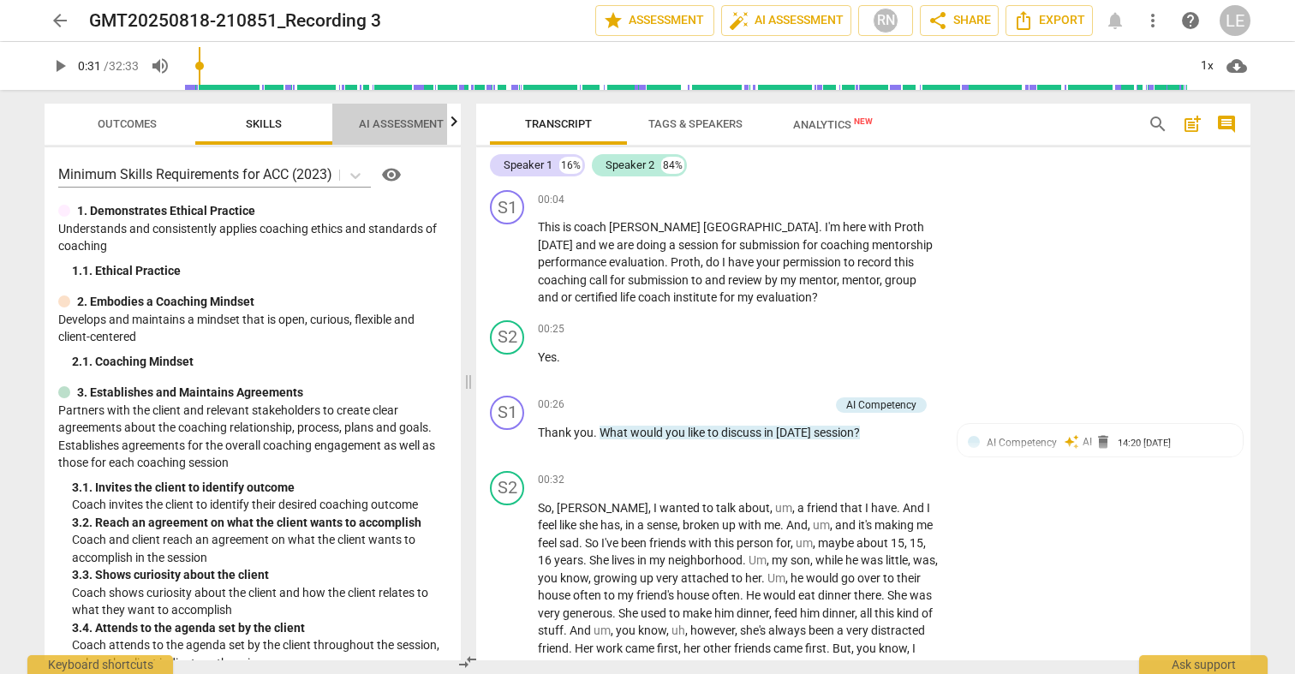
click at [376, 132] on span "AI Assessment" at bounding box center [401, 124] width 126 height 23
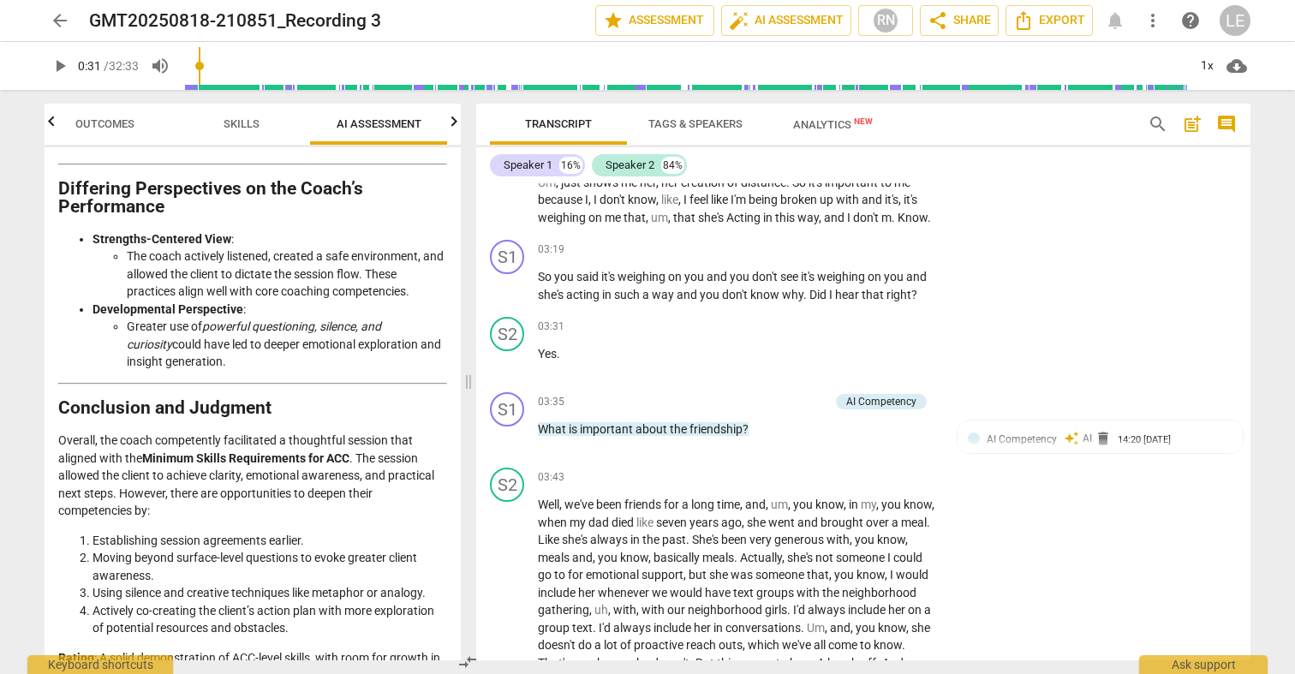
scroll to position [3305, 0]
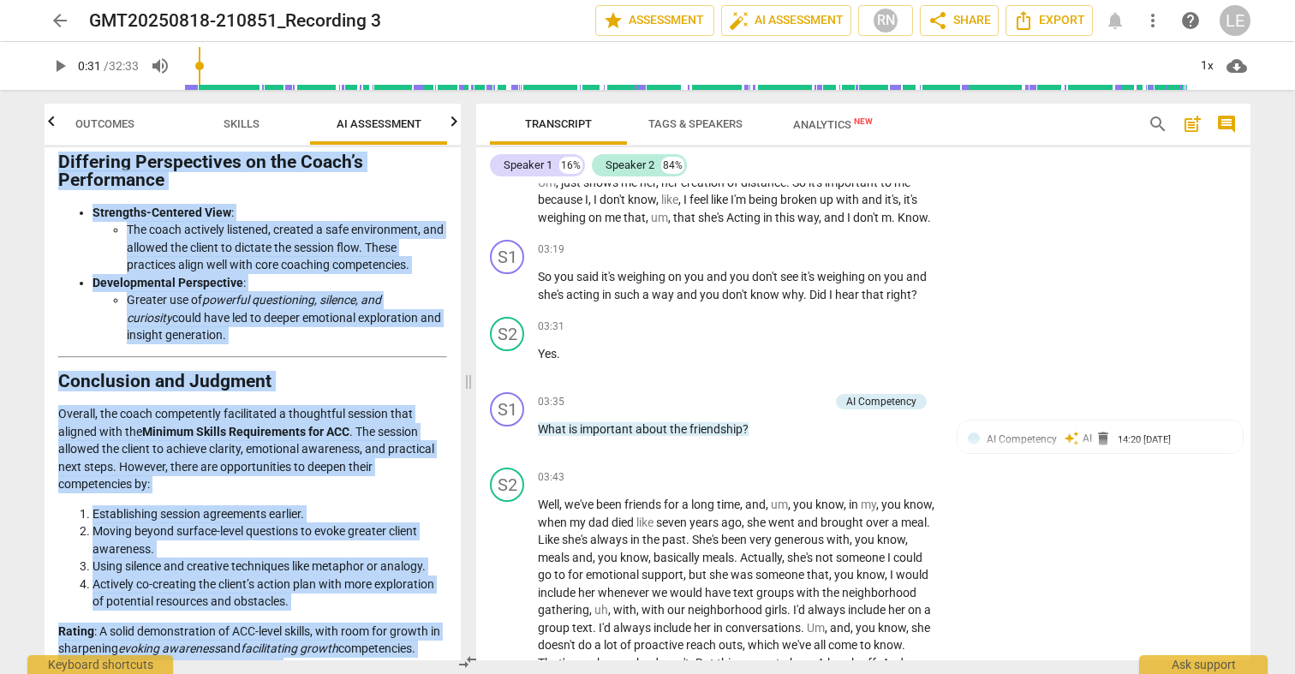
drag, startPoint x: 59, startPoint y: 214, endPoint x: 284, endPoint y: 645, distance: 486.1
click at [146, 221] on li "The coach actively listened, created a safe environment, and allowed the client…" at bounding box center [287, 247] width 320 height 53
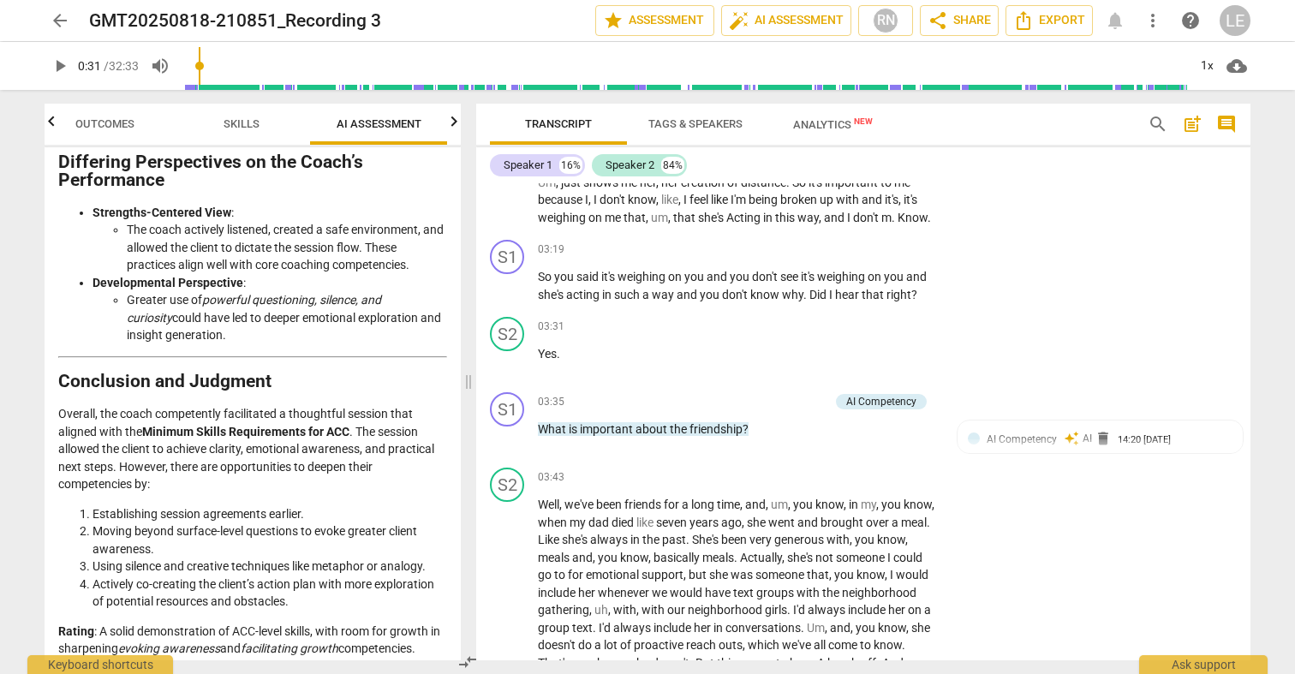
click at [146, 221] on li "The coach actively listened, created a safe environment, and allowed the client…" at bounding box center [287, 247] width 320 height 53
drag, startPoint x: 146, startPoint y: 211, endPoint x: 213, endPoint y: 213, distance: 67.7
click at [213, 221] on li "The coach actively listened, created a safe environment, and allowed the client…" at bounding box center [287, 247] width 320 height 53
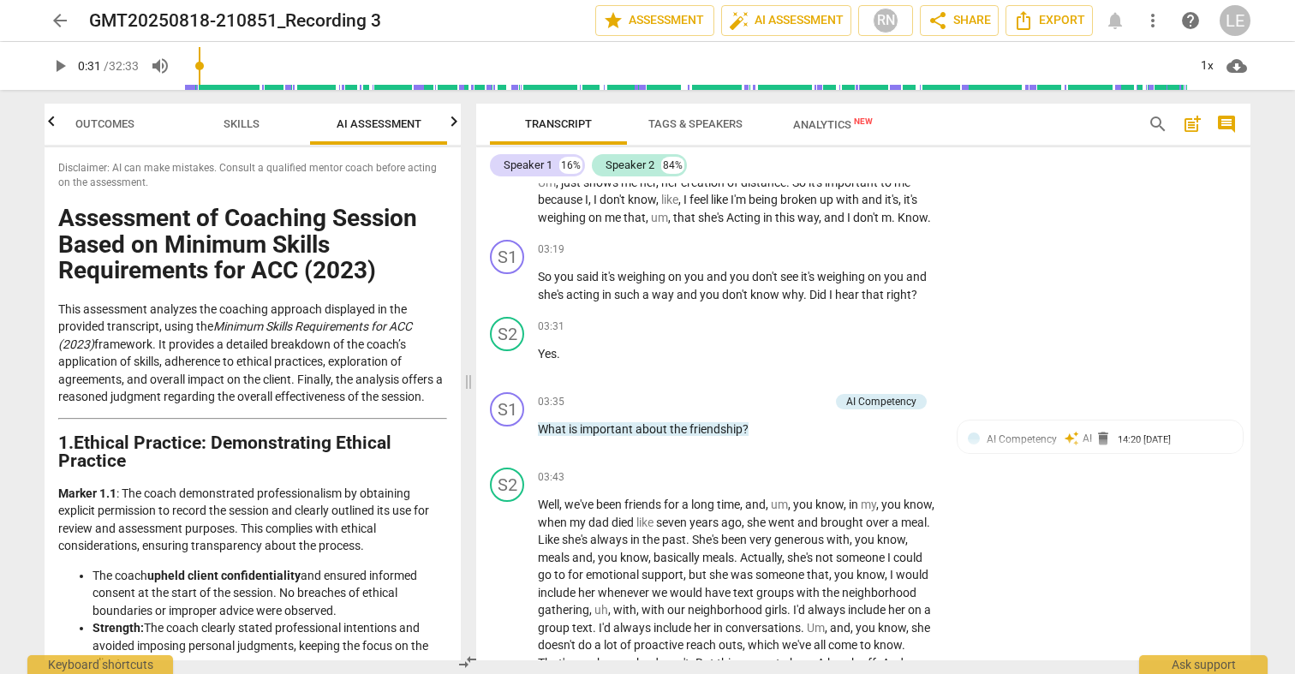
scroll to position [0, 0]
click at [1156, 25] on span "more_vert" at bounding box center [1152, 20] width 21 height 21
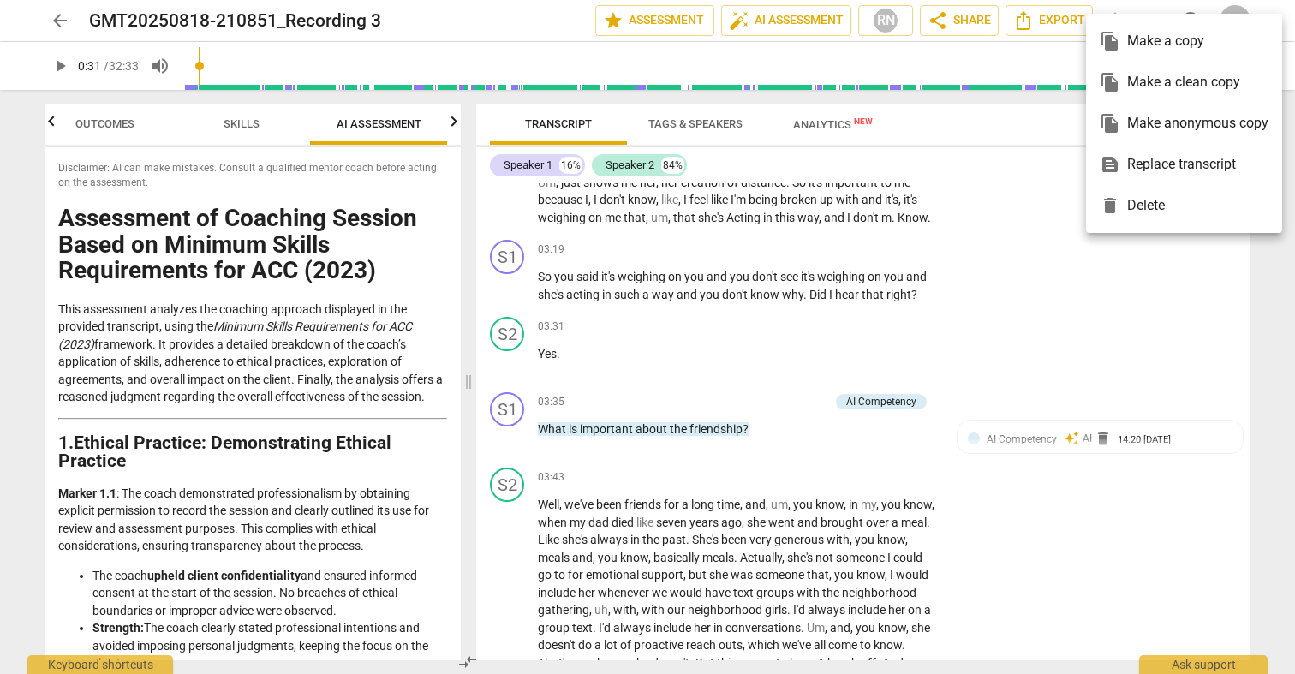
click at [994, 131] on div at bounding box center [647, 337] width 1295 height 674
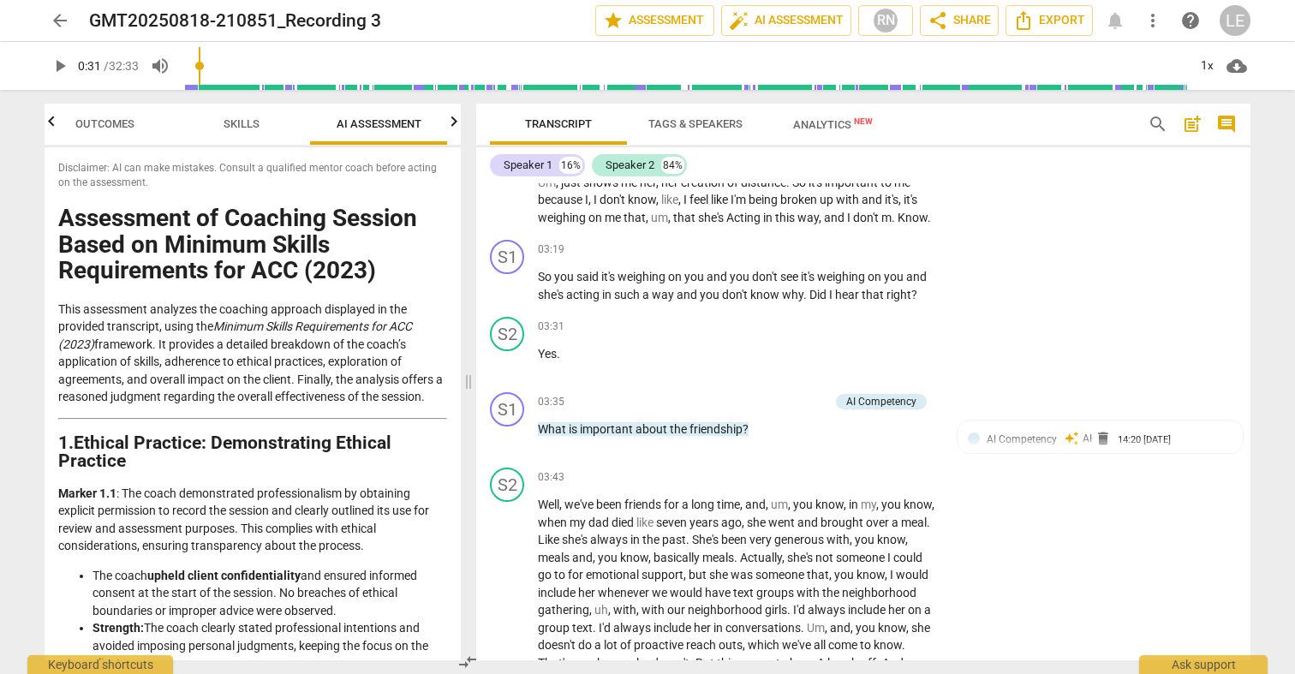
click at [7, 132] on div "arrow_back GMT20250818-210851_Recording 3 edit star Assessment auto_fix_high AI…" at bounding box center [647, 337] width 1295 height 674
click at [34, 145] on div "Outcomes Skills AI Assessment Scores Disclaimer: AI can make mistakes. Consult …" at bounding box center [249, 382] width 437 height 584
click at [63, 152] on div "Disclaimer: AI can make mistakes. Consult a qualified mentor coach before actin…" at bounding box center [253, 403] width 416 height 513
click at [139, 126] on span "Outcomes" at bounding box center [105, 124] width 100 height 23
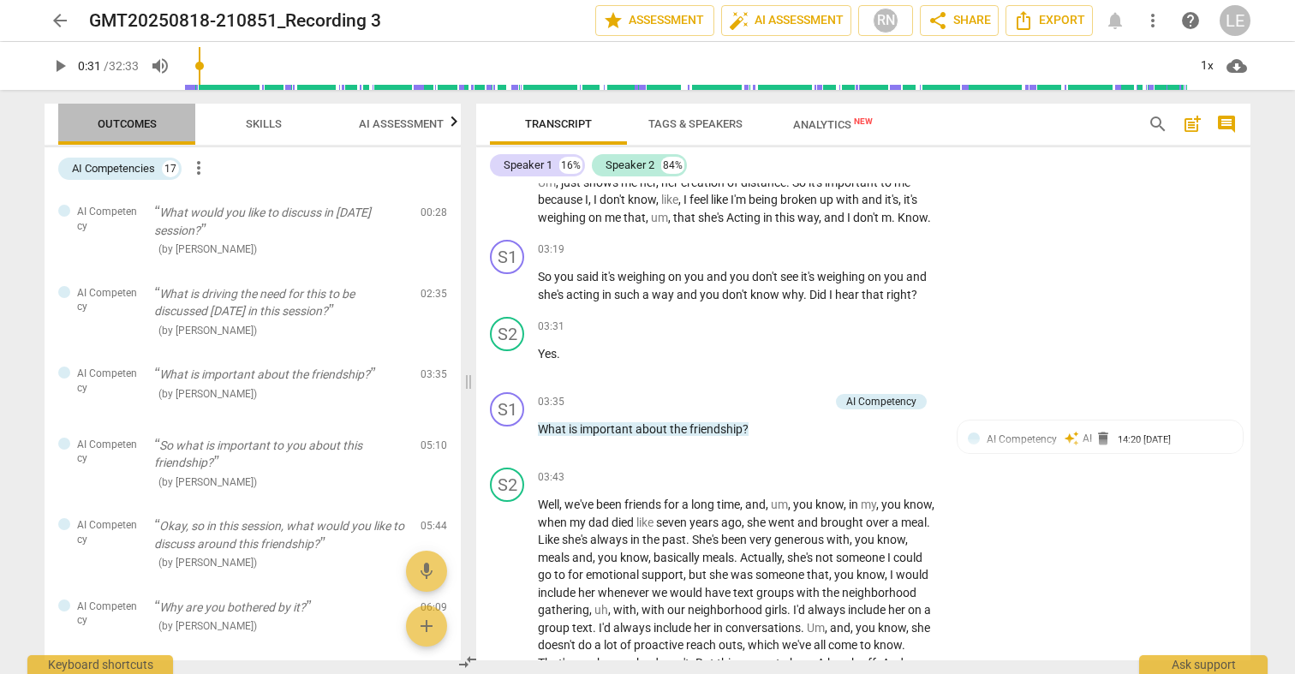
click at [138, 125] on span "Outcomes" at bounding box center [127, 123] width 59 height 13
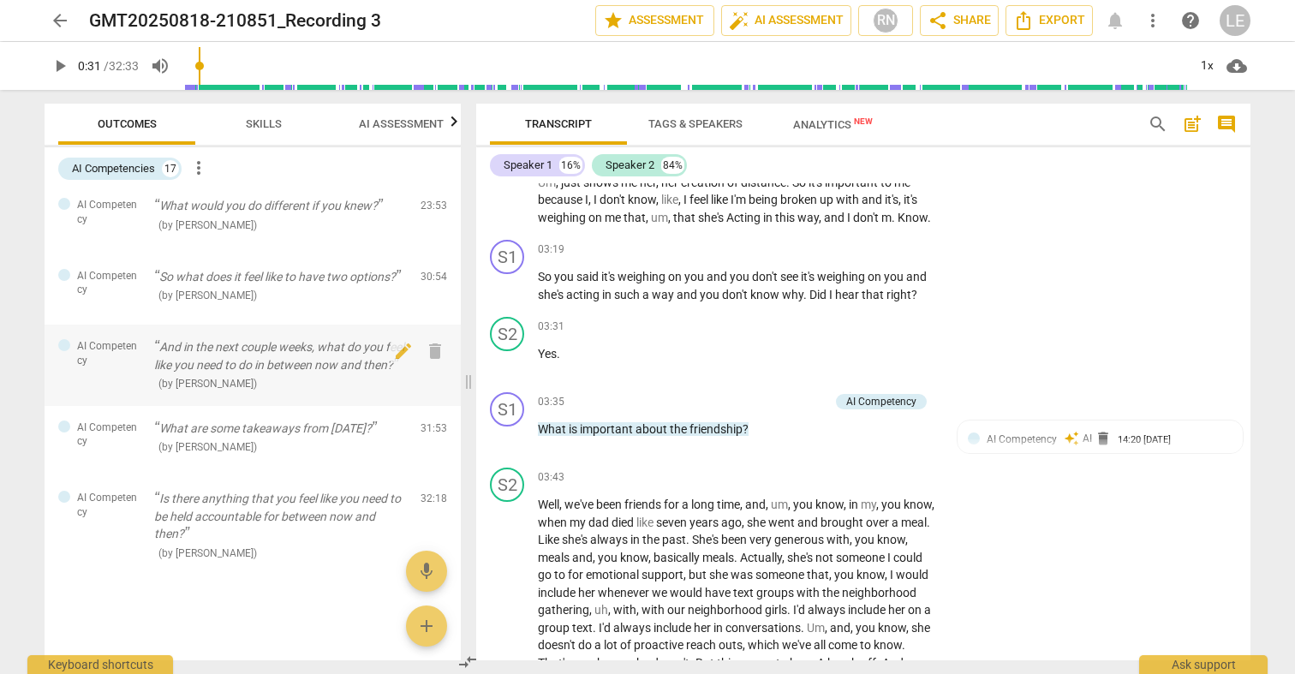
scroll to position [962, 0]
click at [969, 439] on div at bounding box center [974, 438] width 12 height 12
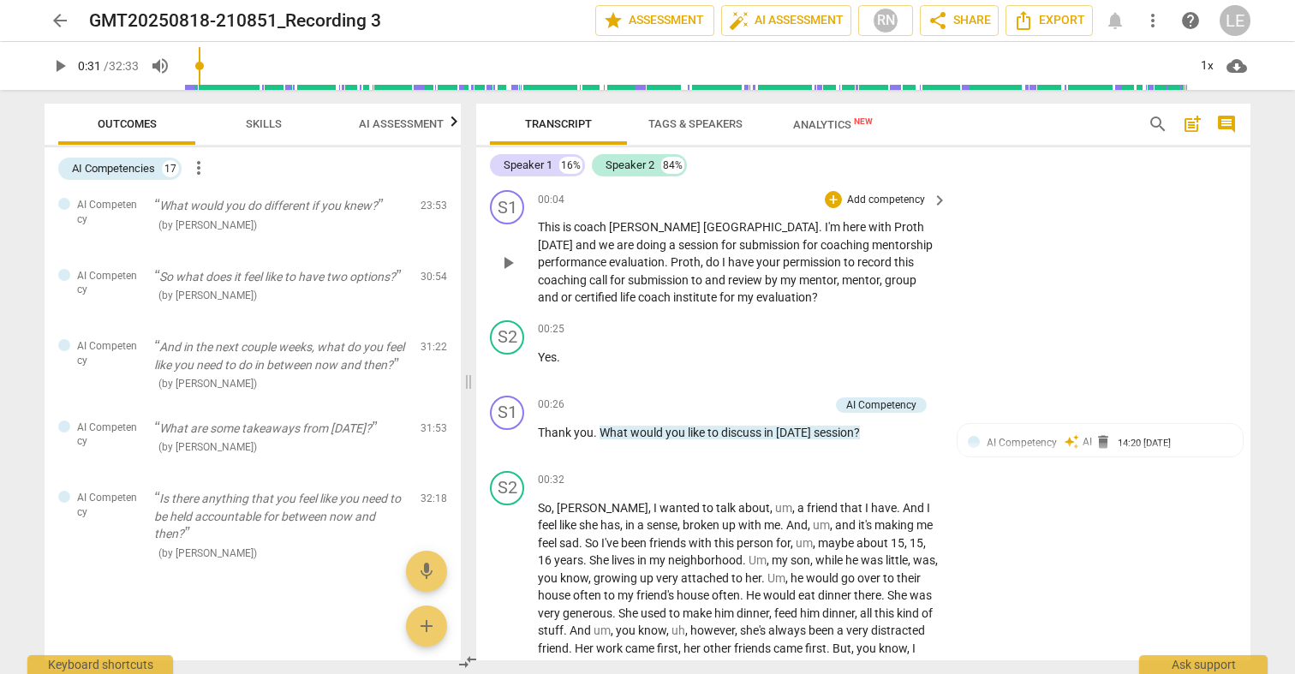
scroll to position [0, 0]
click at [376, 129] on span "AI Assessment" at bounding box center [401, 124] width 126 height 23
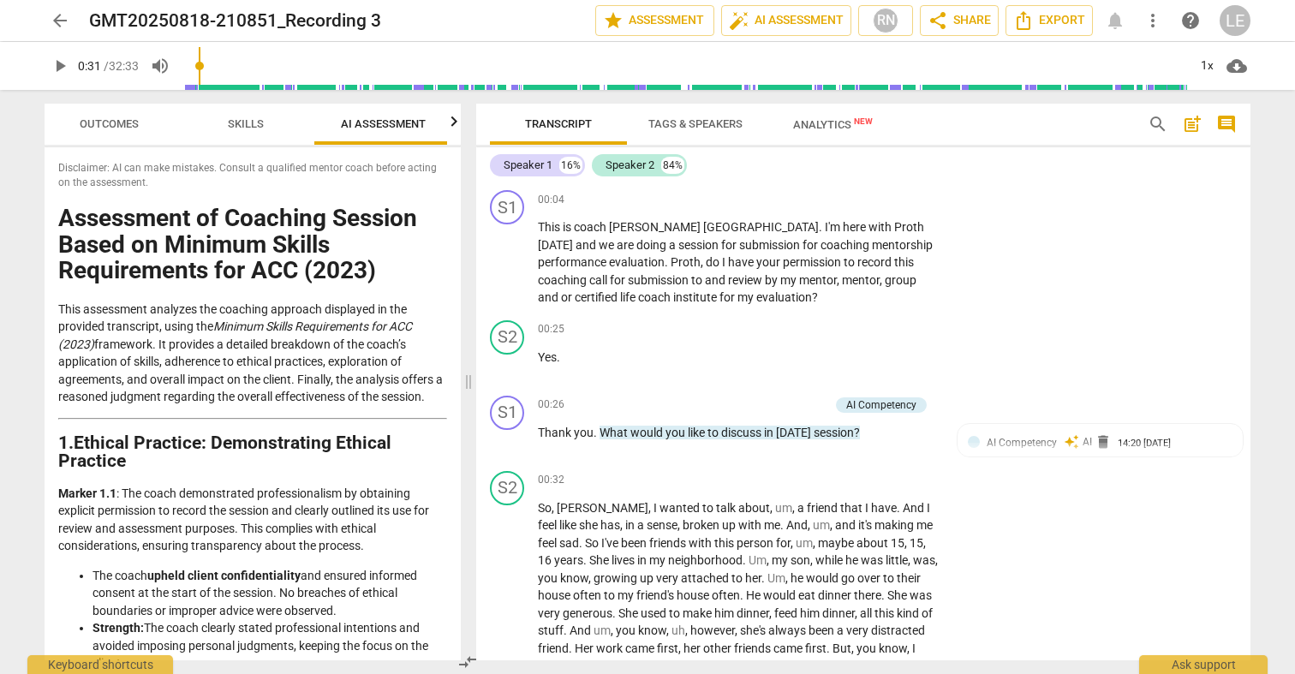
scroll to position [0, 22]
click at [376, 129] on span "AI Assessment" at bounding box center [379, 123] width 85 height 13
click at [452, 122] on icon "button" at bounding box center [454, 121] width 21 height 21
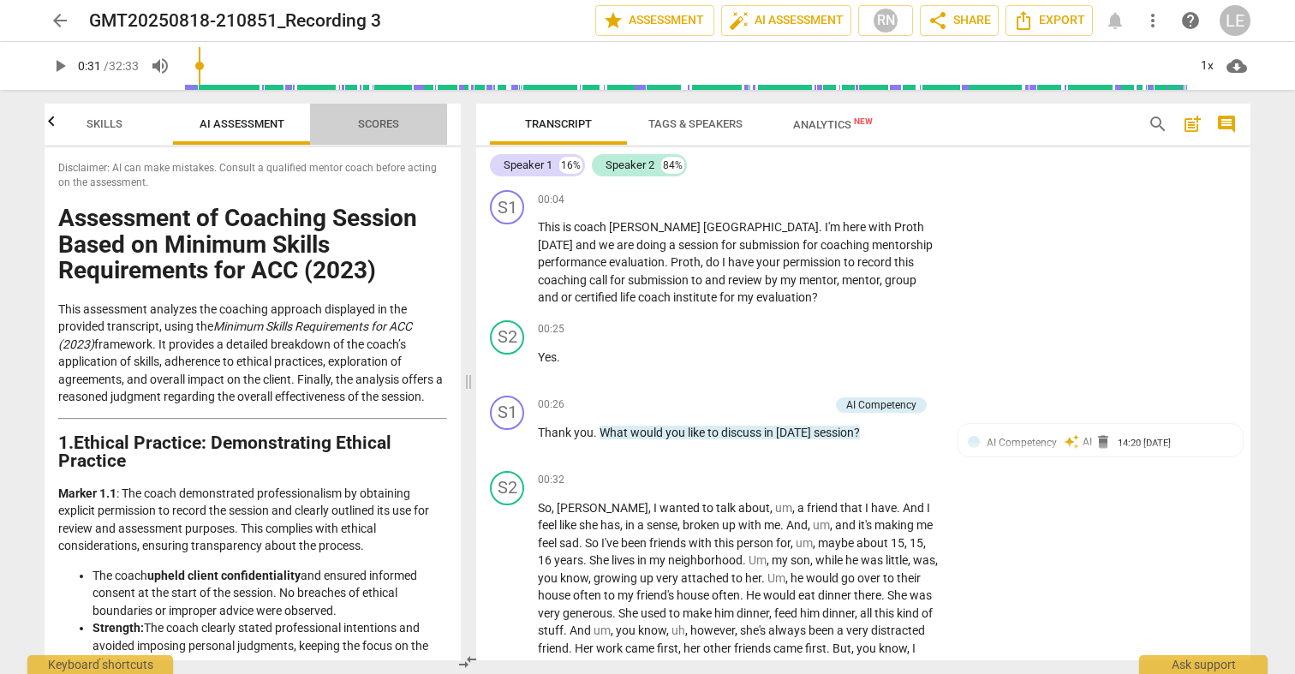
click at [358, 117] on span "Scores" at bounding box center [378, 123] width 41 height 13
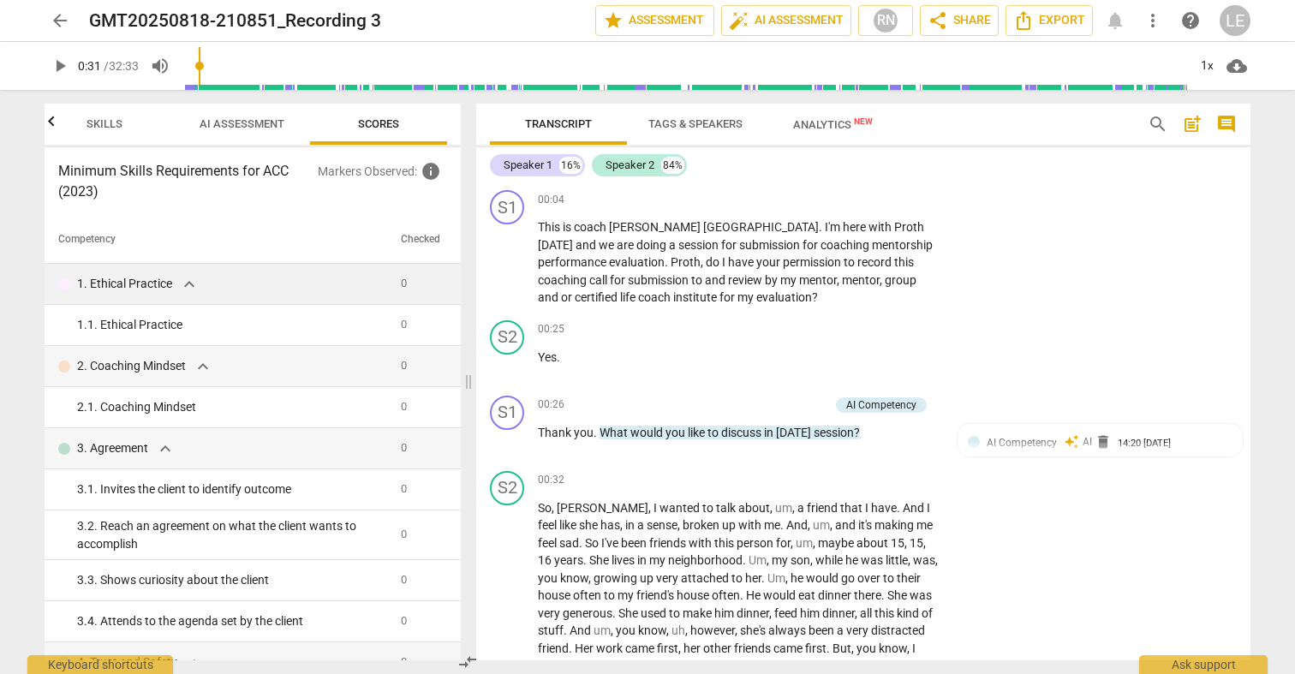
click at [405, 287] on td "0" at bounding box center [420, 284] width 53 height 41
click at [415, 243] on th "Checked" at bounding box center [420, 240] width 53 height 48
click at [398, 273] on td "0" at bounding box center [420, 284] width 53 height 41
click at [401, 277] on span "0" at bounding box center [404, 283] width 6 height 13
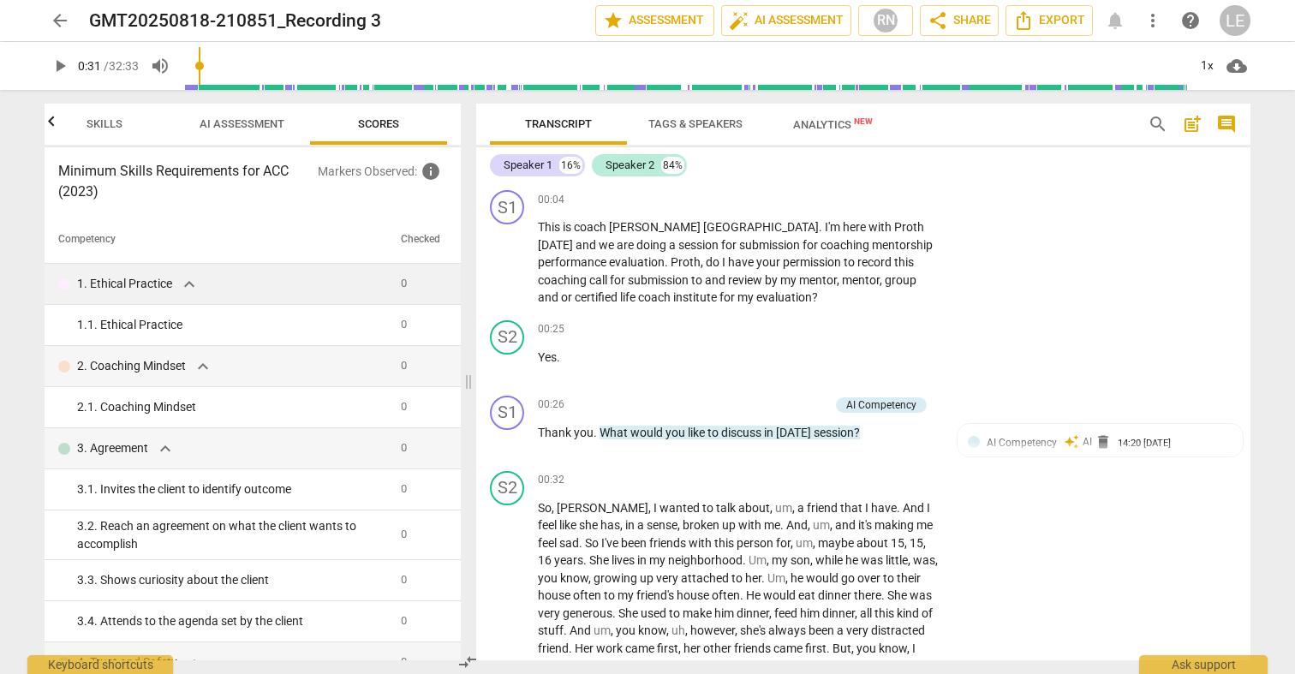
click at [401, 277] on span "0" at bounding box center [404, 283] width 6 height 13
click at [275, 131] on span "AI Assessment" at bounding box center [242, 124] width 126 height 23
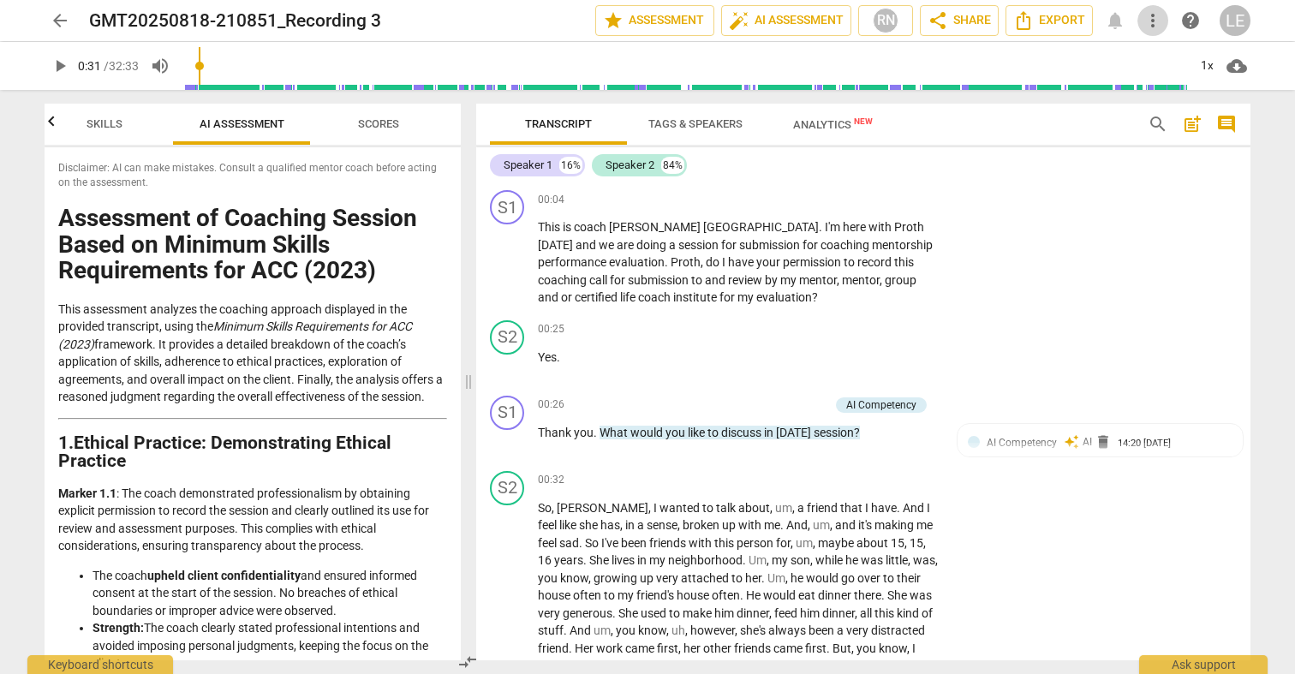
click at [1154, 16] on span "more_vert" at bounding box center [1152, 20] width 21 height 21
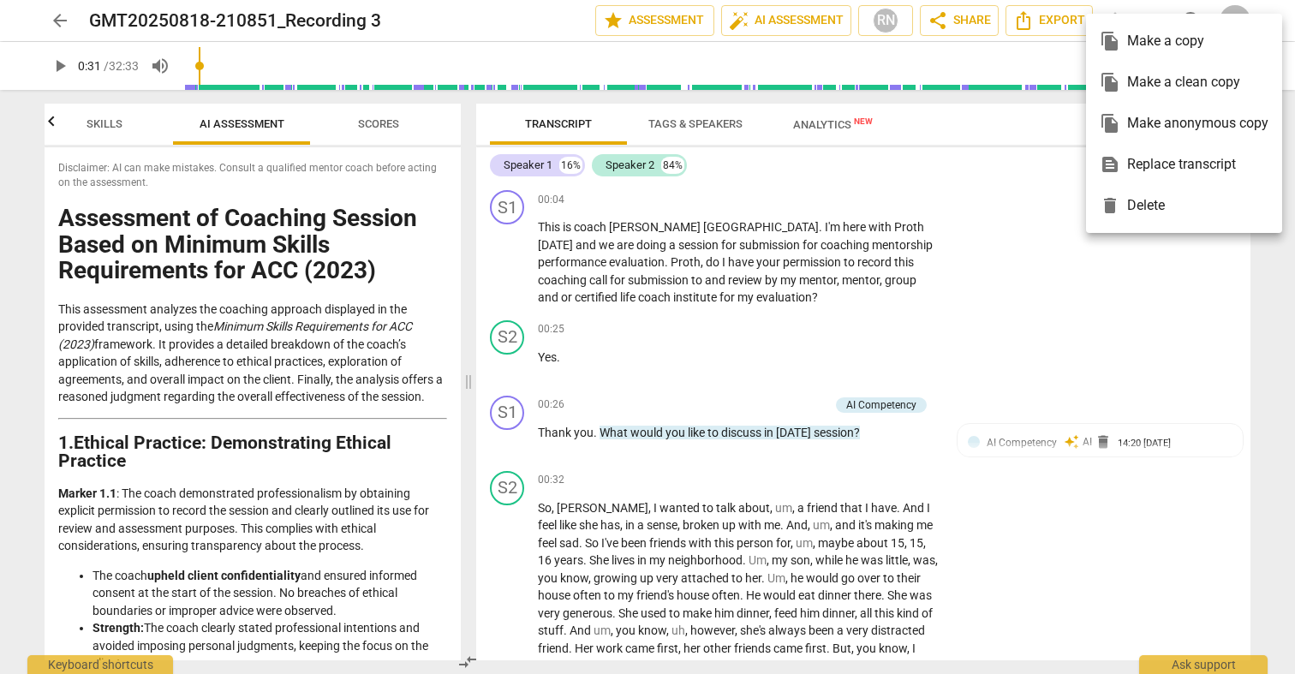
click at [1003, 167] on div at bounding box center [647, 337] width 1295 height 674
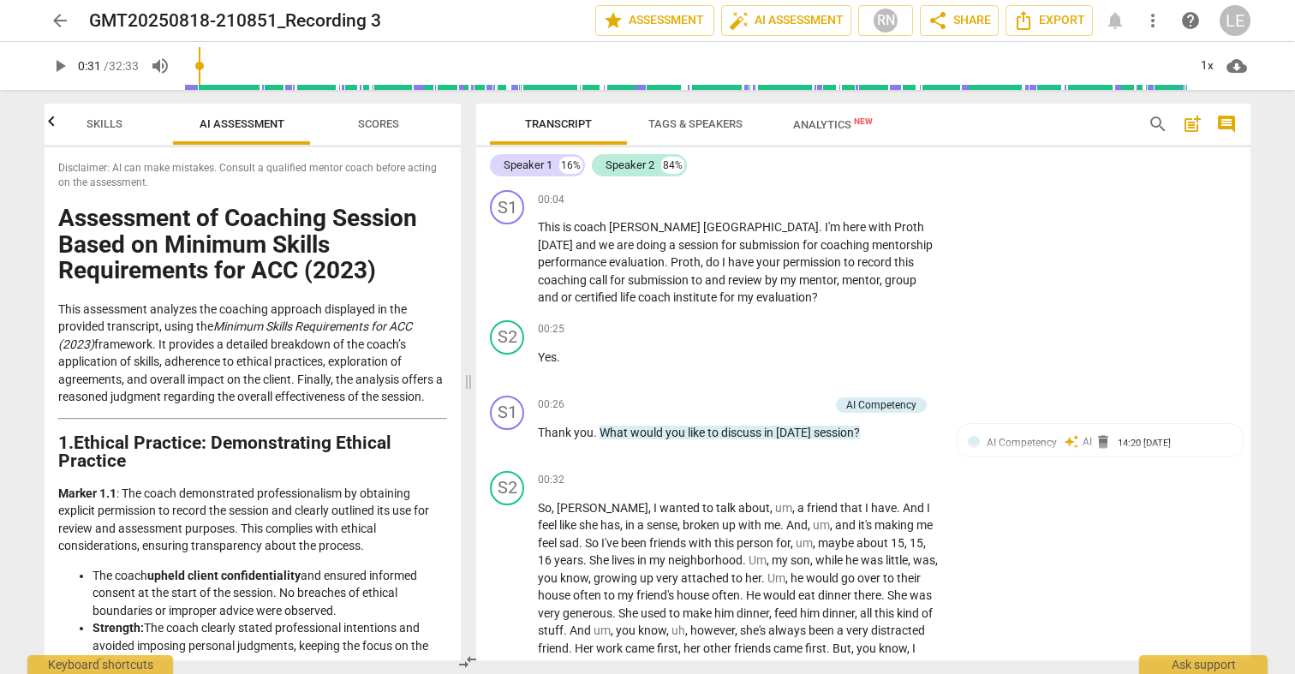
click at [1185, 20] on span "help" at bounding box center [1190, 20] width 21 height 21
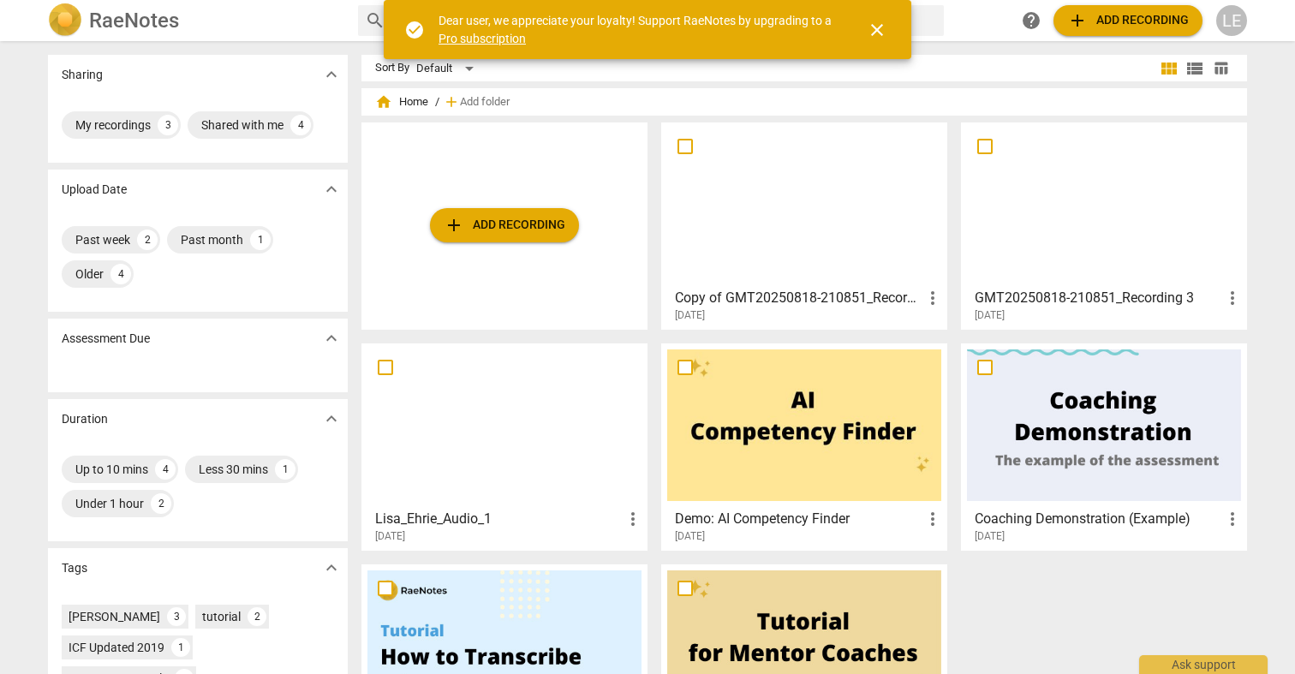
click at [324, 334] on span "expand_more" at bounding box center [331, 338] width 21 height 21
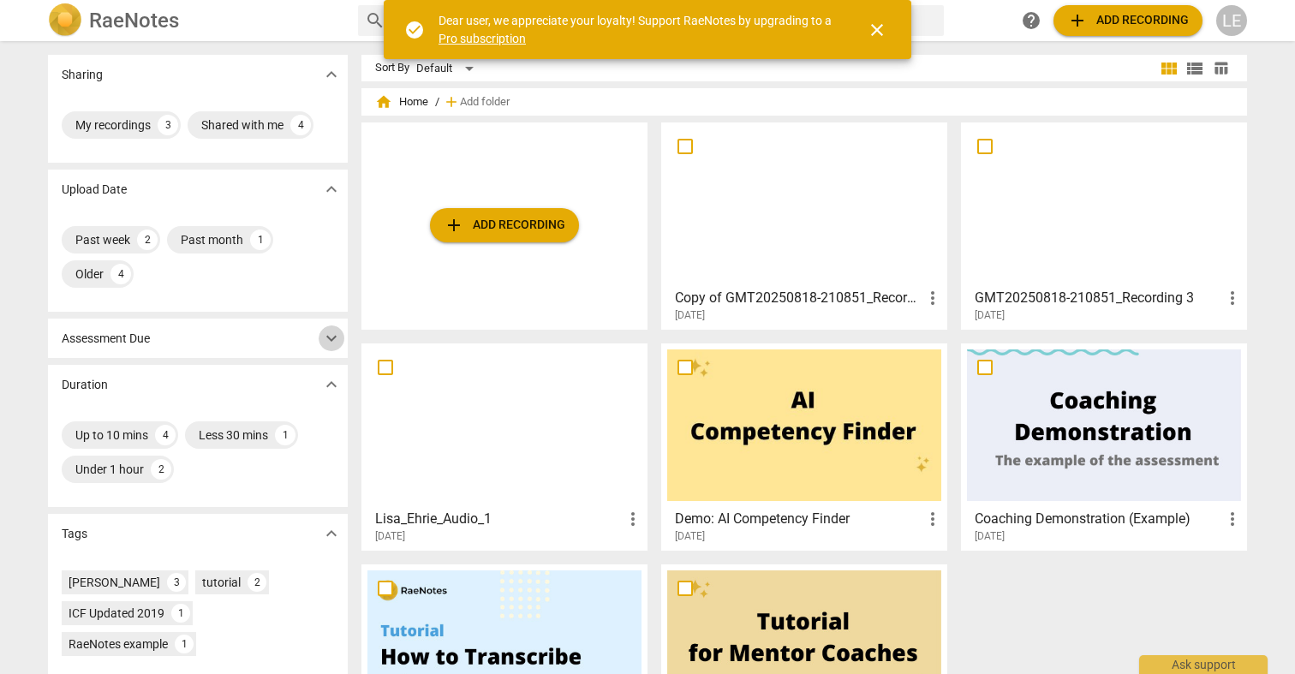
click at [324, 334] on span "expand_more" at bounding box center [331, 338] width 21 height 21
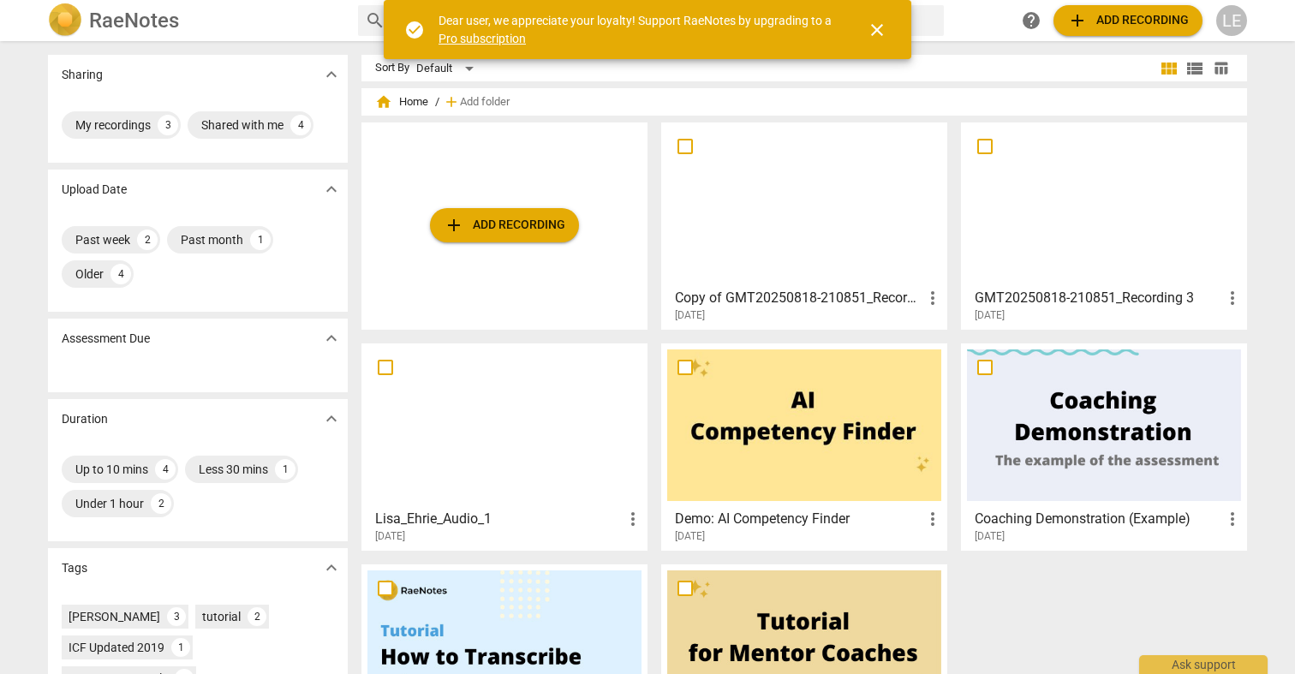
click at [789, 206] on div at bounding box center [804, 204] width 274 height 152
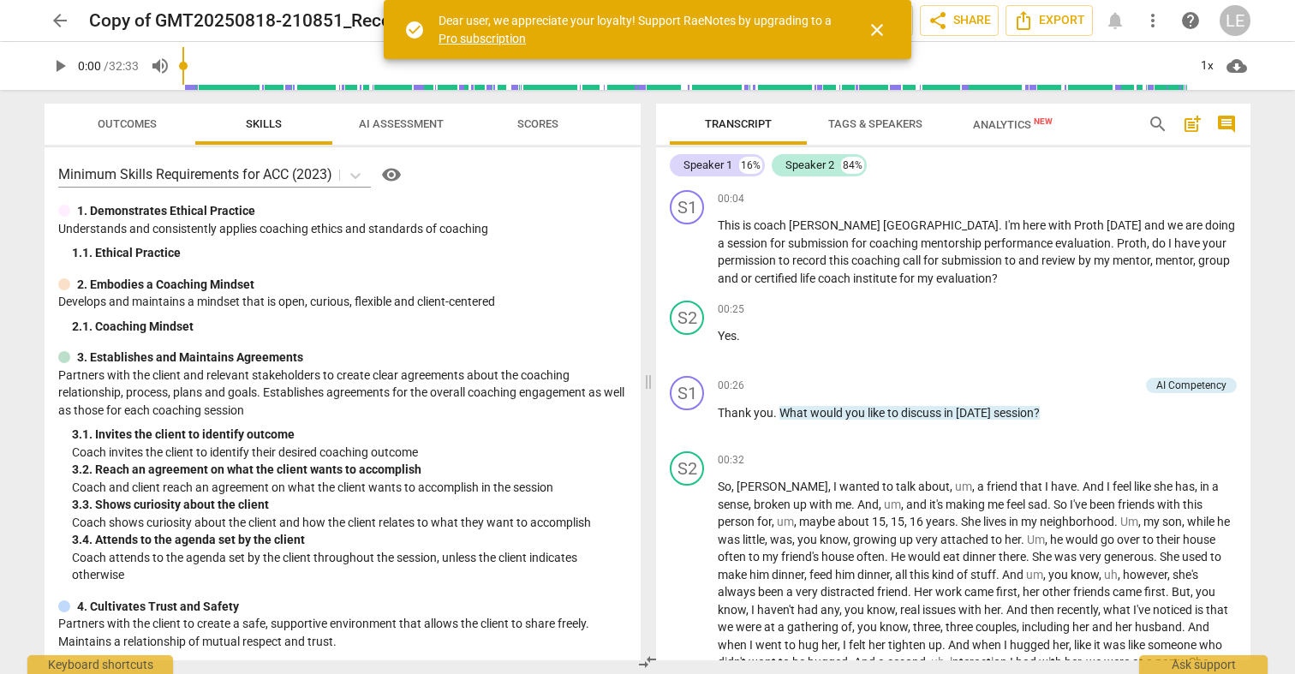
click at [55, 18] on span "arrow_back" at bounding box center [60, 20] width 21 height 21
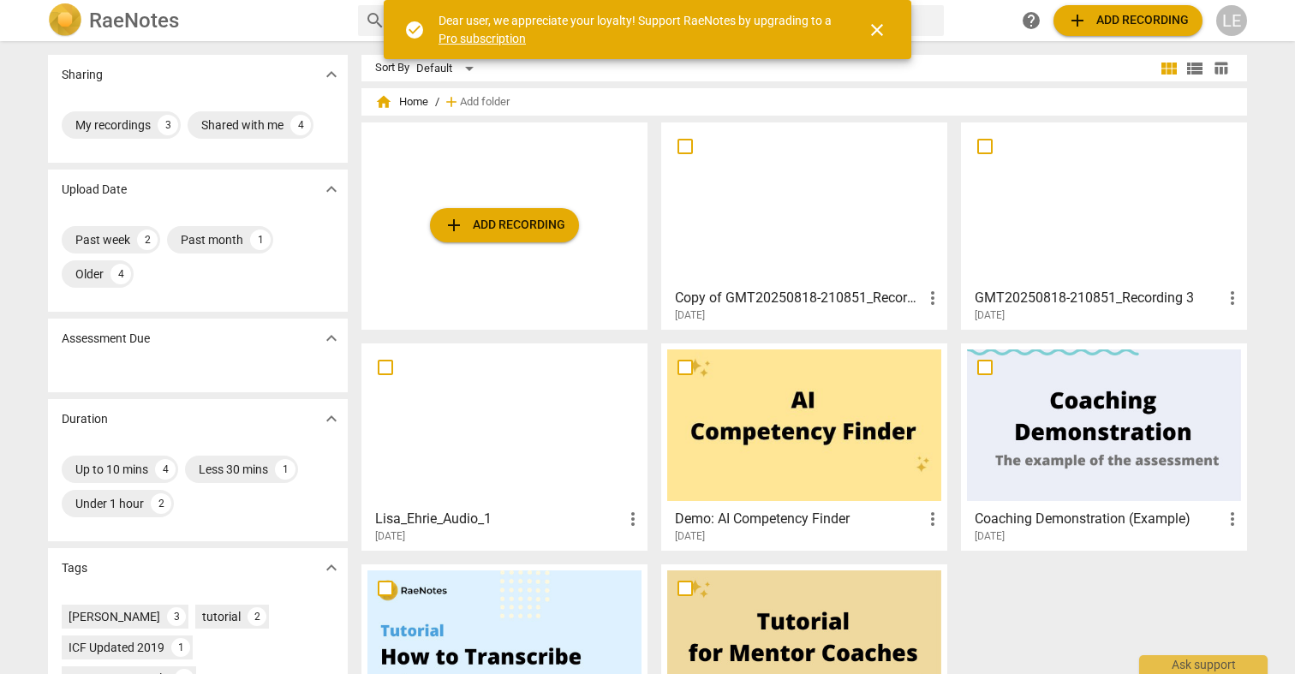
click at [926, 295] on span "more_vert" at bounding box center [932, 298] width 21 height 21
click at [762, 301] on div at bounding box center [647, 337] width 1295 height 674
click at [879, 27] on span "close" at bounding box center [877, 30] width 21 height 21
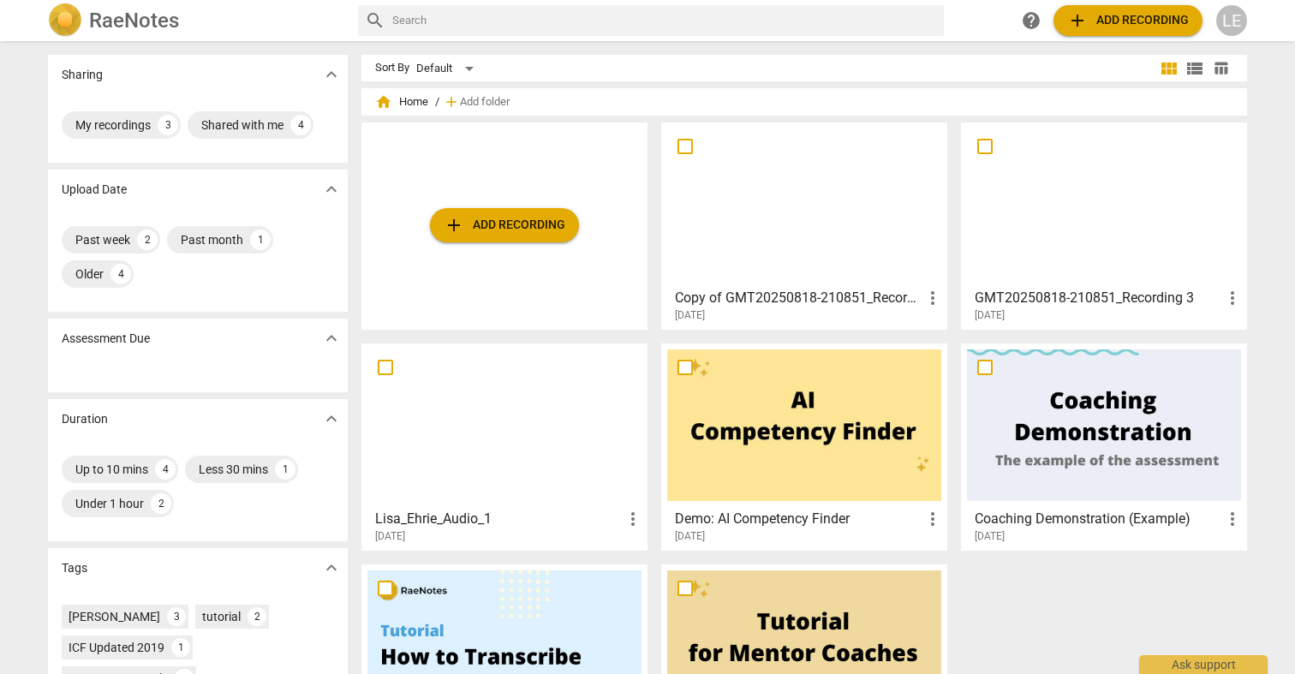
click at [783, 154] on div at bounding box center [804, 204] width 274 height 152
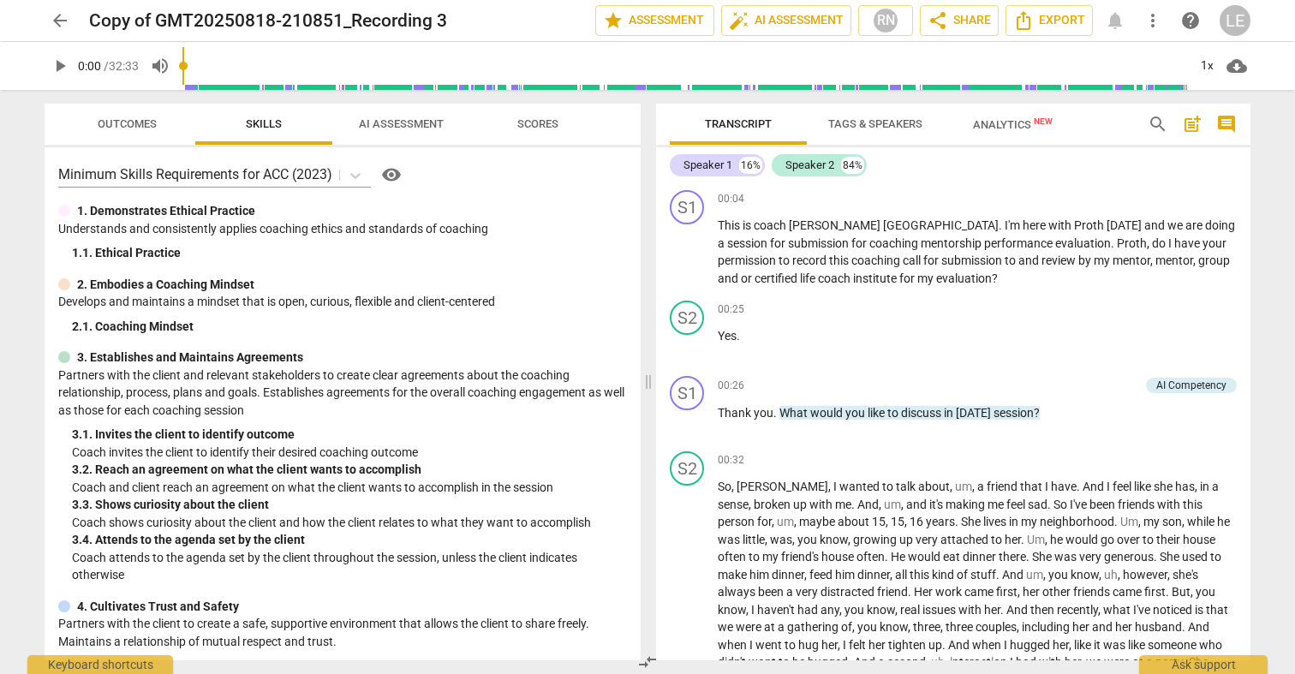
click at [398, 116] on span "AI Assessment" at bounding box center [401, 124] width 126 height 23
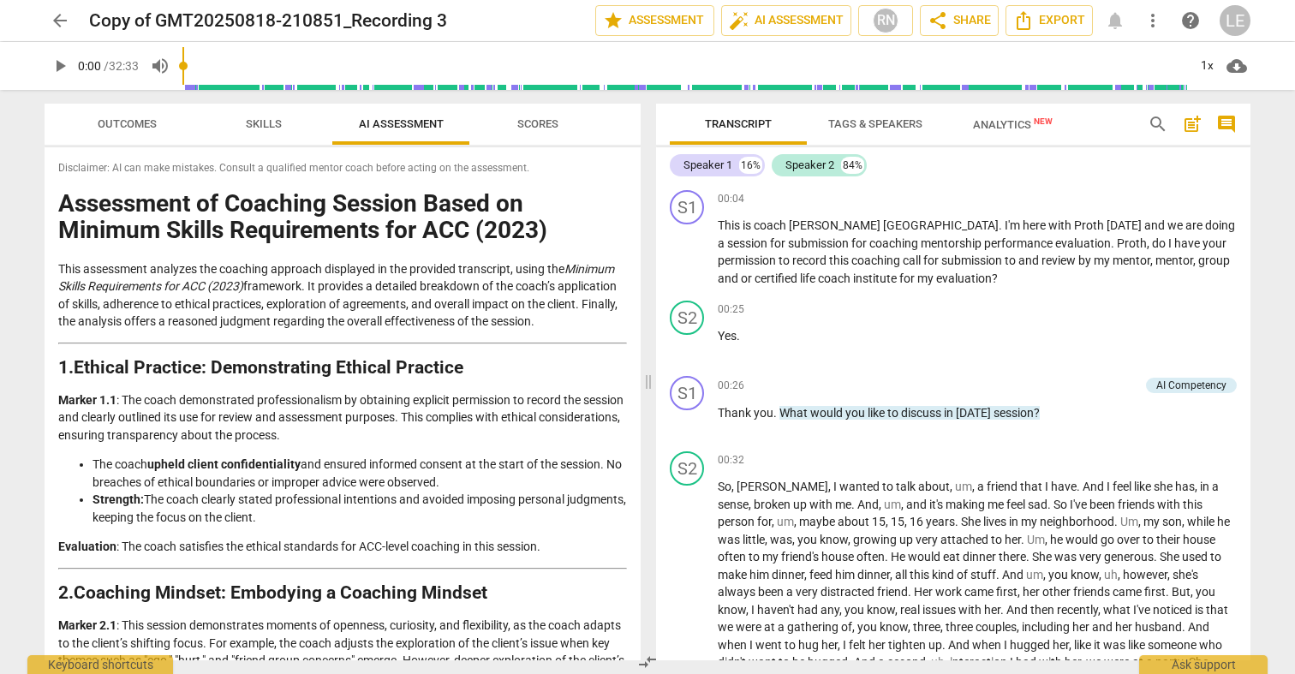
click at [475, 194] on h1 "Assessment of Coaching Session Based on Minimum Skills Requirements for ACC (20…" at bounding box center [342, 217] width 569 height 53
click at [520, 266] on p "This assessment analyzes the coaching approach displayed in the provided transc…" at bounding box center [342, 295] width 569 height 70
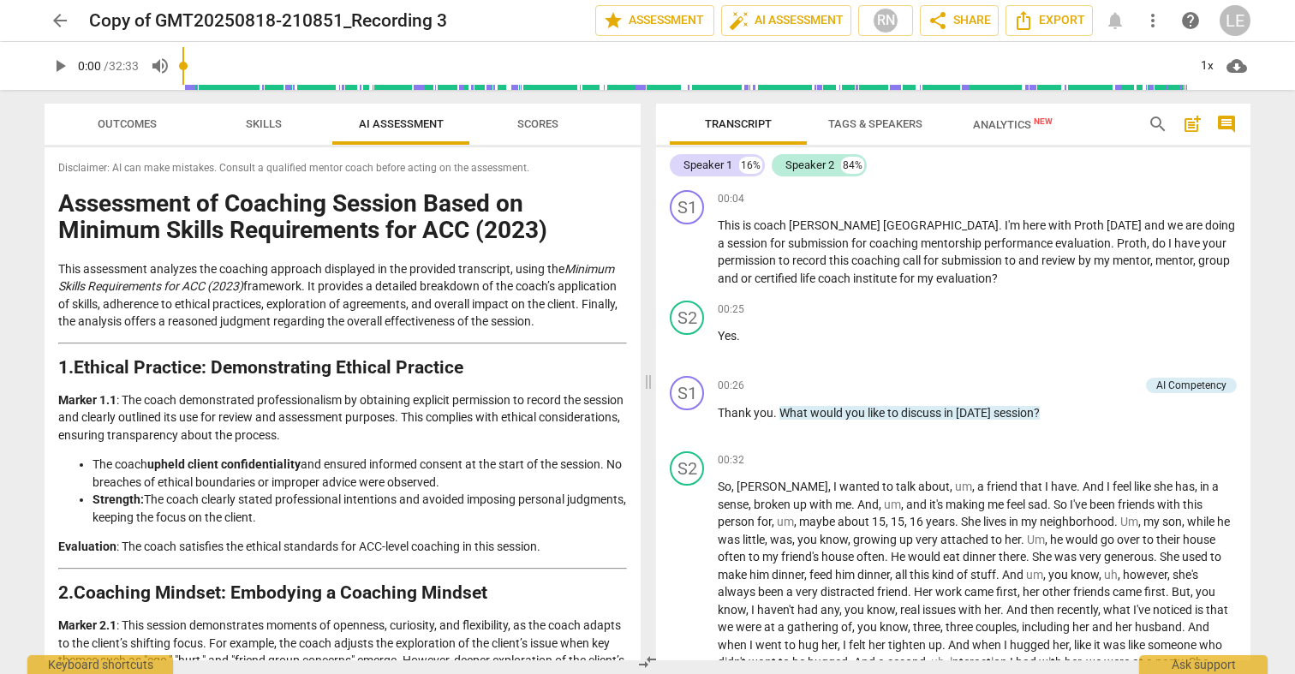
click at [514, 260] on p "This assessment analyzes the coaching approach displayed in the provided transc…" at bounding box center [342, 295] width 569 height 70
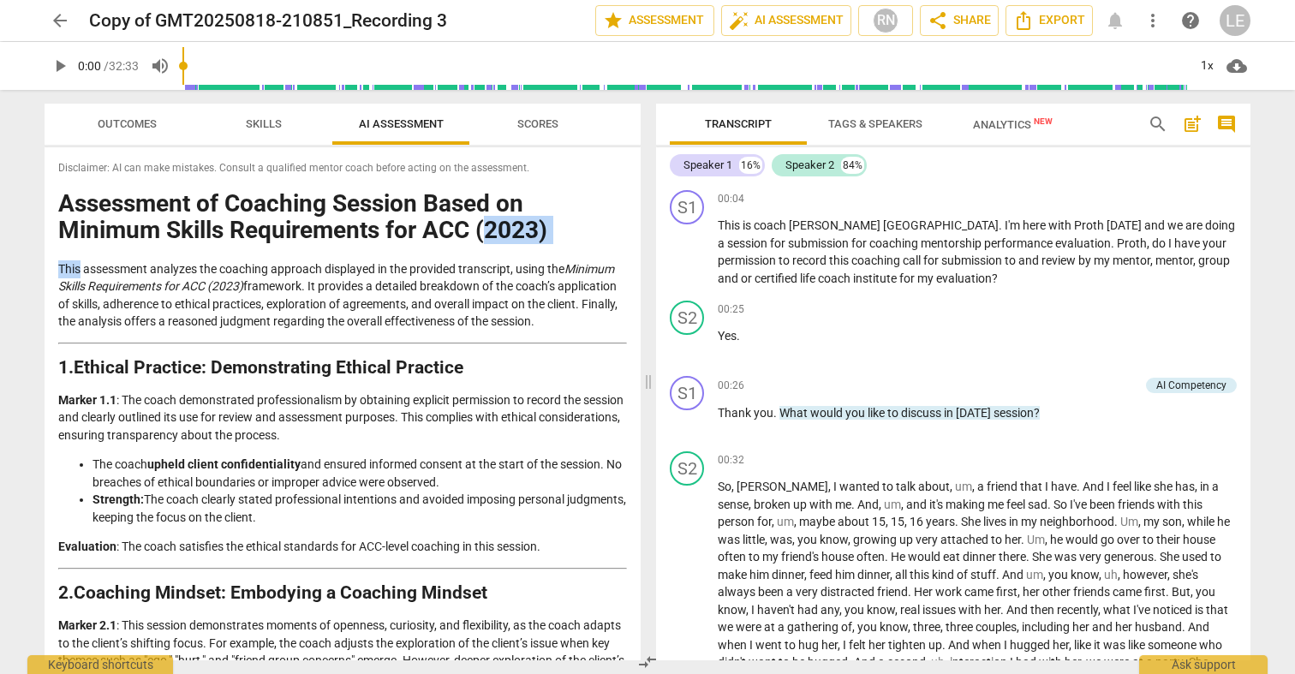
drag, startPoint x: 514, startPoint y: 254, endPoint x: 511, endPoint y: 235, distance: 19.9
click at [403, 198] on h1 "Assessment of Coaching Session Based on Minimum Skills Requirements for ACC (20…" at bounding box center [342, 217] width 569 height 53
click at [430, 157] on div "Disclaimer: AI can make mistakes. Consult a qualified mentor coach before actin…" at bounding box center [343, 403] width 596 height 513
click at [424, 154] on div "Disclaimer: AI can make mistakes. Consult a qualified mentor coach before actin…" at bounding box center [343, 403] width 596 height 513
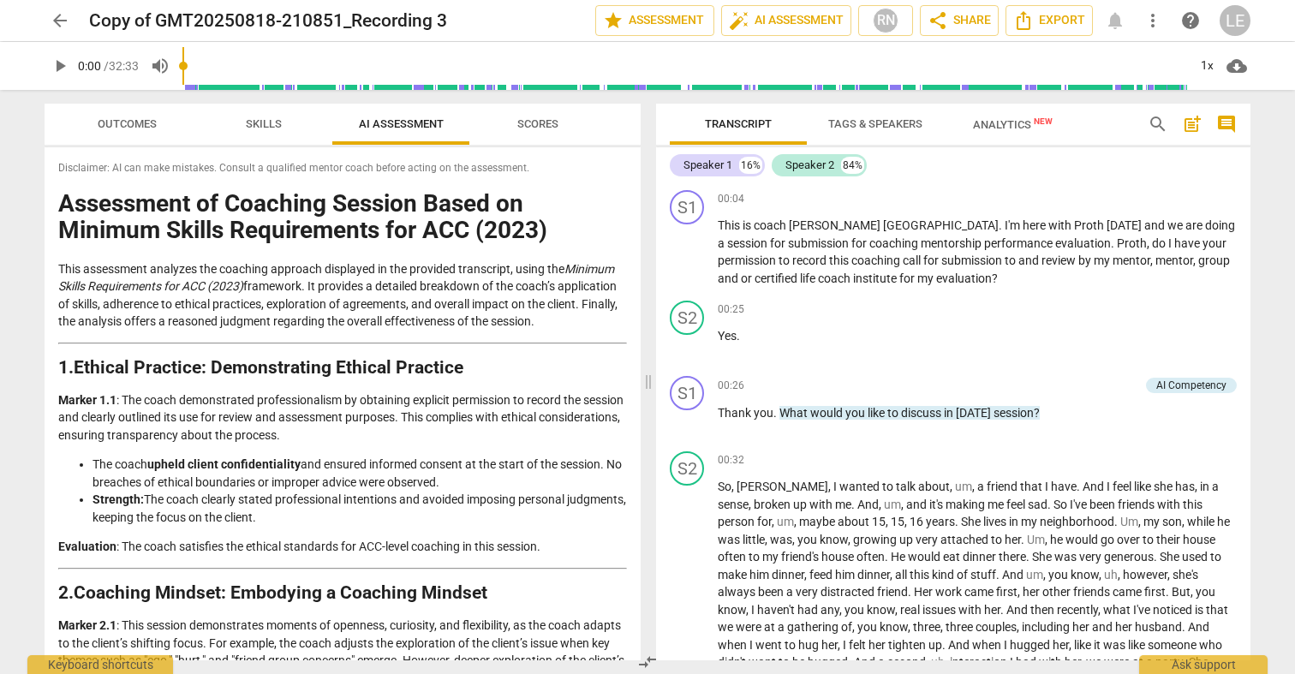
drag, startPoint x: 424, startPoint y: 154, endPoint x: 455, endPoint y: 174, distance: 36.6
click at [430, 157] on div "Disclaimer: AI can make mistakes. Consult a qualified mentor coach before actin…" at bounding box center [343, 403] width 596 height 513
drag, startPoint x: 455, startPoint y: 174, endPoint x: 426, endPoint y: 197, distance: 36.5
click at [426, 197] on div "Disclaimer: AI can make mistakes. Consult a qualified mentor coach before actin…" at bounding box center [343, 403] width 596 height 513
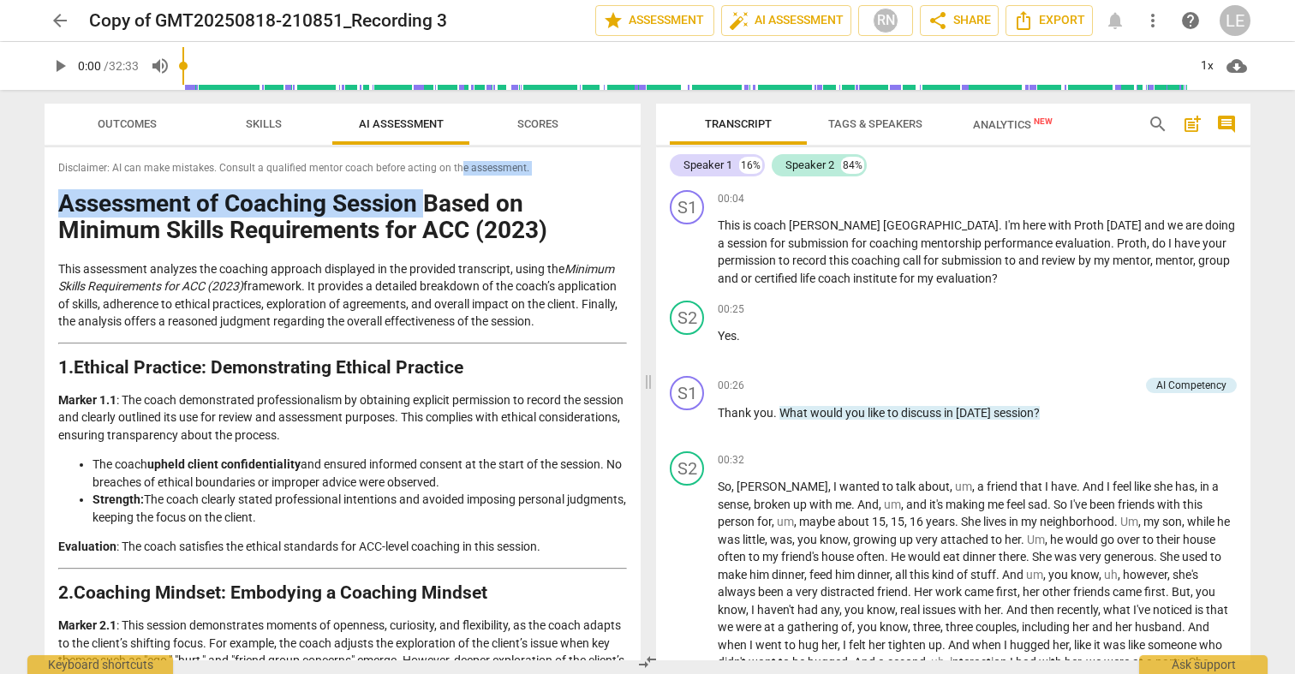
click at [426, 197] on h1 "Assessment of Coaching Session Based on Minimum Skills Requirements for ACC (20…" at bounding box center [342, 217] width 569 height 53
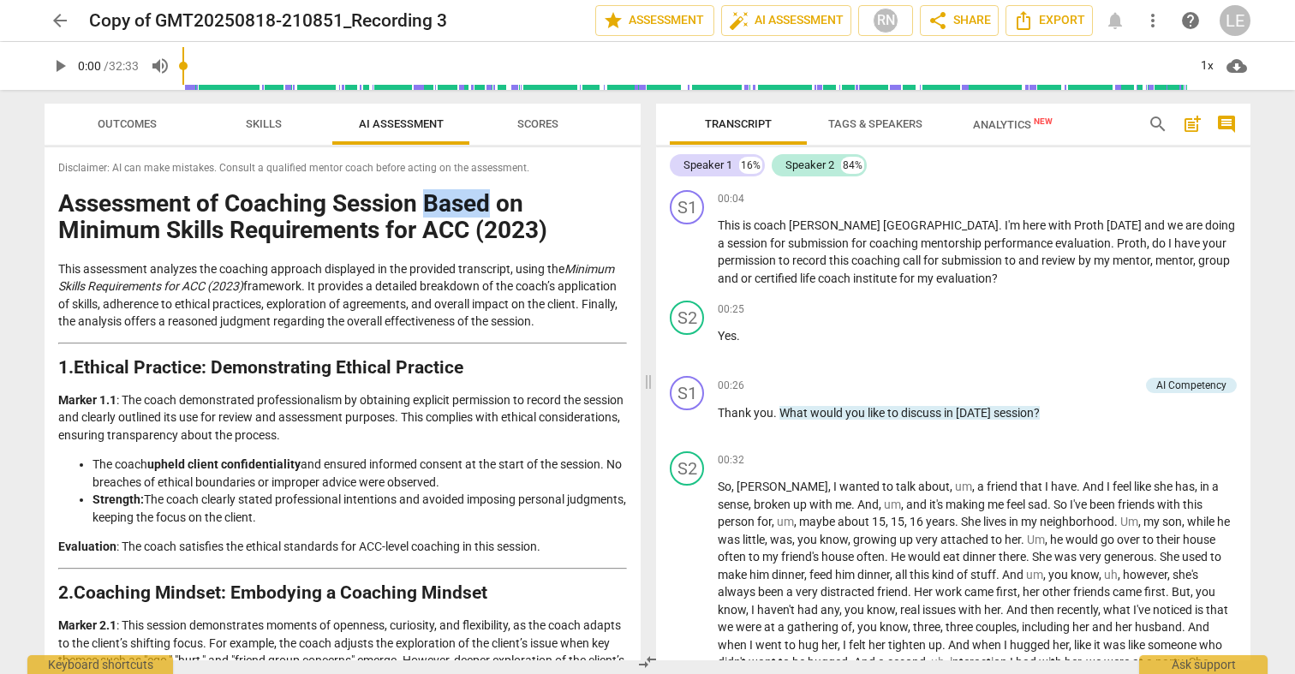
drag, startPoint x: 426, startPoint y: 197, endPoint x: 420, endPoint y: 187, distance: 12.3
click at [422, 187] on div "Disclaimer: AI can make mistakes. Consult a qualified mentor coach before actin…" at bounding box center [343, 403] width 596 height 513
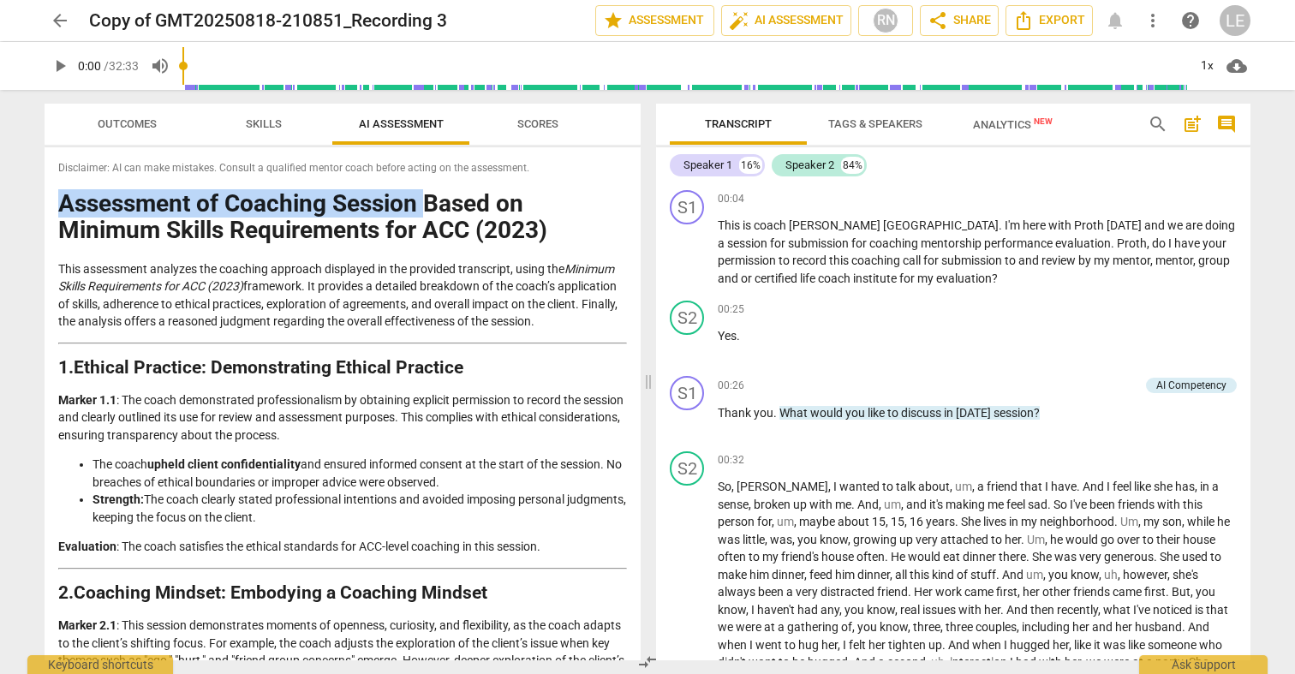
click at [54, 27] on span "arrow_back" at bounding box center [60, 20] width 21 height 21
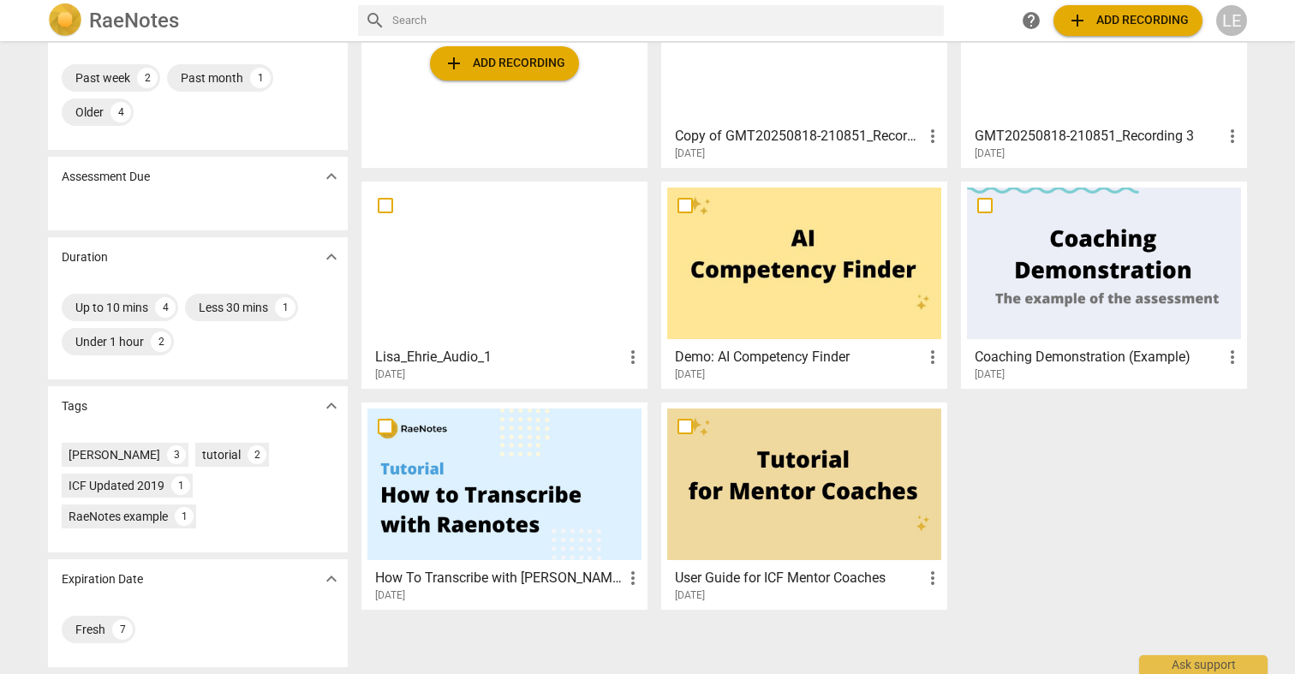
scroll to position [162, 0]
click at [690, 314] on div at bounding box center [804, 264] width 274 height 152
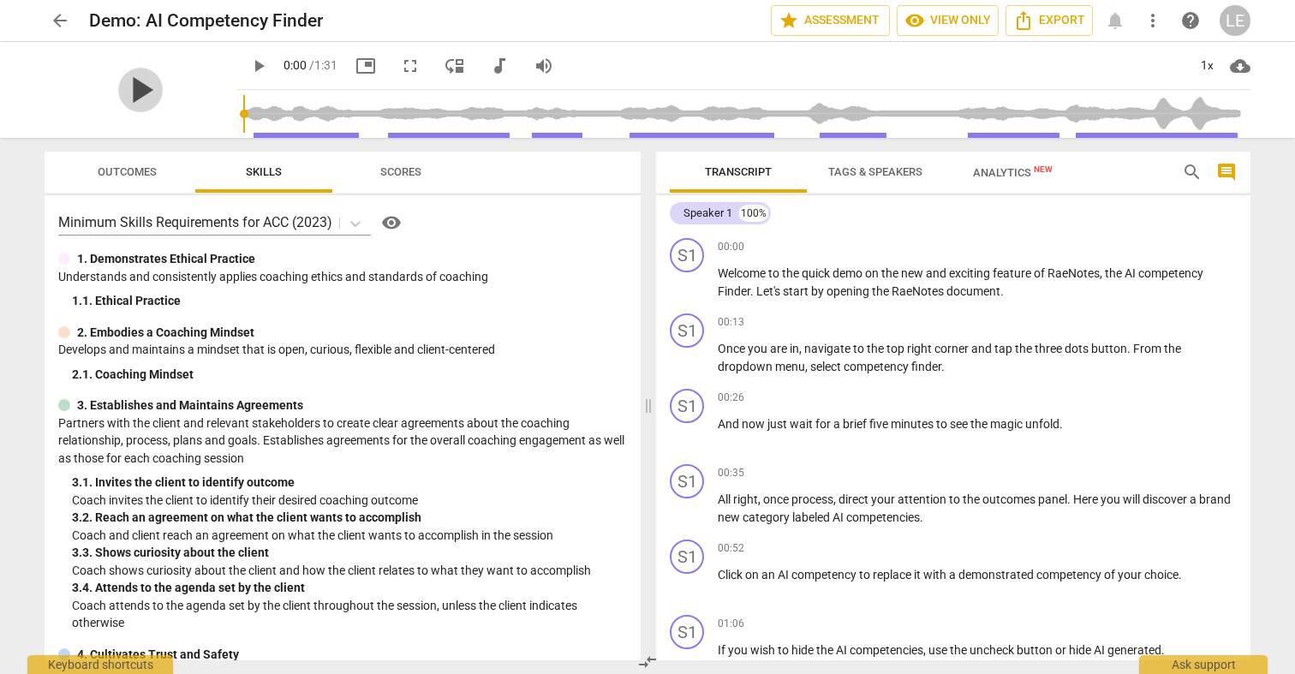
click at [148, 95] on span "play_arrow" at bounding box center [140, 90] width 45 height 45
click at [162, 80] on span "pause" at bounding box center [140, 90] width 45 height 45
type input "22"
click at [56, 17] on span "arrow_back" at bounding box center [60, 20] width 21 height 21
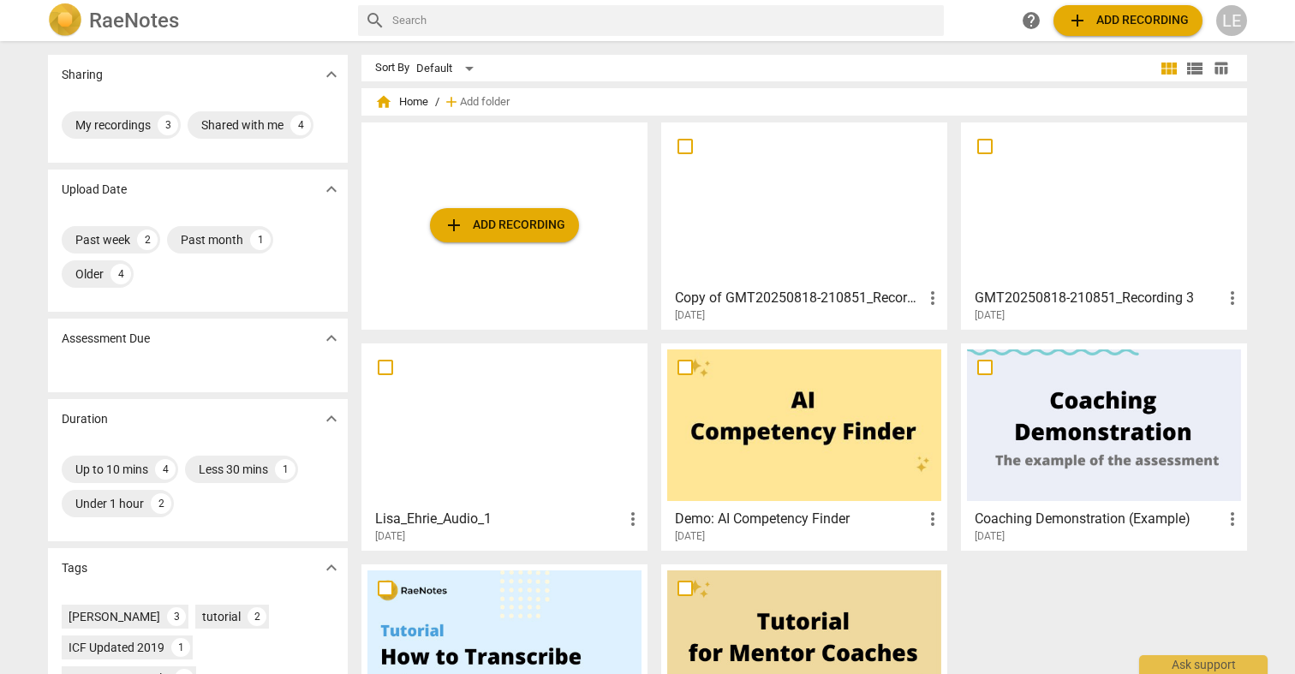
click at [791, 186] on div at bounding box center [804, 204] width 274 height 152
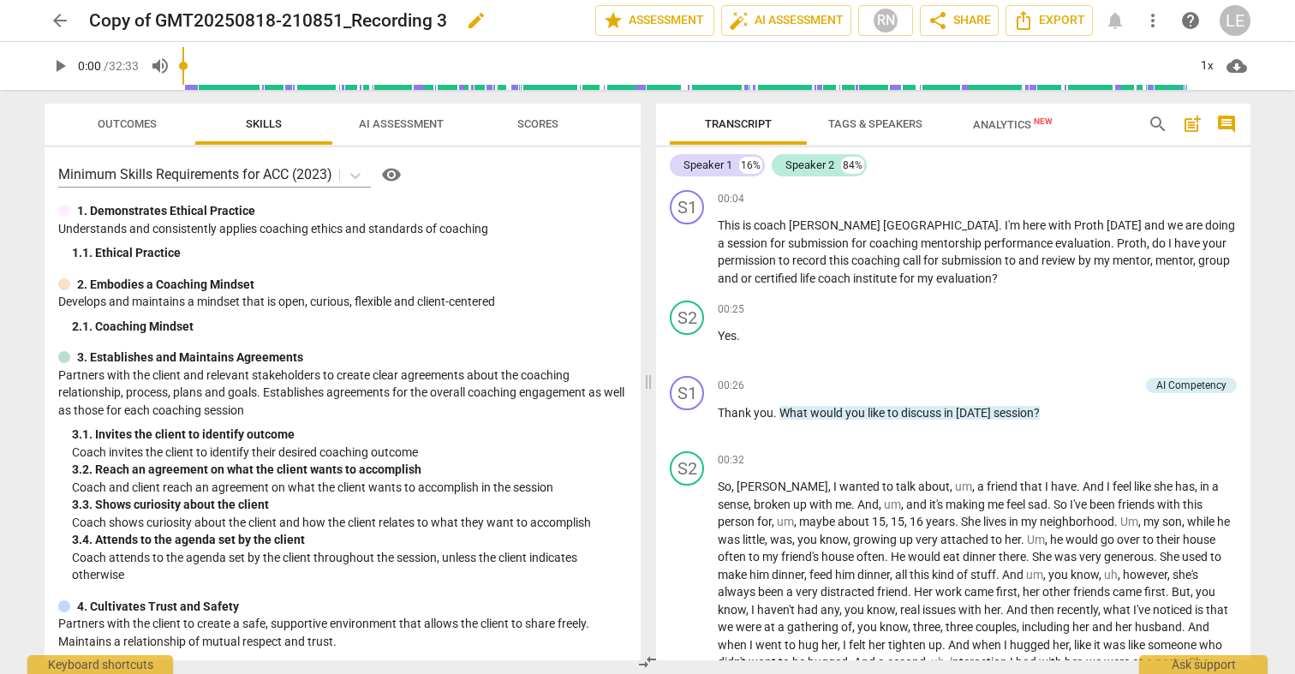
click at [156, 13] on h2 "Copy of GMT20250818-210851_Recording 3" at bounding box center [268, 20] width 358 height 21
click at [60, 14] on span "arrow_back" at bounding box center [60, 20] width 21 height 21
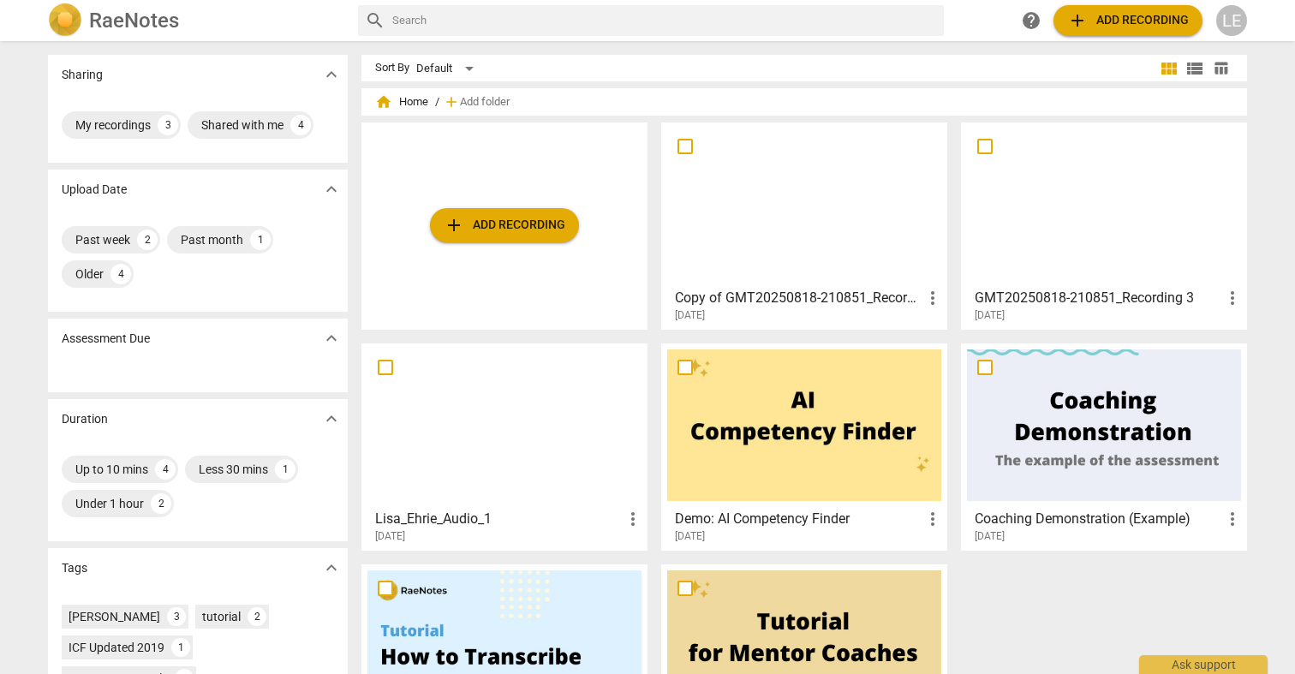
click at [1021, 235] on div at bounding box center [1104, 204] width 274 height 152
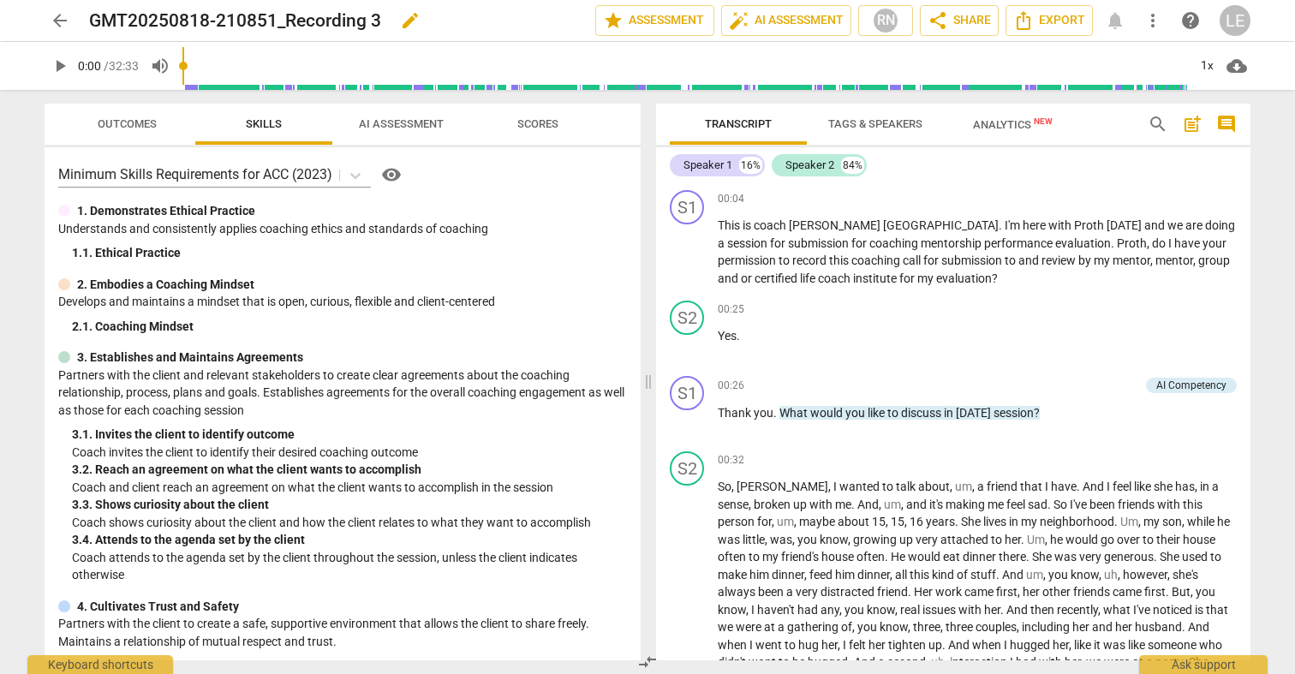
click at [229, 20] on h2 "GMT20250818-210851_Recording 3" at bounding box center [235, 20] width 292 height 21
click at [412, 17] on span "edit" at bounding box center [410, 20] width 21 height 21
click at [74, 24] on span "arrow_back" at bounding box center [60, 20] width 31 height 21
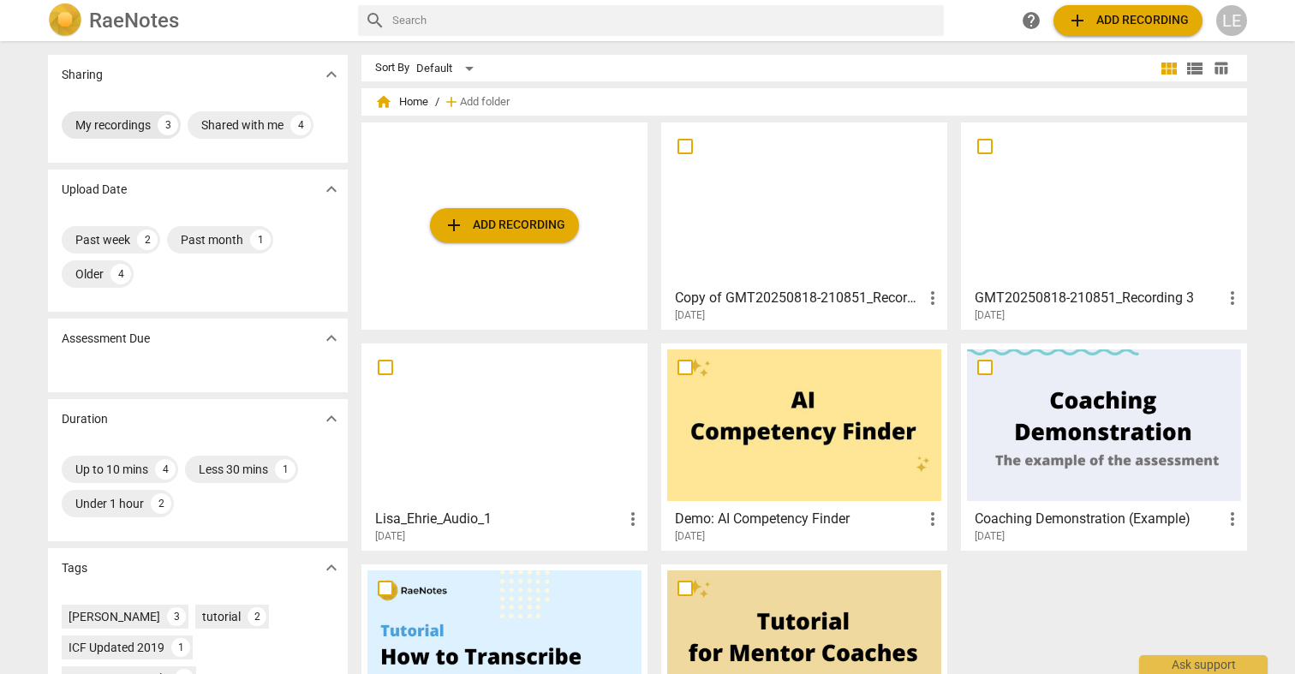
click at [103, 113] on div "My recordings 3" at bounding box center [121, 124] width 119 height 27
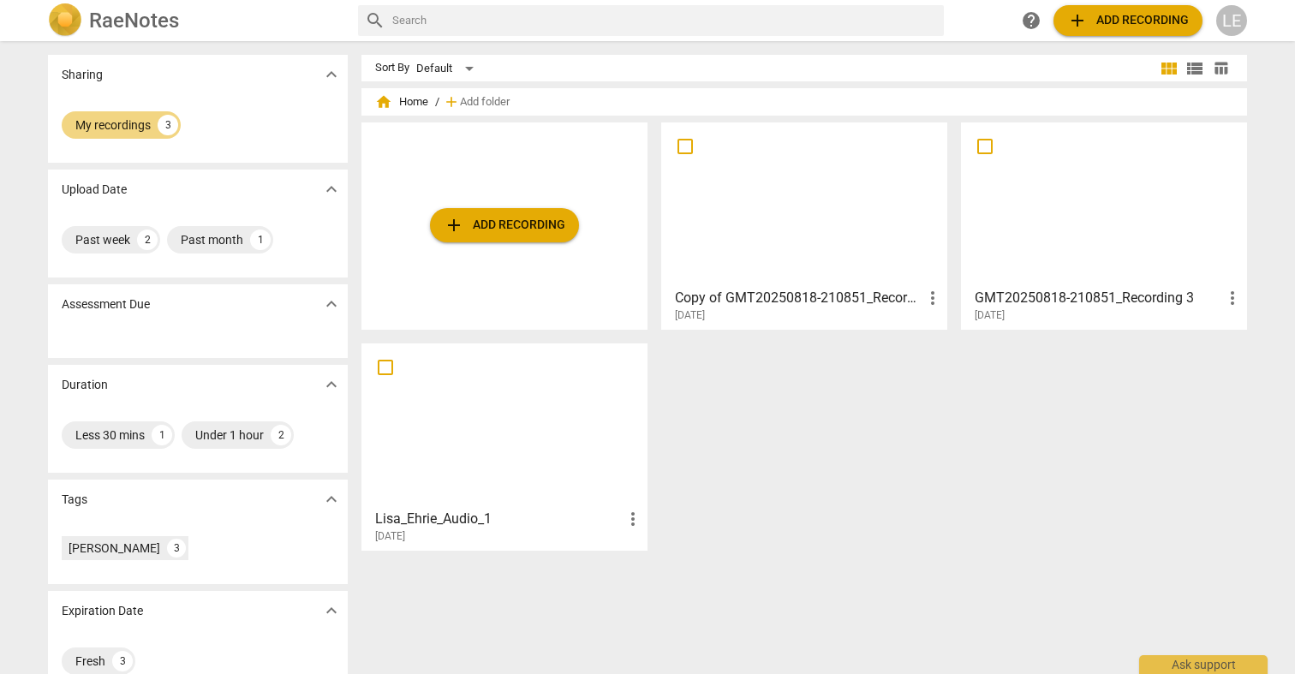
click at [905, 224] on div at bounding box center [804, 204] width 274 height 152
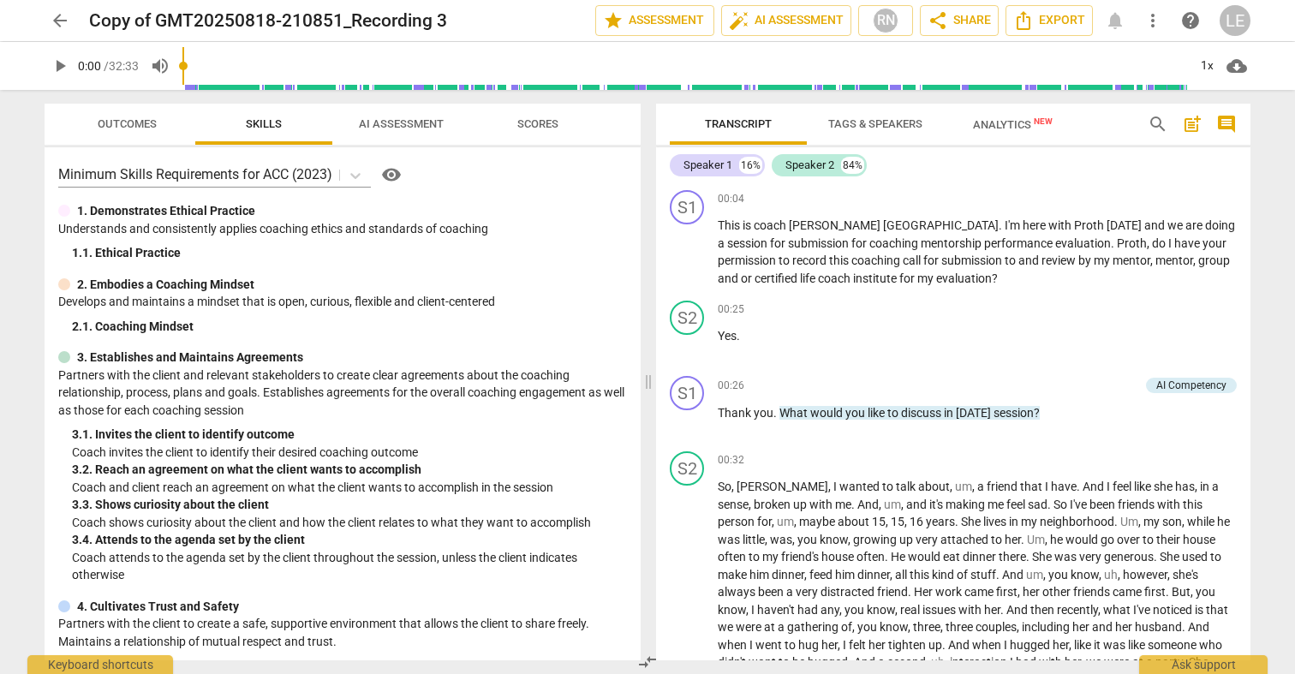
click at [63, 27] on span "arrow_back" at bounding box center [60, 20] width 21 height 21
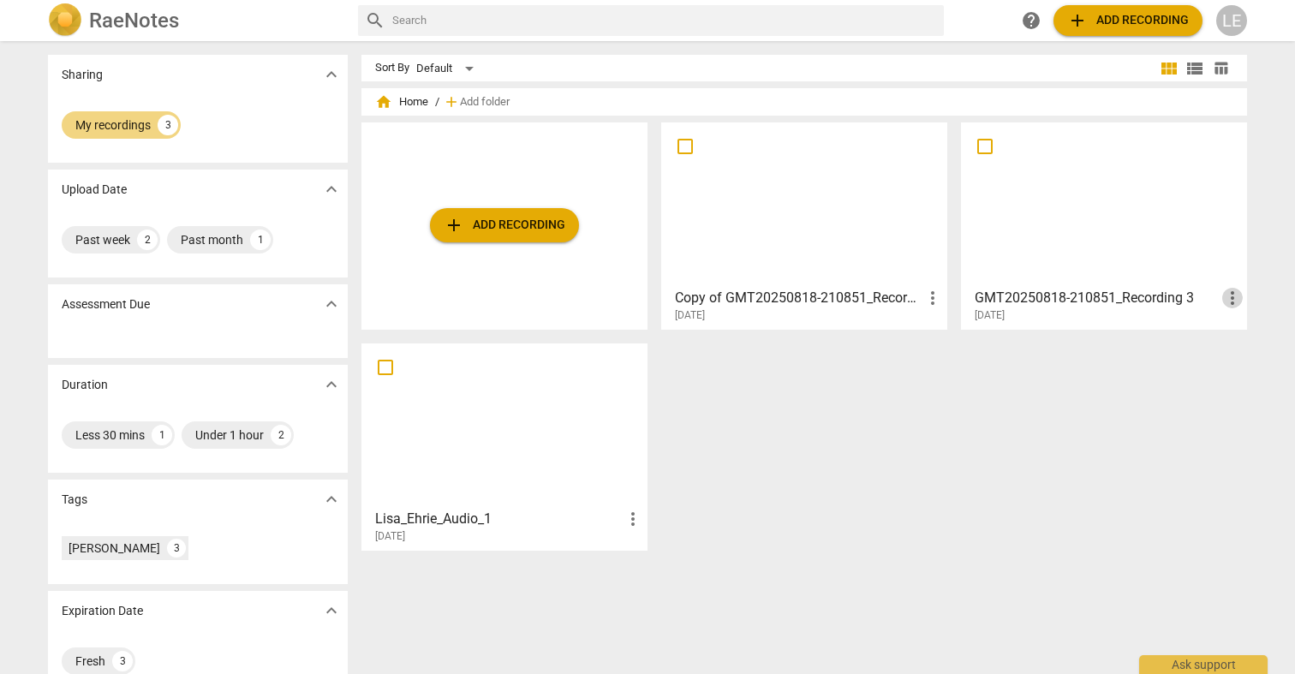
click at [1225, 302] on span "more_vert" at bounding box center [1232, 298] width 21 height 21
click at [925, 297] on div at bounding box center [647, 337] width 1295 height 674
click at [933, 299] on span "more_vert" at bounding box center [932, 298] width 21 height 21
click at [930, 342] on li "Delete" at bounding box center [952, 339] width 65 height 41
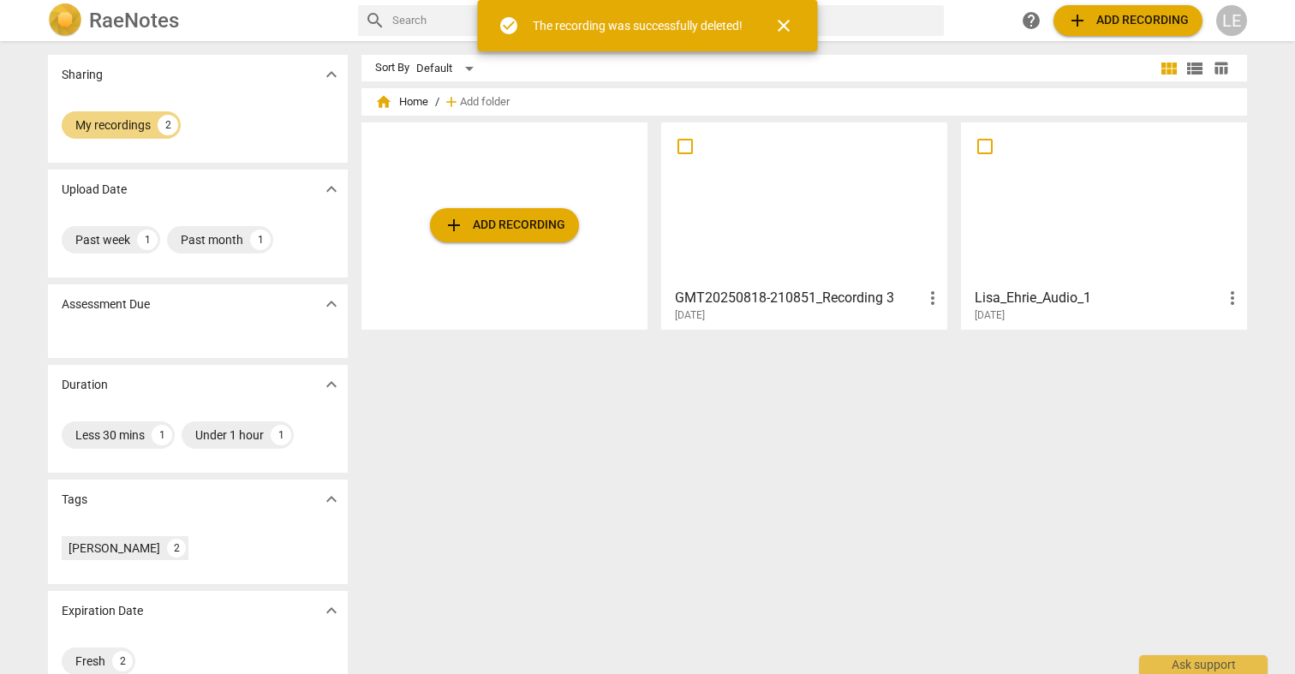
click at [859, 280] on div "GMT20250818-210851_Recording 3 more_vert 2025-08-22" at bounding box center [805, 301] width 276 height 43
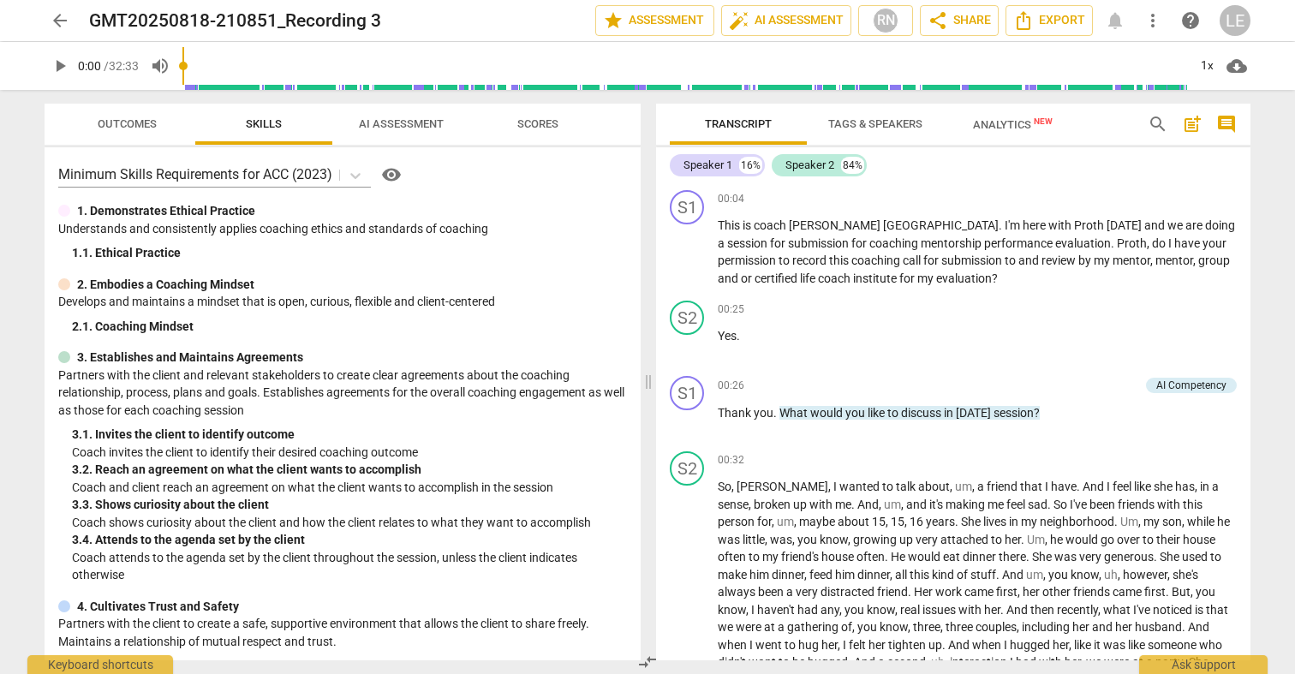
click at [110, 68] on span "/ 32:33" at bounding box center [121, 66] width 35 height 14
click at [1229, 17] on div "LE" at bounding box center [1234, 20] width 31 height 31
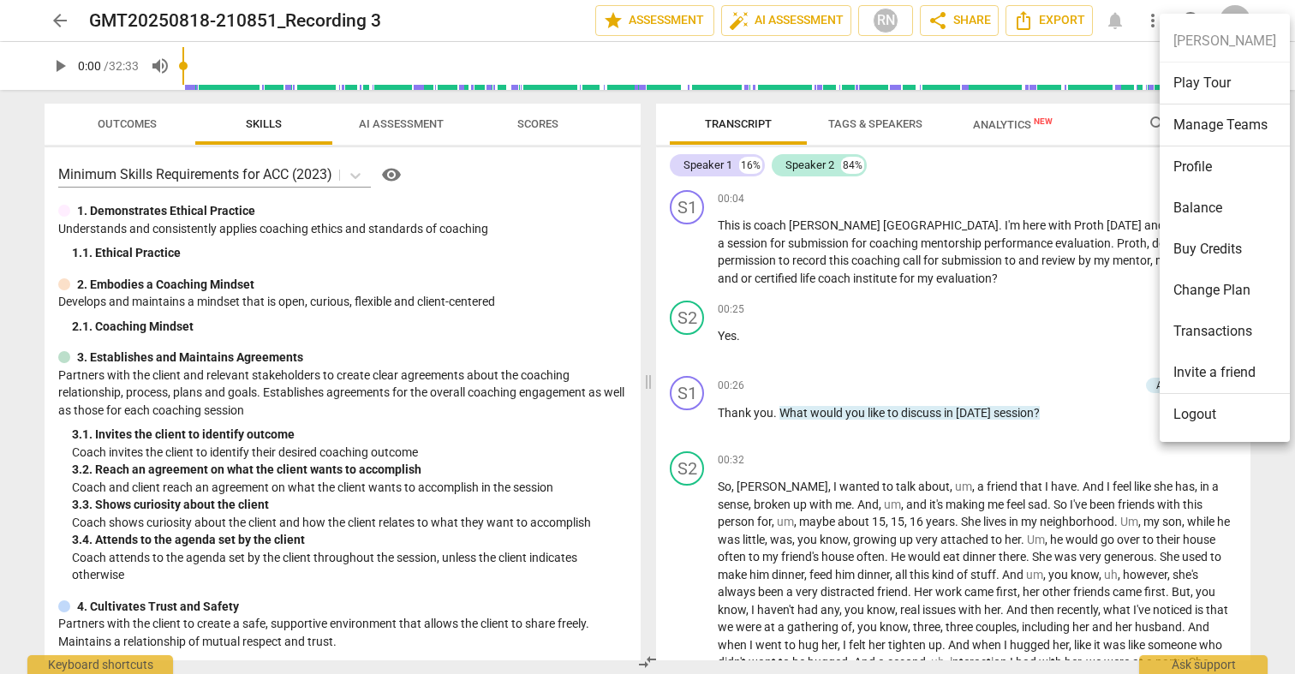
click at [1155, 21] on div at bounding box center [647, 337] width 1295 height 674
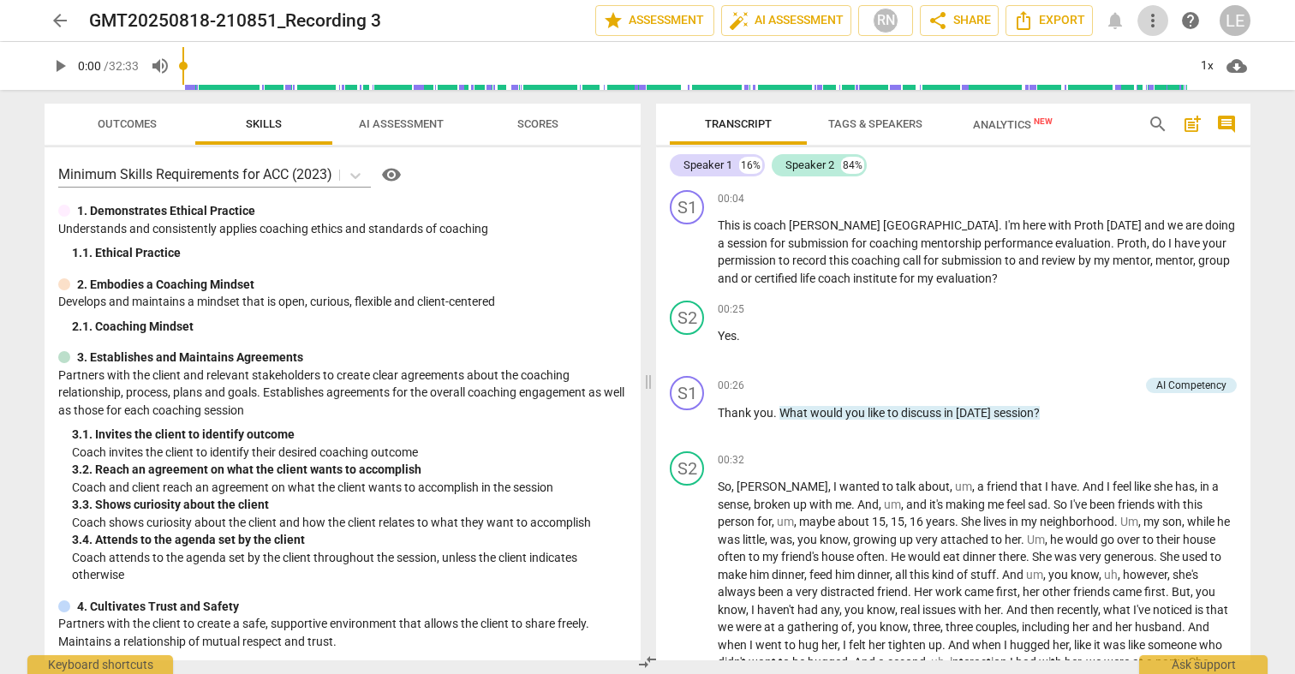
click at [1148, 21] on span "more_vert" at bounding box center [1152, 20] width 21 height 21
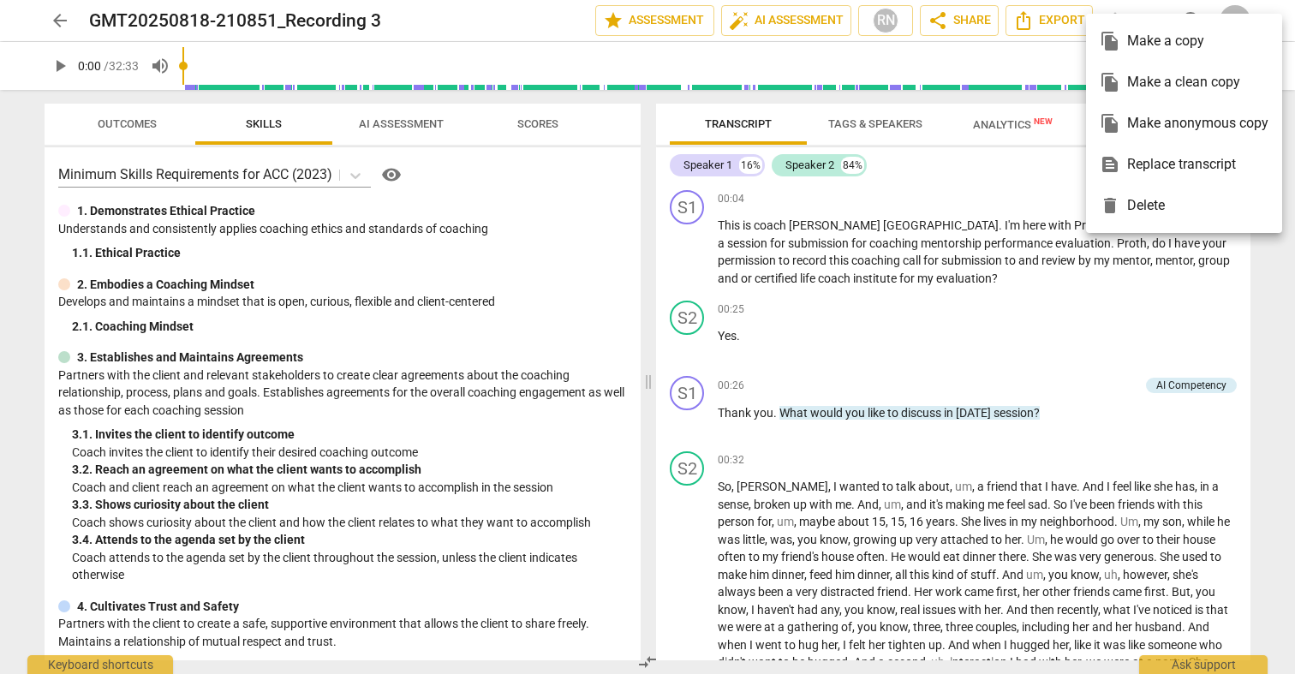
click at [1034, 170] on div at bounding box center [647, 337] width 1295 height 674
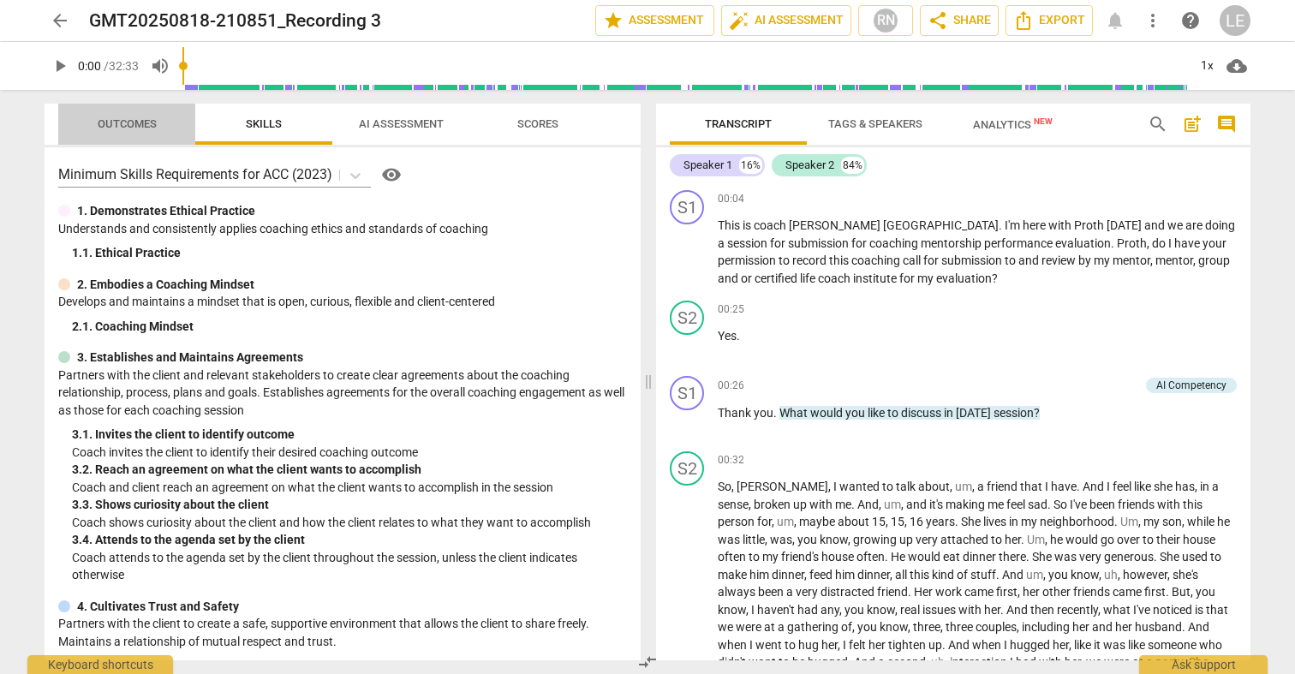
click at [134, 121] on span "Outcomes" at bounding box center [127, 123] width 59 height 13
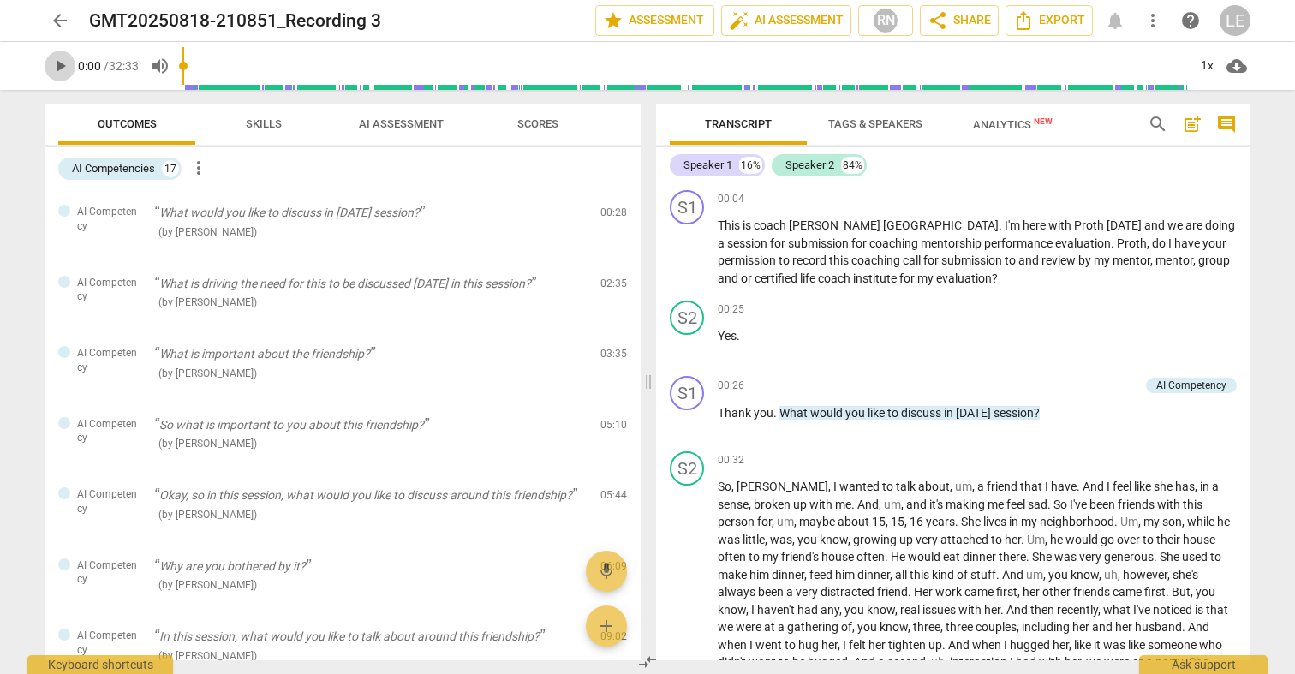
click at [65, 62] on span "play_arrow" at bounding box center [60, 66] width 21 height 21
drag, startPoint x: 187, startPoint y: 63, endPoint x: 229, endPoint y: 63, distance: 42.0
click at [229, 63] on input "range" at bounding box center [684, 66] width 1004 height 55
click at [57, 67] on span "pause" at bounding box center [60, 66] width 21 height 21
click at [57, 67] on span "play_arrow" at bounding box center [60, 66] width 21 height 21
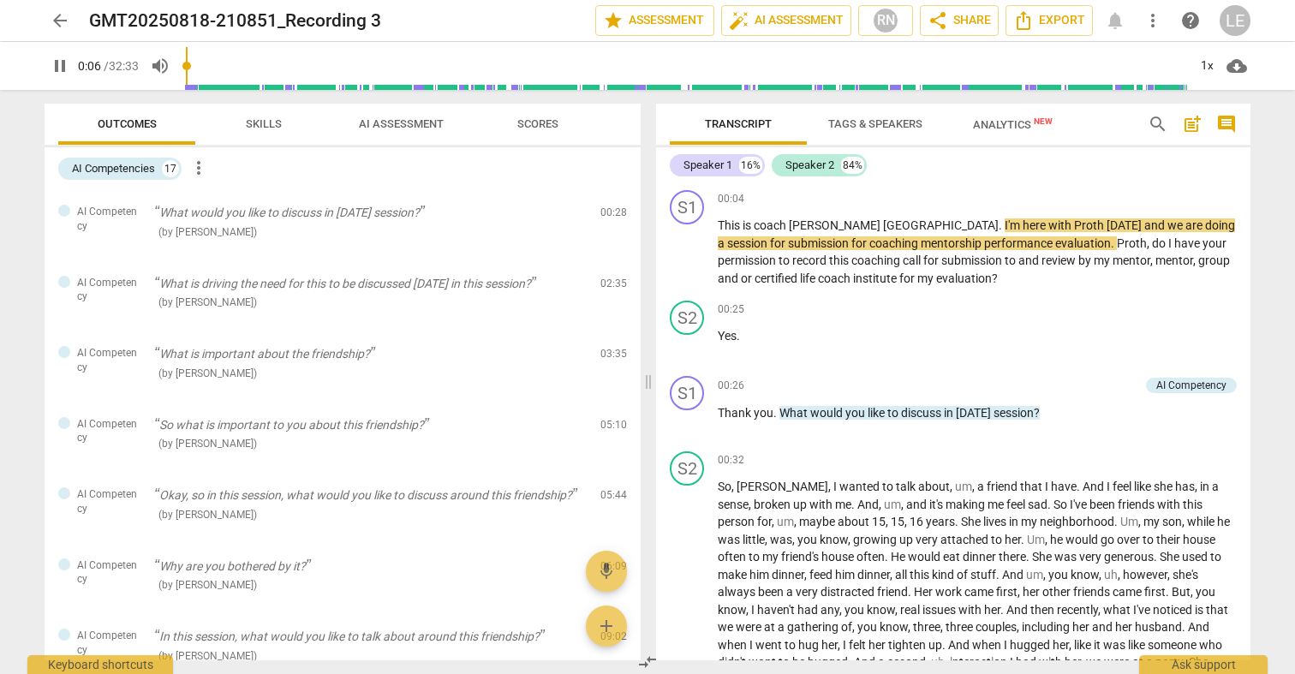
click at [243, 81] on input "range" at bounding box center [684, 66] width 1004 height 55
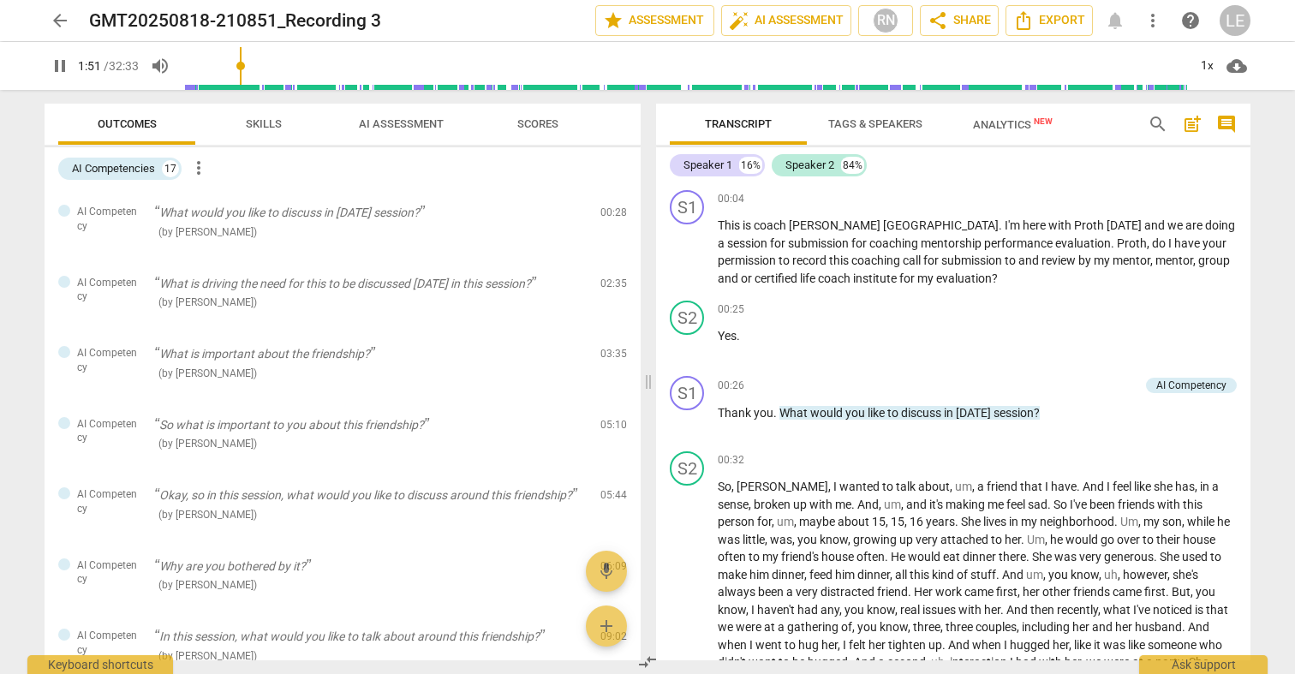
scroll to position [483, 0]
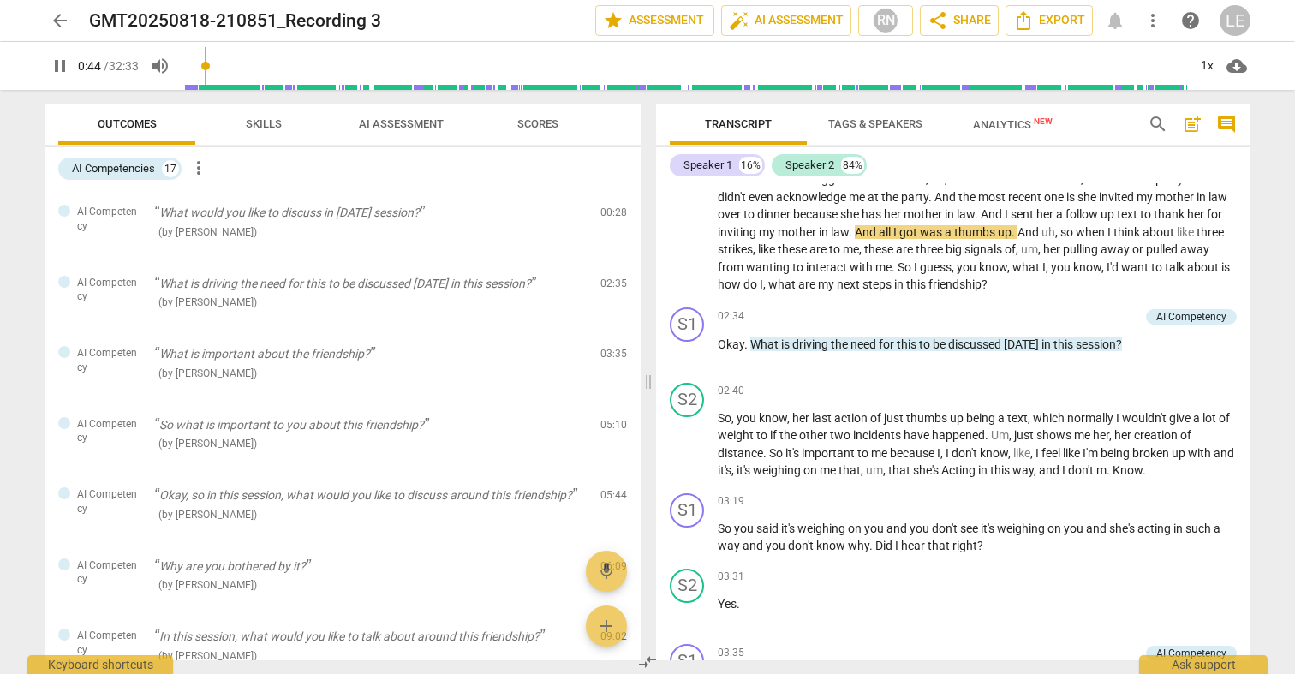
click at [209, 87] on input "range" at bounding box center [684, 66] width 1004 height 55
click at [195, 89] on input "range" at bounding box center [684, 66] width 1004 height 55
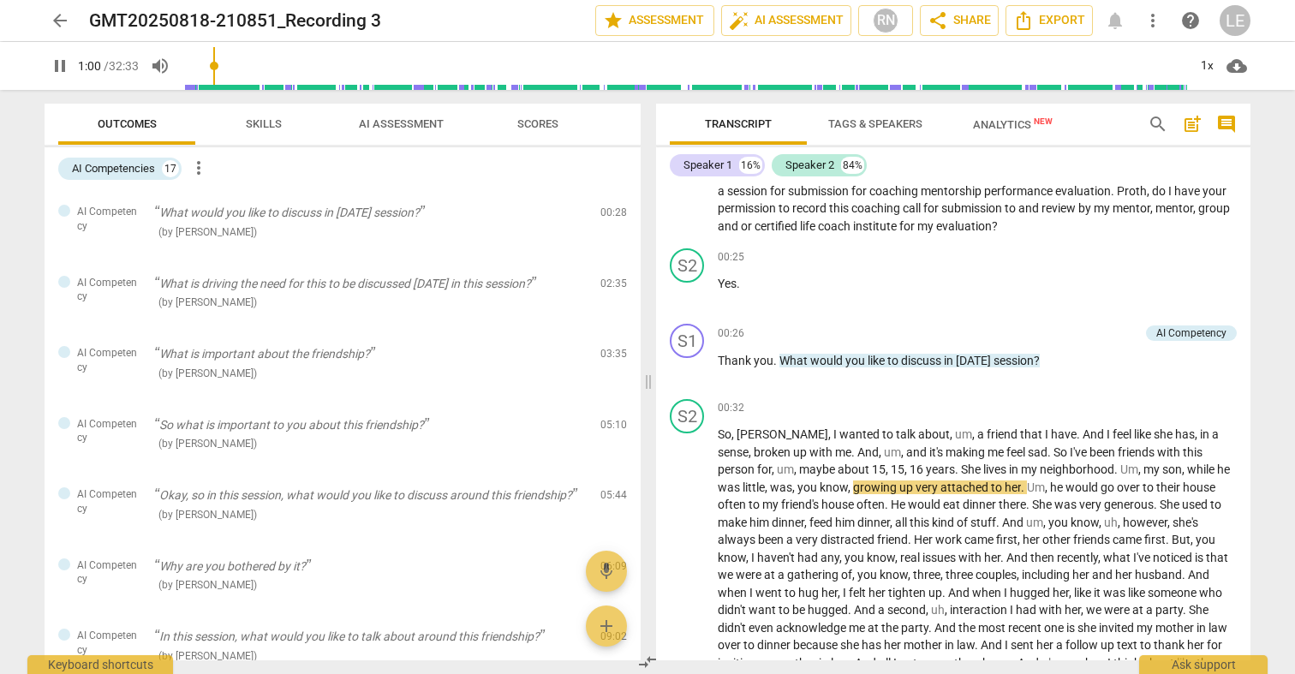
click at [265, 89] on input "range" at bounding box center [684, 66] width 1004 height 55
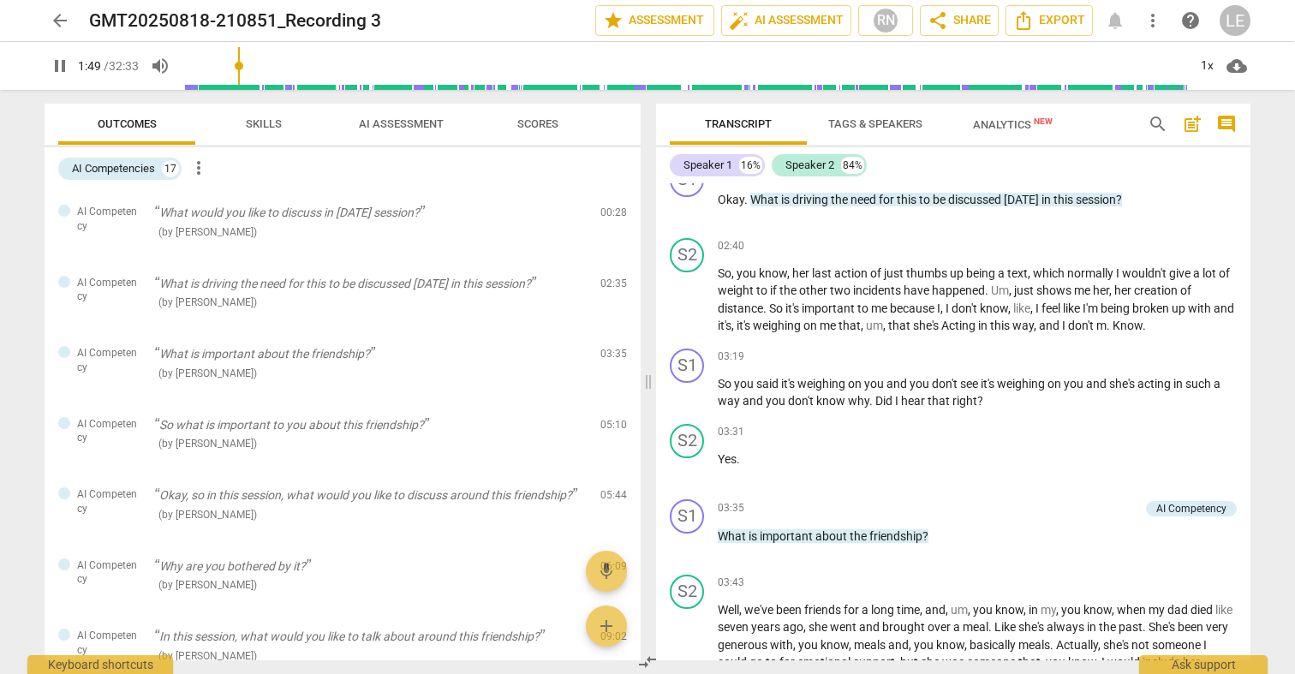
click at [242, 66] on input "range" at bounding box center [684, 66] width 1004 height 55
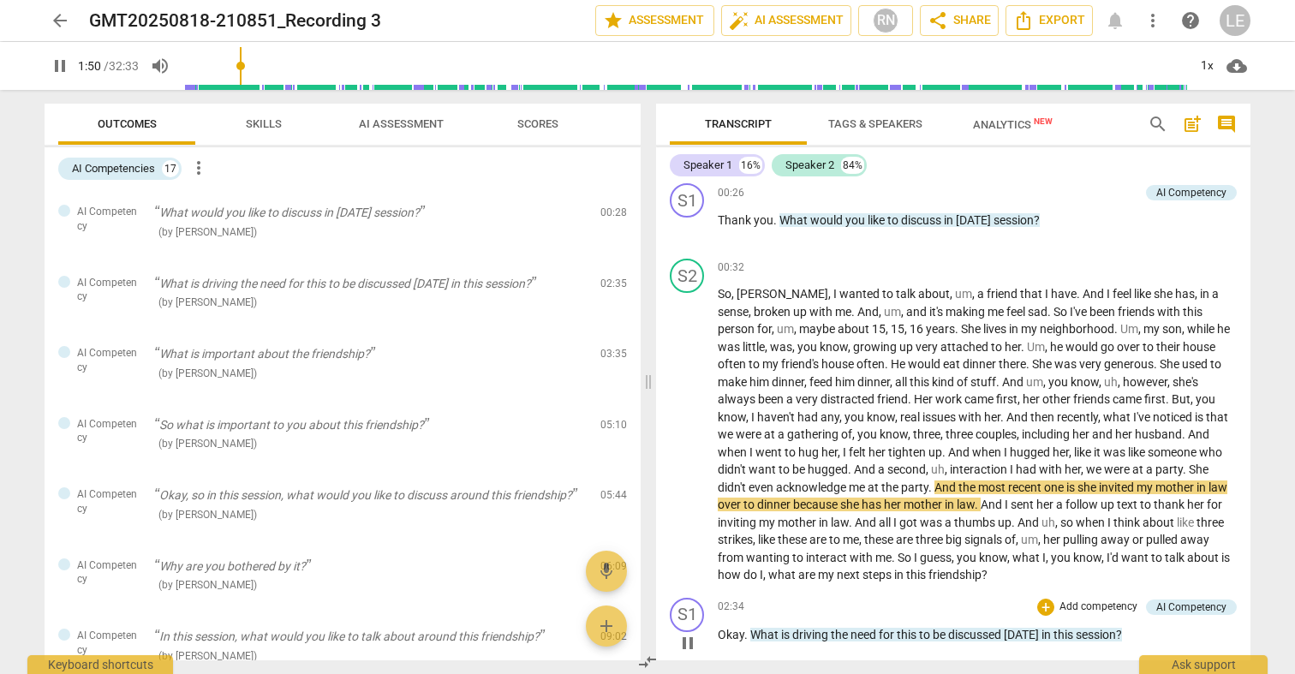
scroll to position [197, 0]
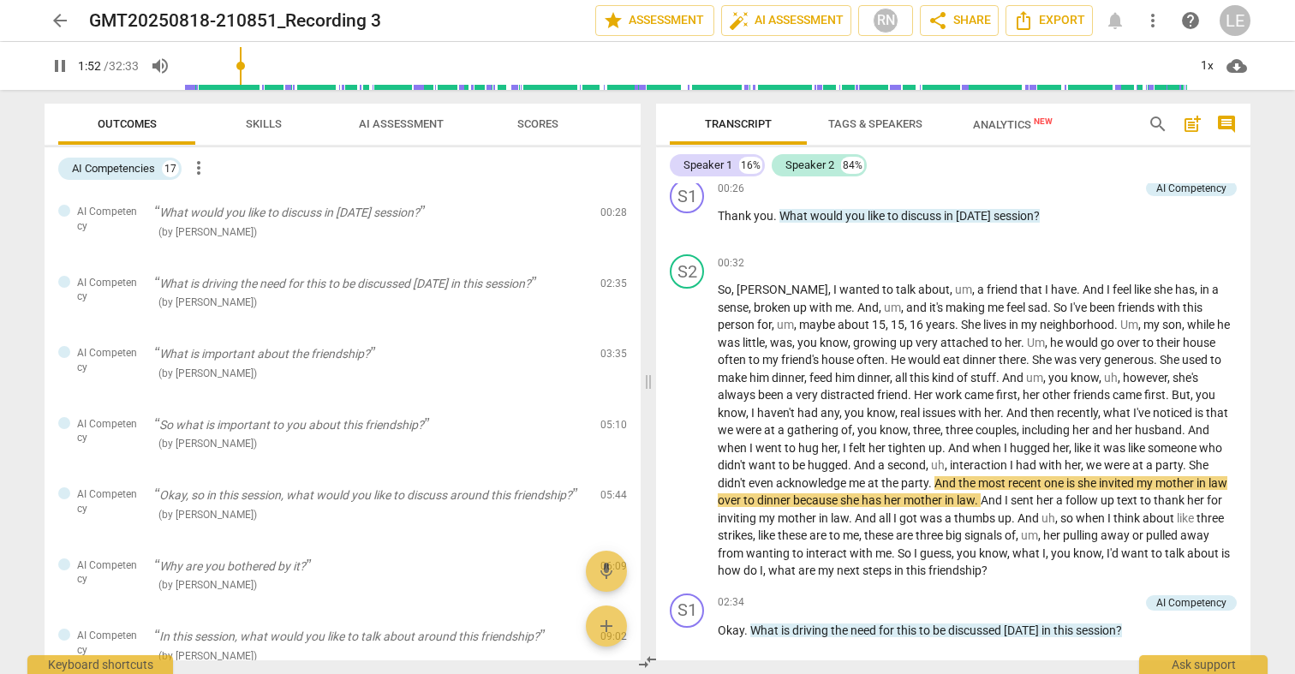
click at [241, 60] on input "range" at bounding box center [684, 66] width 1004 height 55
click at [58, 69] on span "pause" at bounding box center [60, 66] width 21 height 21
type input "108"
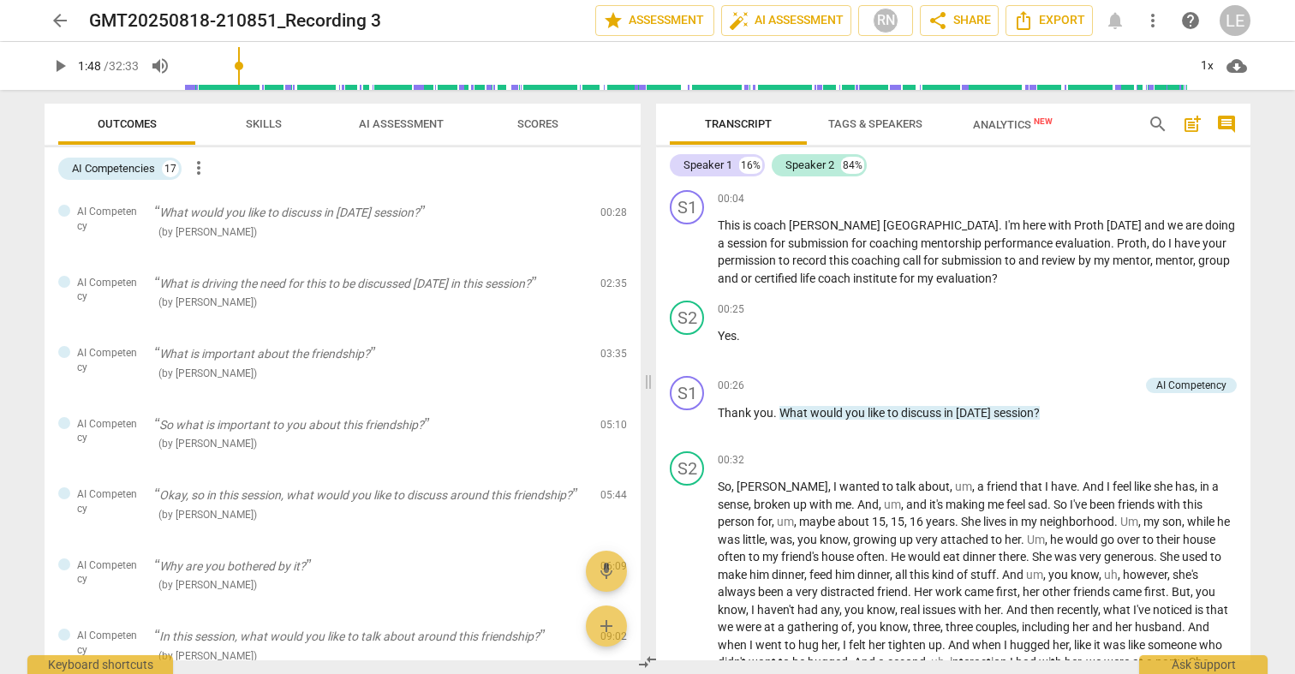
scroll to position [0, 0]
